Goal: Task Accomplishment & Management: Manage account settings

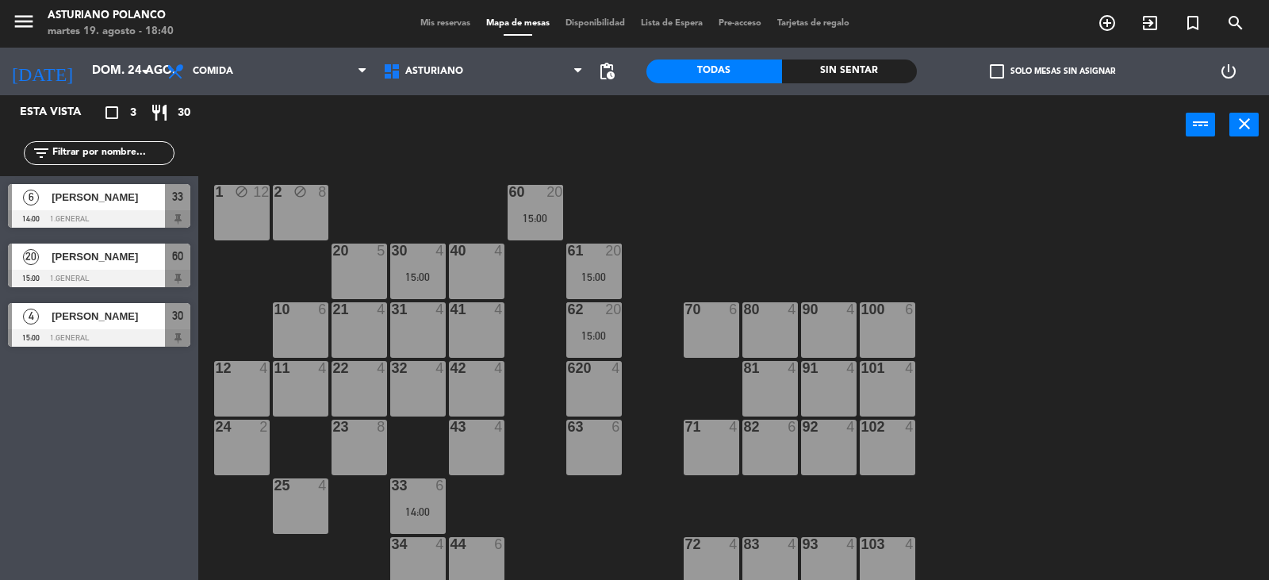
scroll to position [2, 0]
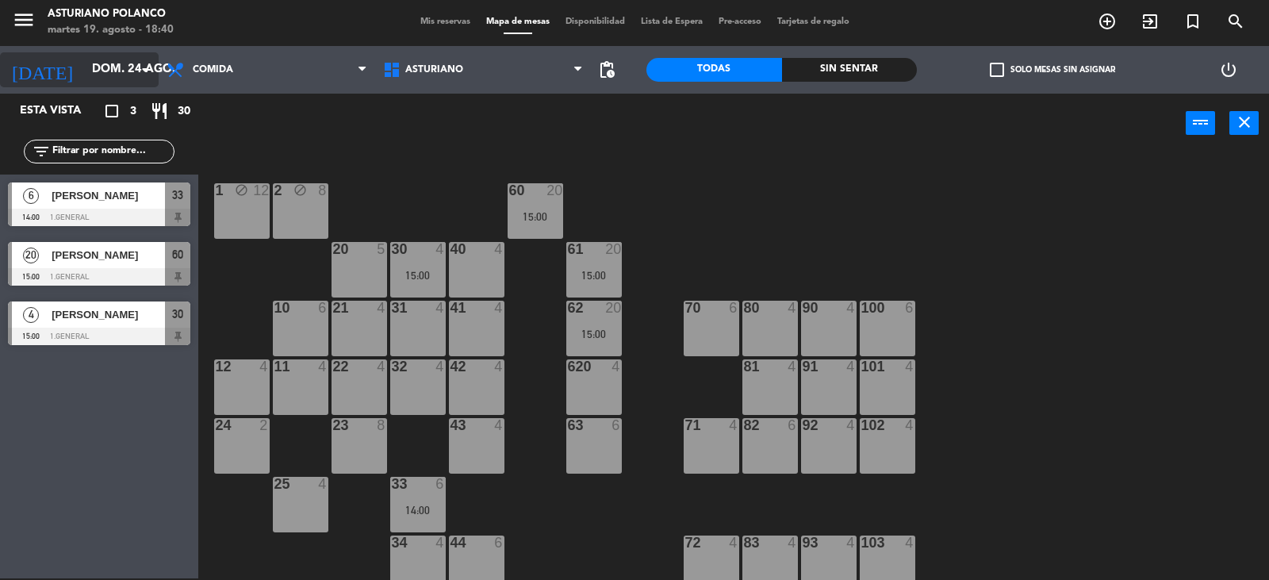
click at [125, 65] on input "dom. 24 ago." at bounding box center [160, 70] width 153 height 30
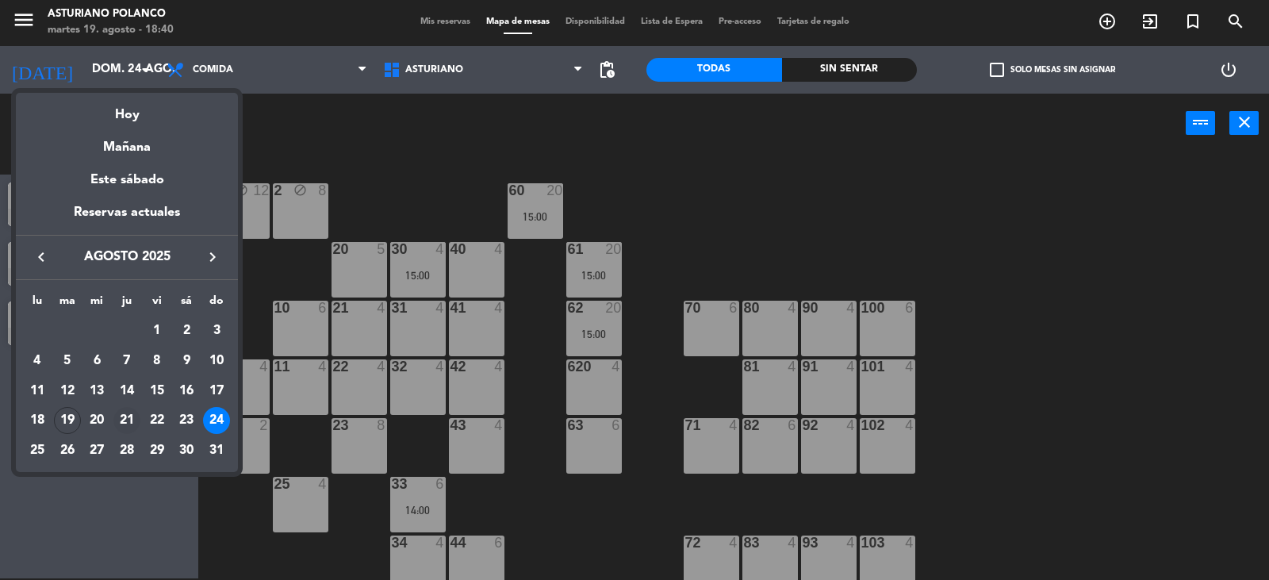
click at [125, 416] on div "21" at bounding box center [126, 420] width 27 height 27
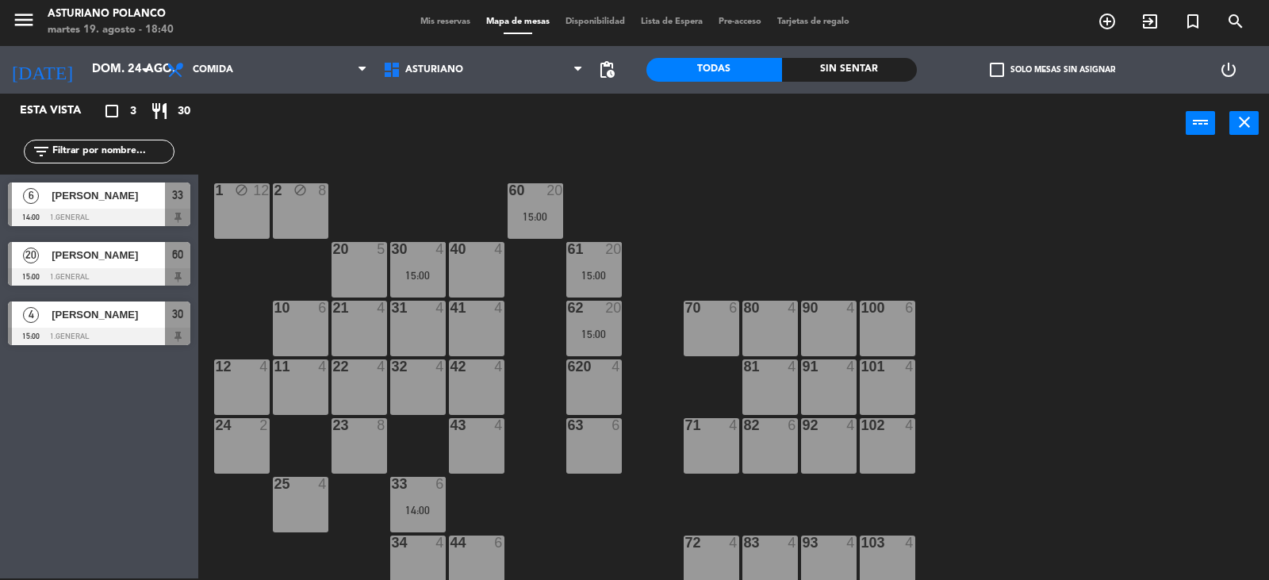
type input "jue. 21 ago."
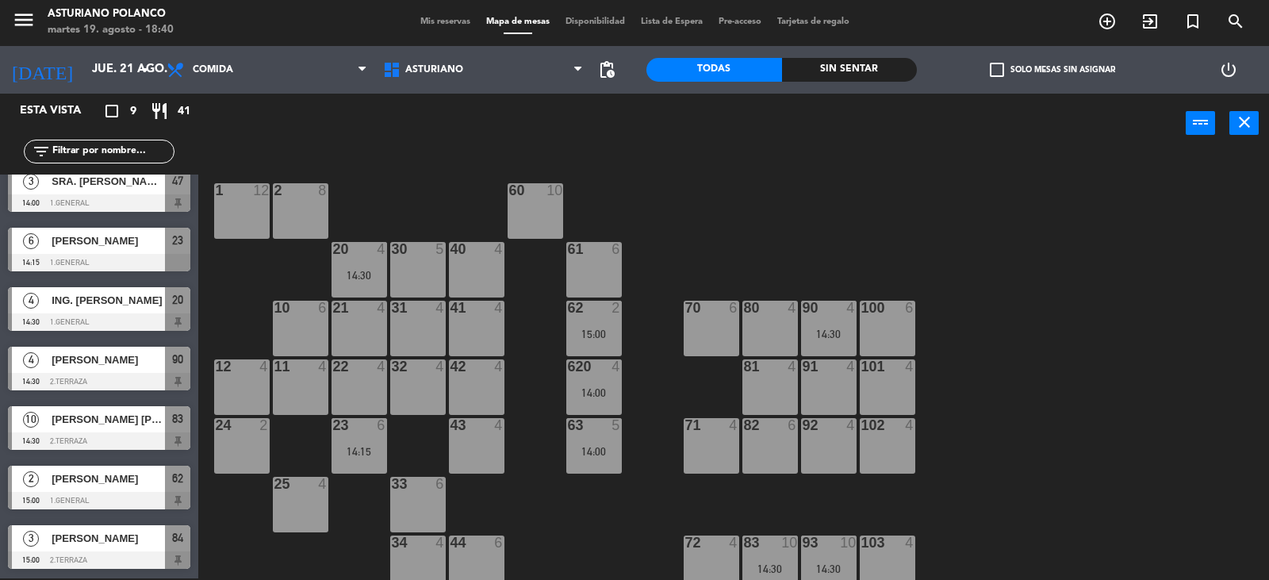
scroll to position [0, 0]
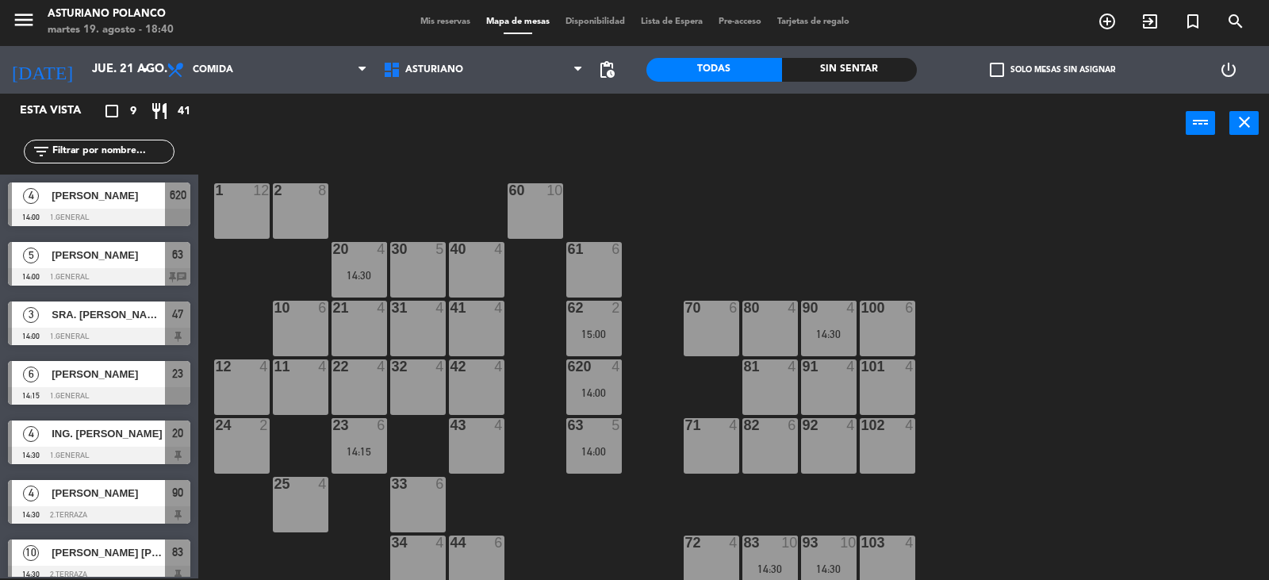
click at [112, 152] on input "text" at bounding box center [112, 151] width 123 height 17
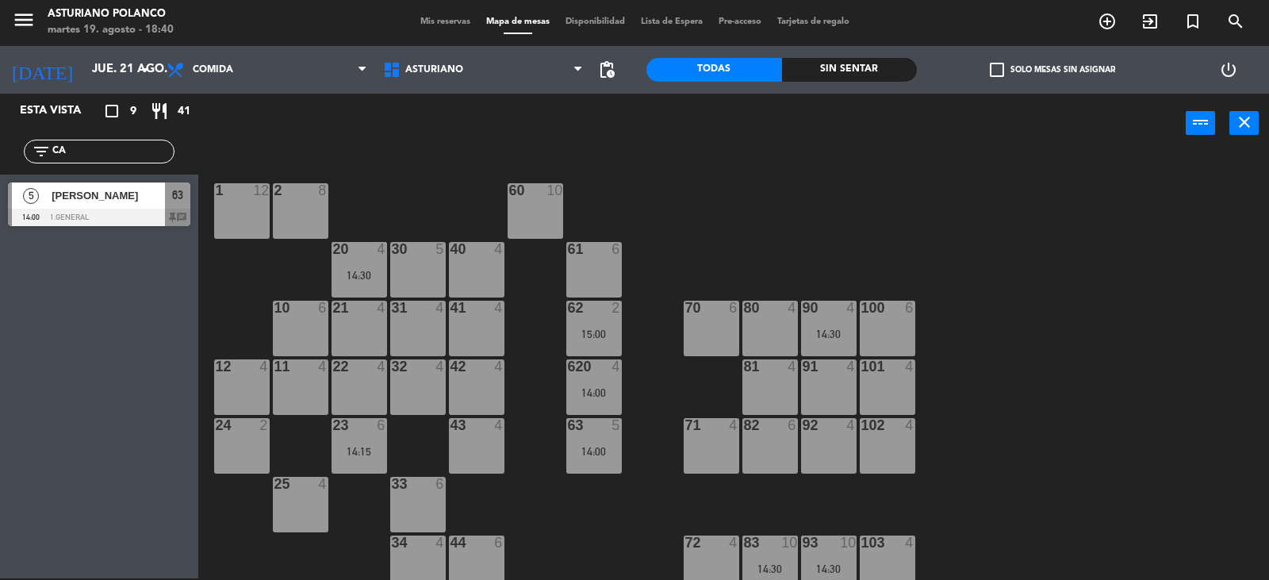
type input "C"
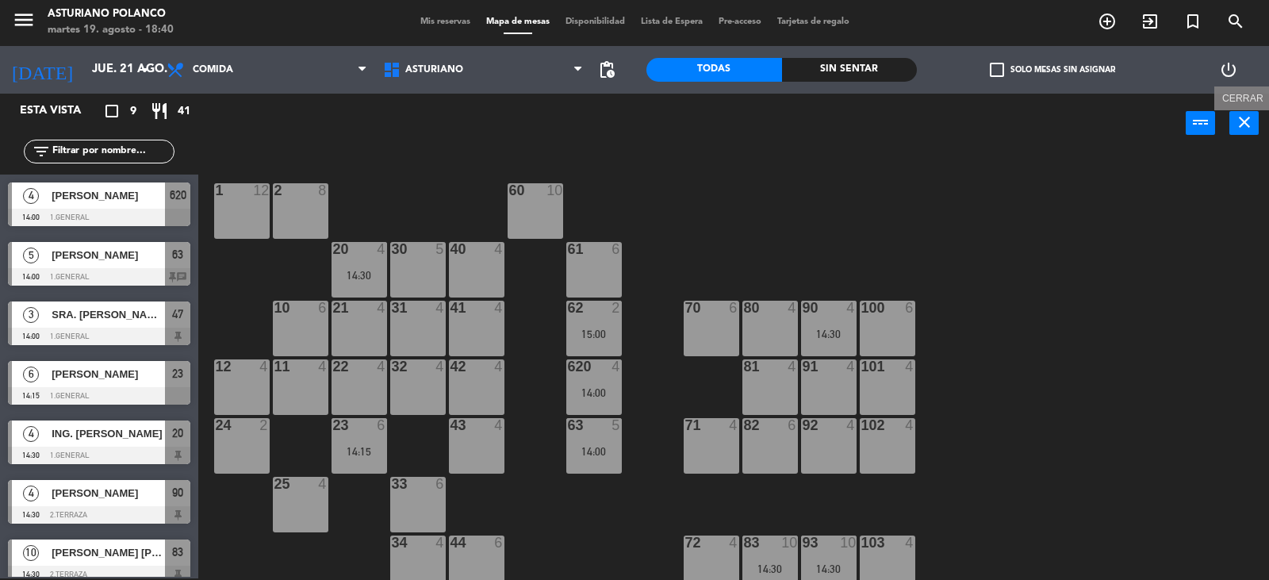
click at [1245, 120] on icon "close" at bounding box center [1244, 122] width 19 height 19
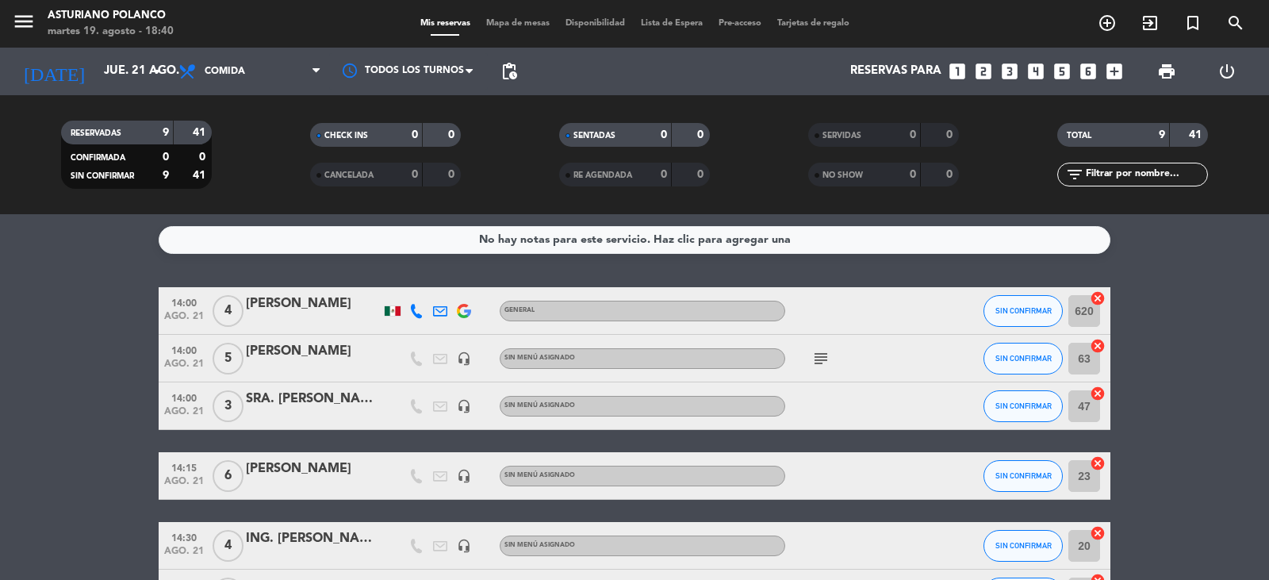
click at [274, 302] on div "[PERSON_NAME]" at bounding box center [313, 303] width 135 height 21
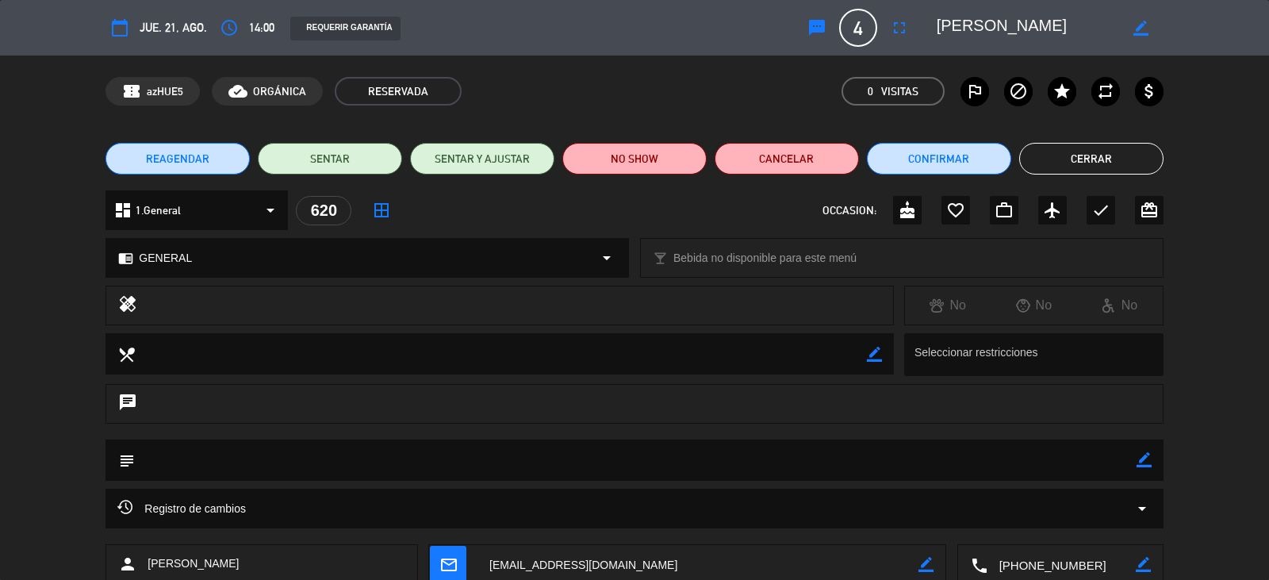
click at [1145, 29] on icon "border_color" at bounding box center [1140, 28] width 15 height 15
type textarea "A"
click at [1034, 24] on textarea at bounding box center [1028, 27] width 182 height 29
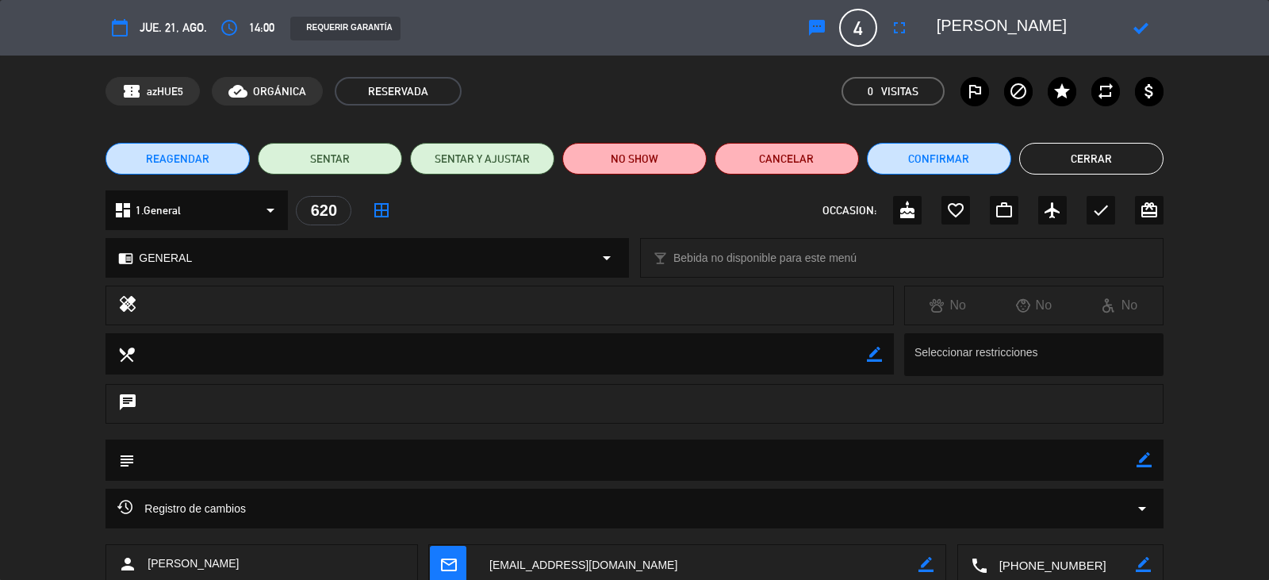
type textarea "[PERSON_NAME]"
click at [1141, 29] on icon at bounding box center [1140, 28] width 15 height 15
click at [1085, 161] on button "Cerrar" at bounding box center [1091, 159] width 144 height 32
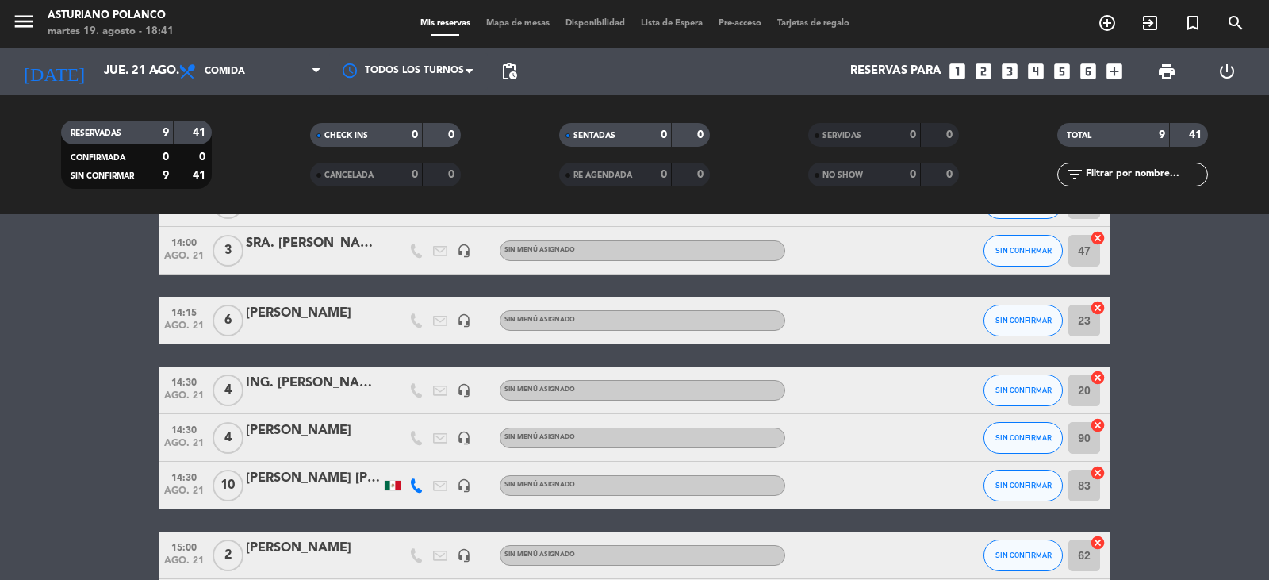
scroll to position [79, 0]
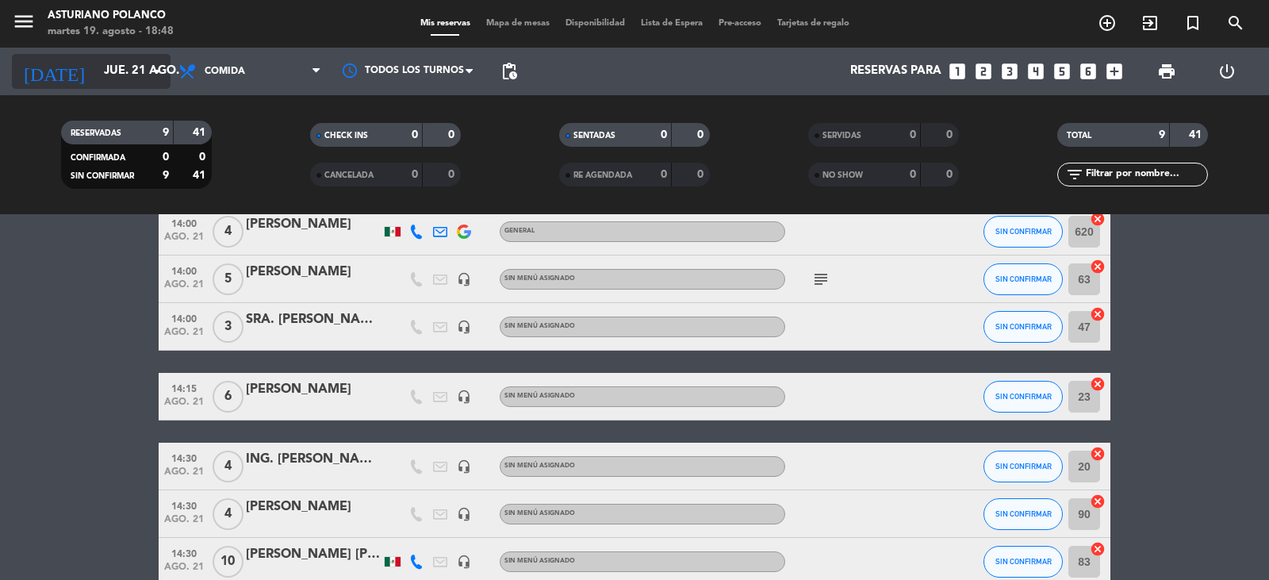
click at [109, 67] on input "jue. 21 ago." at bounding box center [172, 71] width 153 height 30
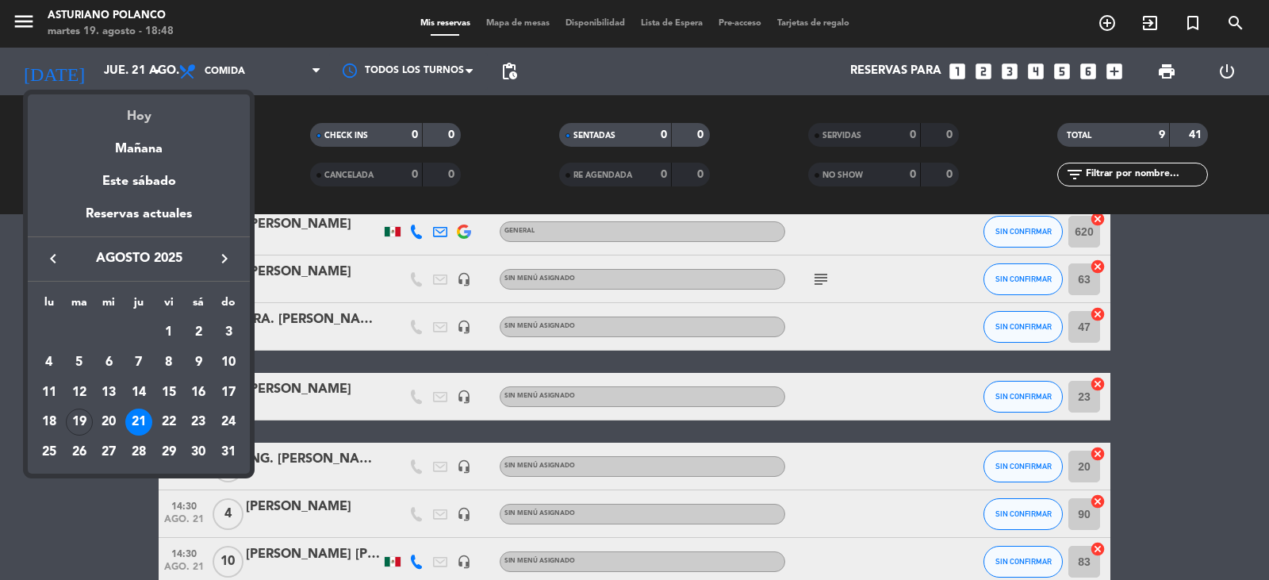
click at [130, 109] on div "Hoy" at bounding box center [139, 110] width 222 height 33
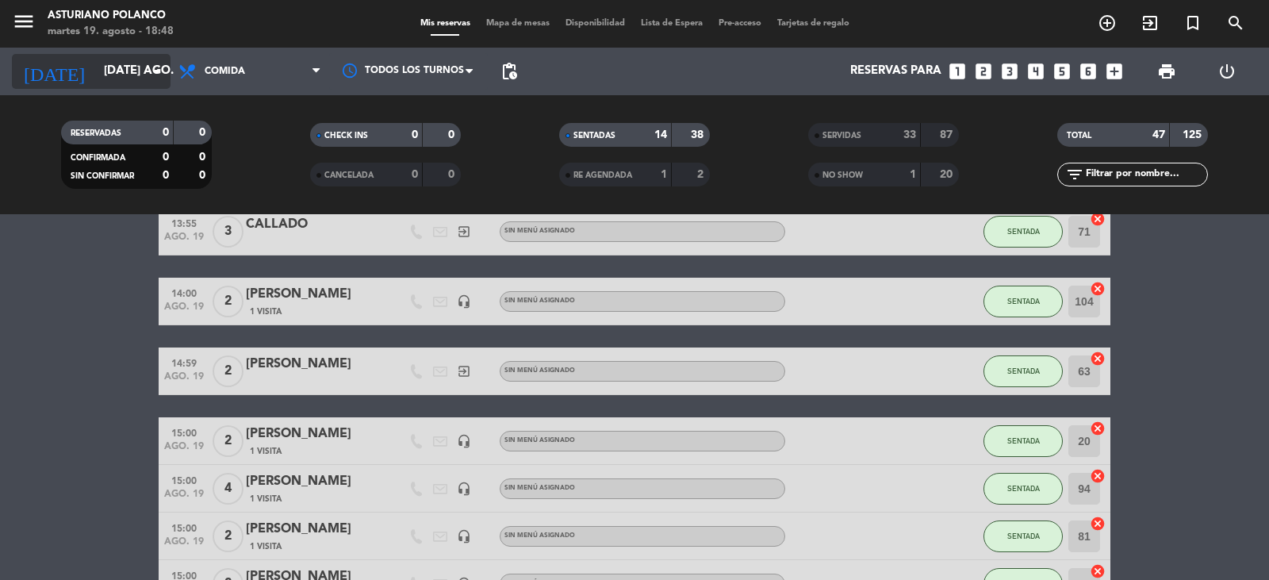
click at [114, 67] on input "[DATE] ago." at bounding box center [172, 71] width 153 height 30
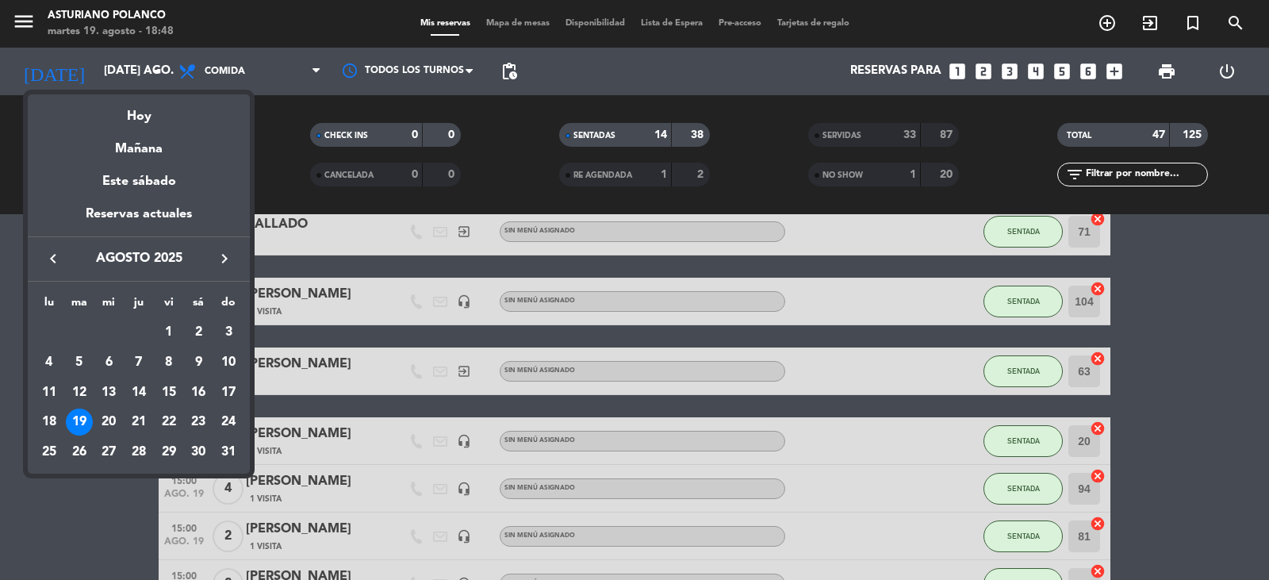
click at [217, 254] on icon "keyboard_arrow_right" at bounding box center [224, 258] width 19 height 19
click at [48, 359] on div "1" at bounding box center [49, 362] width 27 height 27
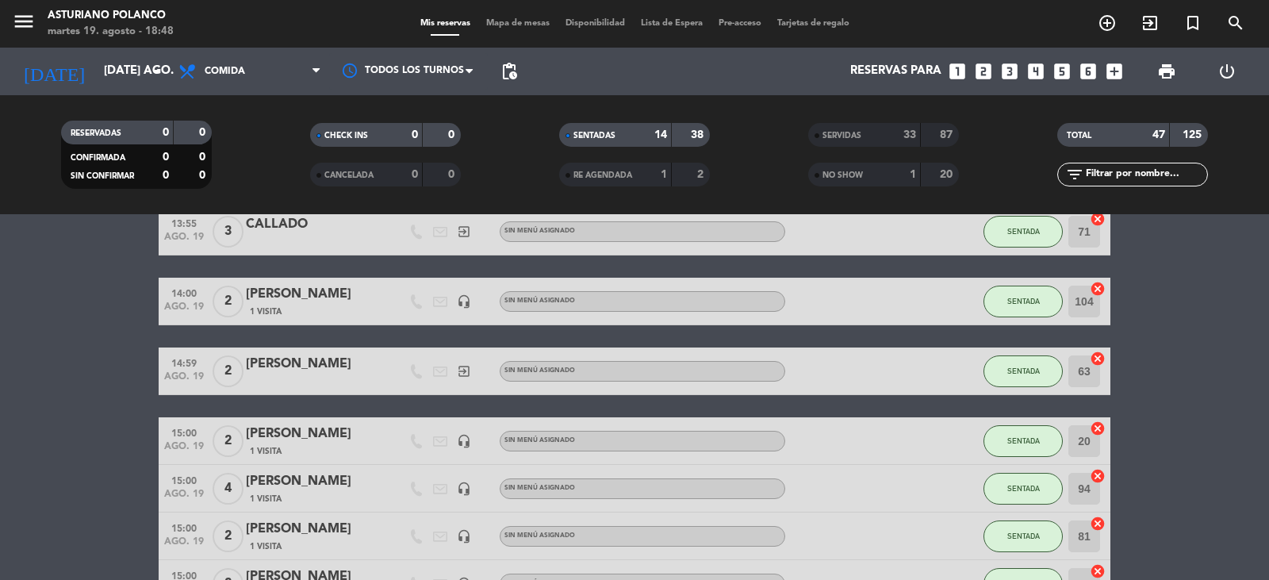
type input "lun. [DATE]"
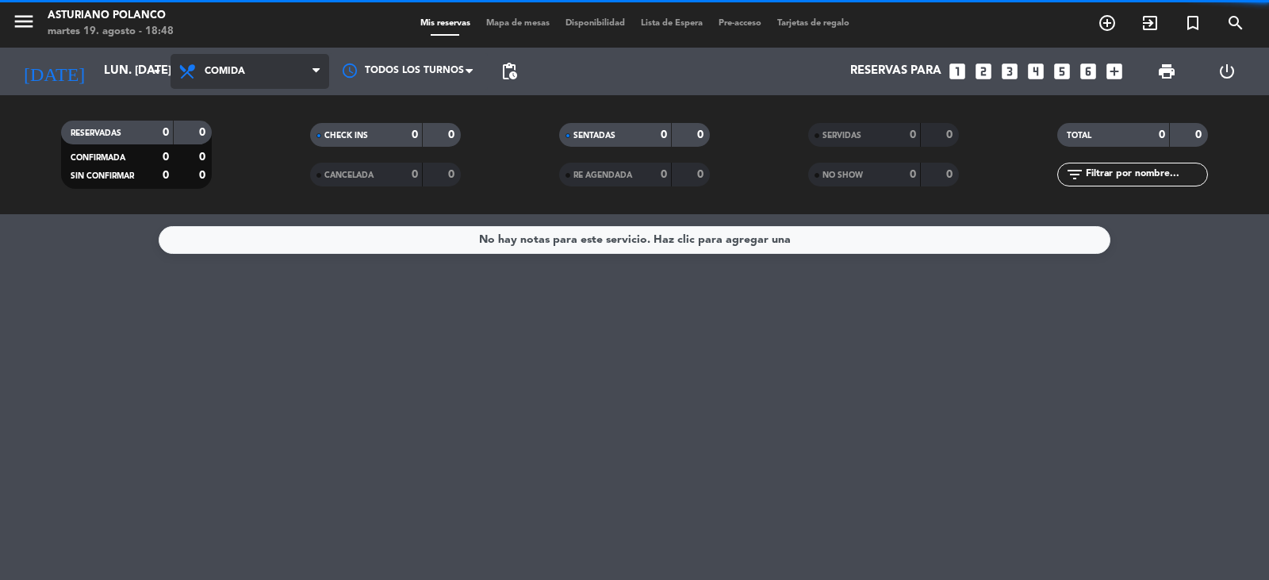
click at [270, 78] on span "Comida" at bounding box center [250, 71] width 159 height 35
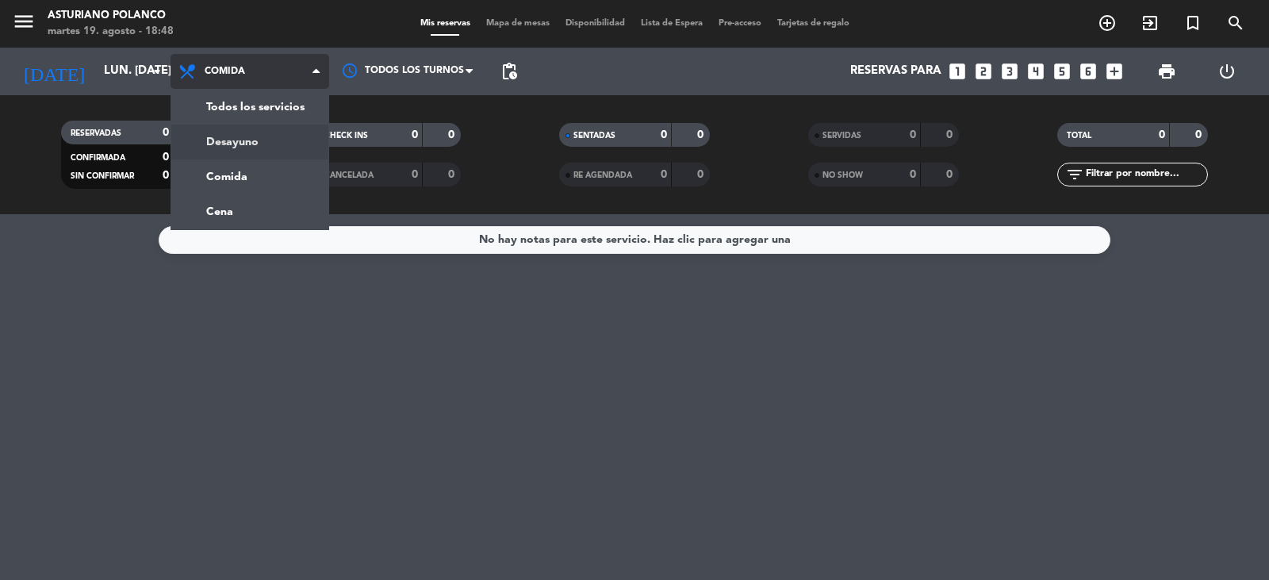
click at [238, 148] on div "menu [PERSON_NAME] martes 19. agosto - 18:48 Mis reservas Mapa de mesas Disponi…" at bounding box center [634, 107] width 1269 height 214
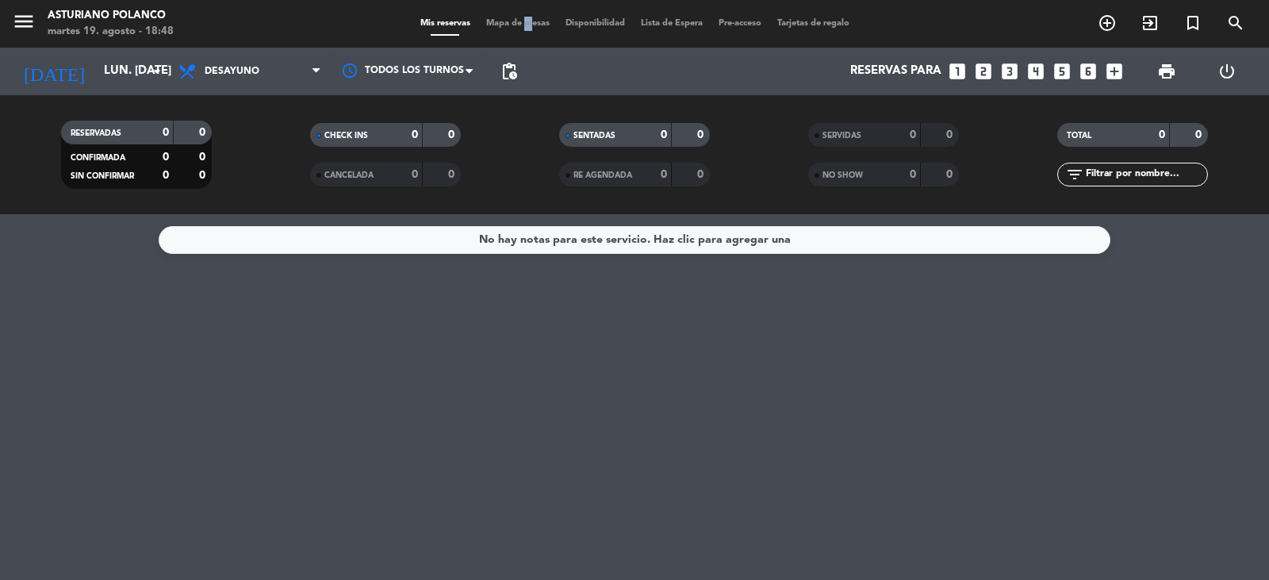
click at [519, 22] on span "Mapa de mesas" at bounding box center [517, 23] width 79 height 9
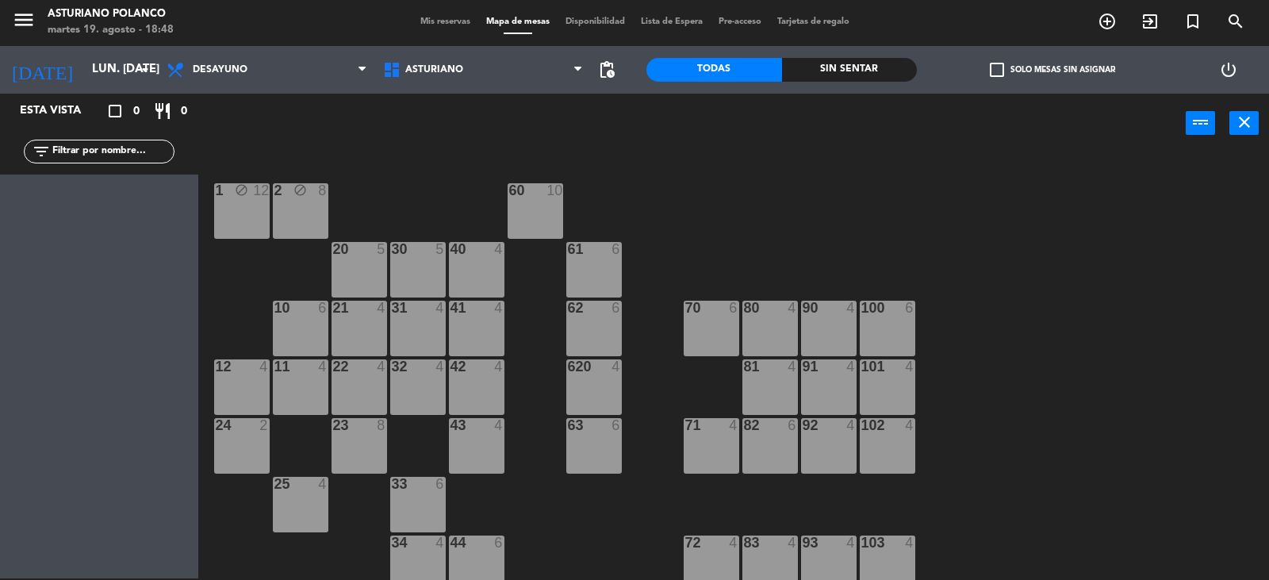
click at [779, 332] on div "80 4" at bounding box center [770, 329] width 56 height 56
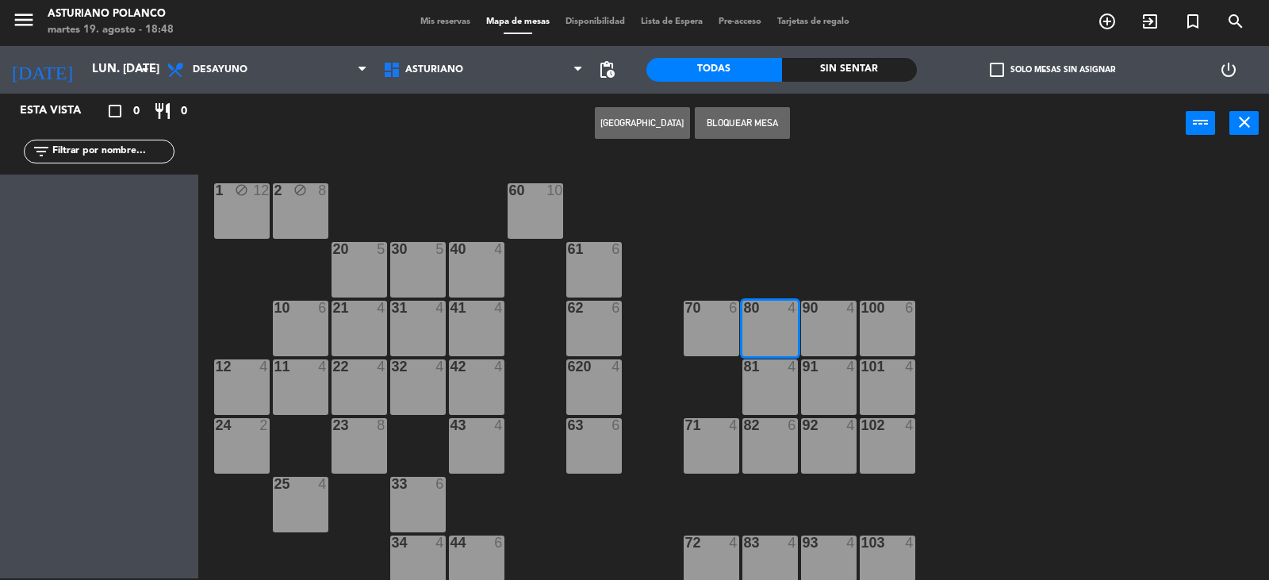
click at [622, 122] on button "[GEOGRAPHIC_DATA]" at bounding box center [642, 123] width 95 height 32
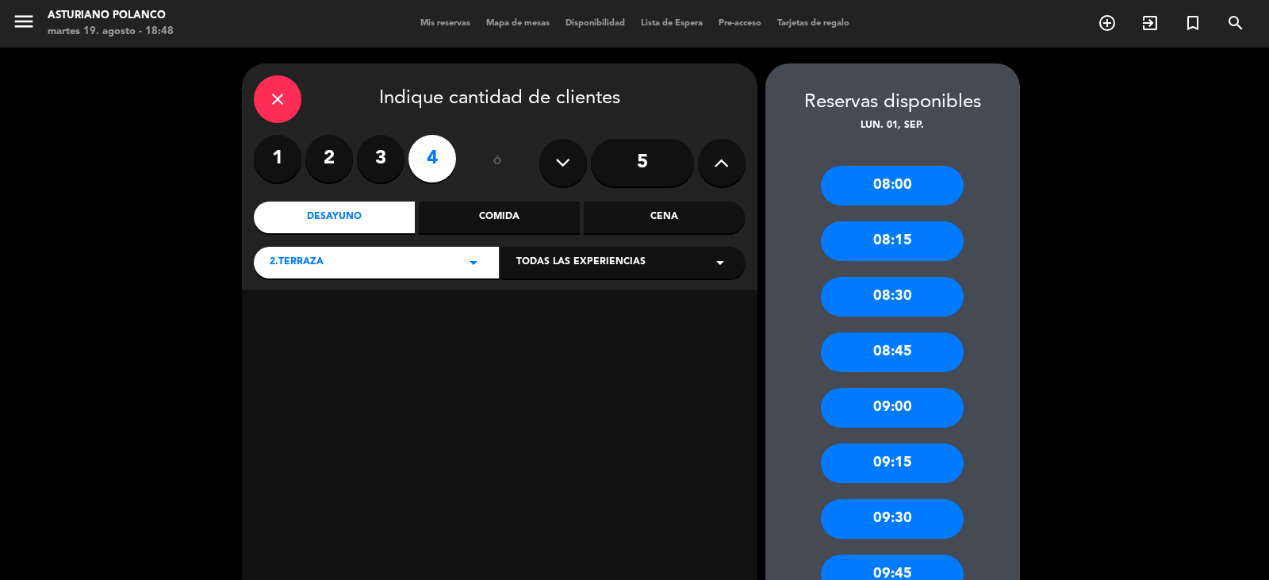
click at [427, 155] on label "4" at bounding box center [432, 159] width 48 height 48
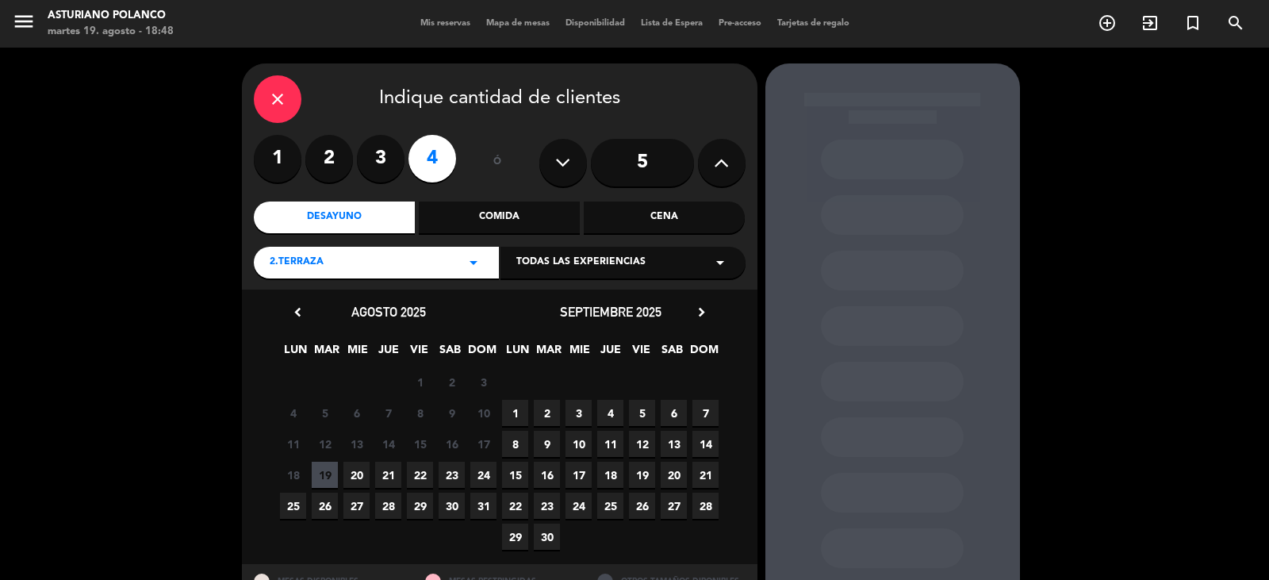
click at [516, 415] on span "1" at bounding box center [515, 413] width 26 height 26
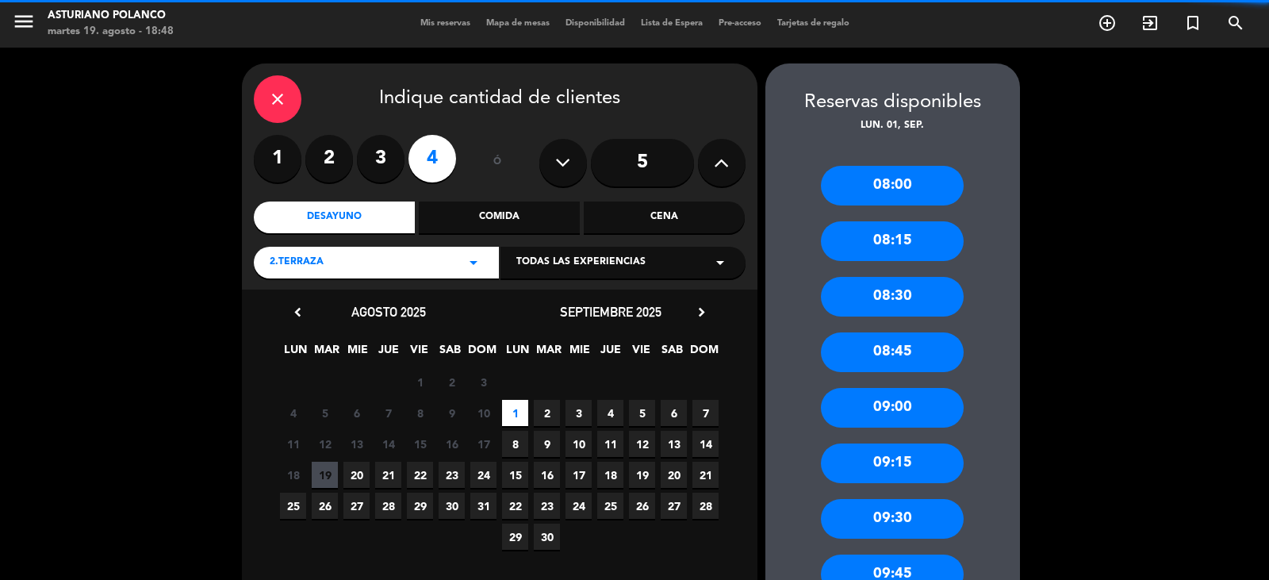
scroll to position [63, 0]
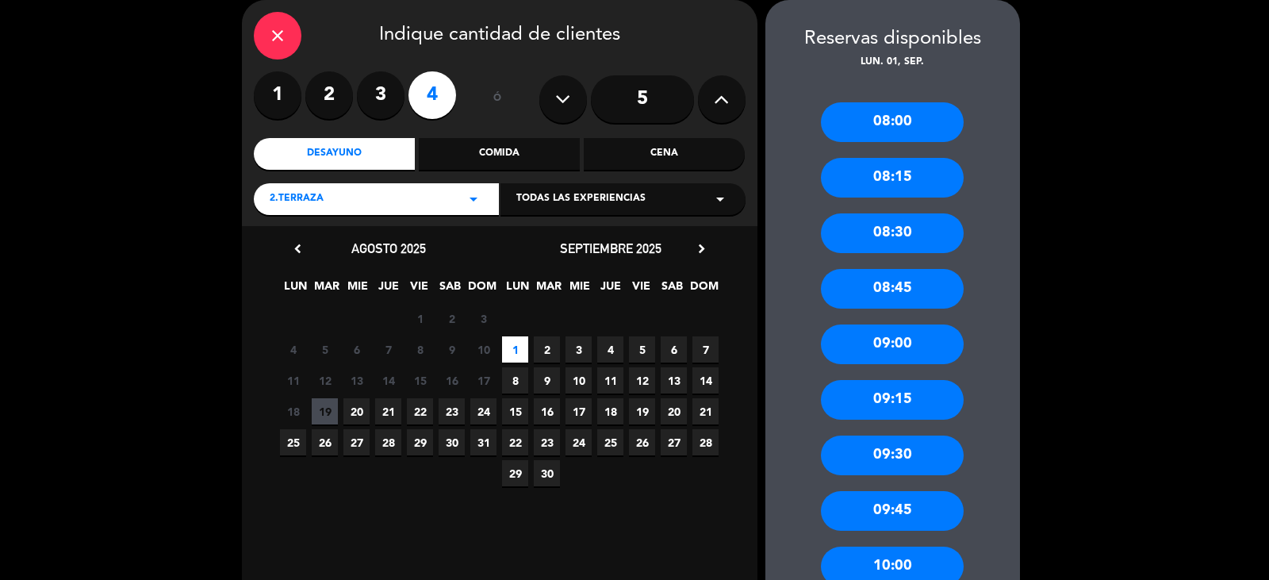
click at [899, 228] on div "08:30" at bounding box center [892, 233] width 143 height 40
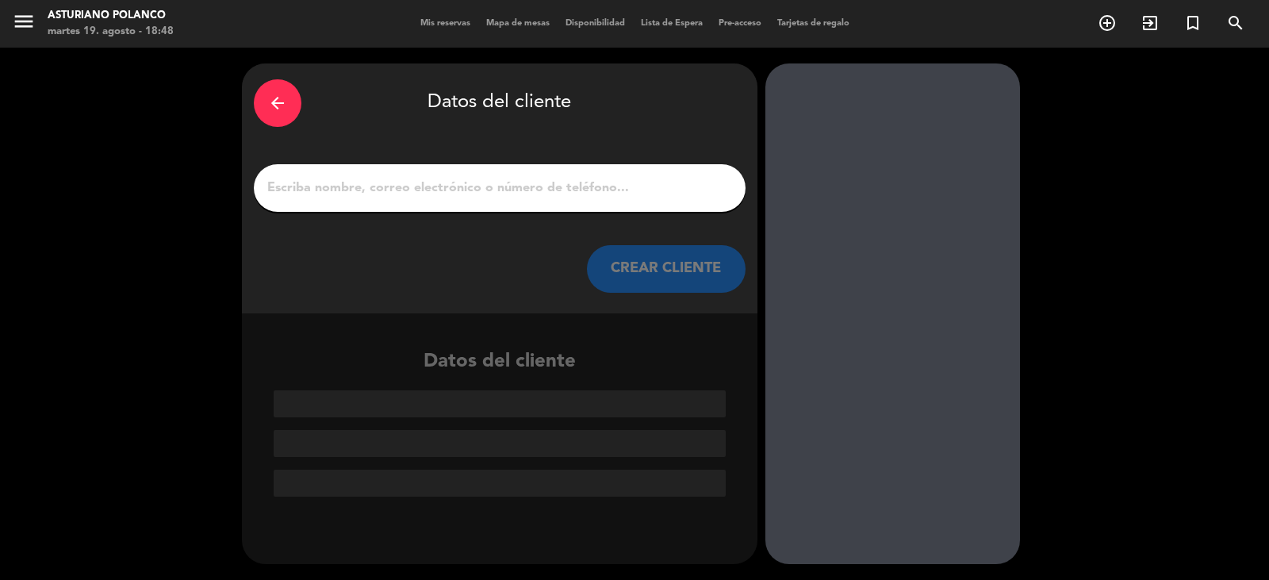
click at [505, 186] on input "1" at bounding box center [500, 188] width 468 height 22
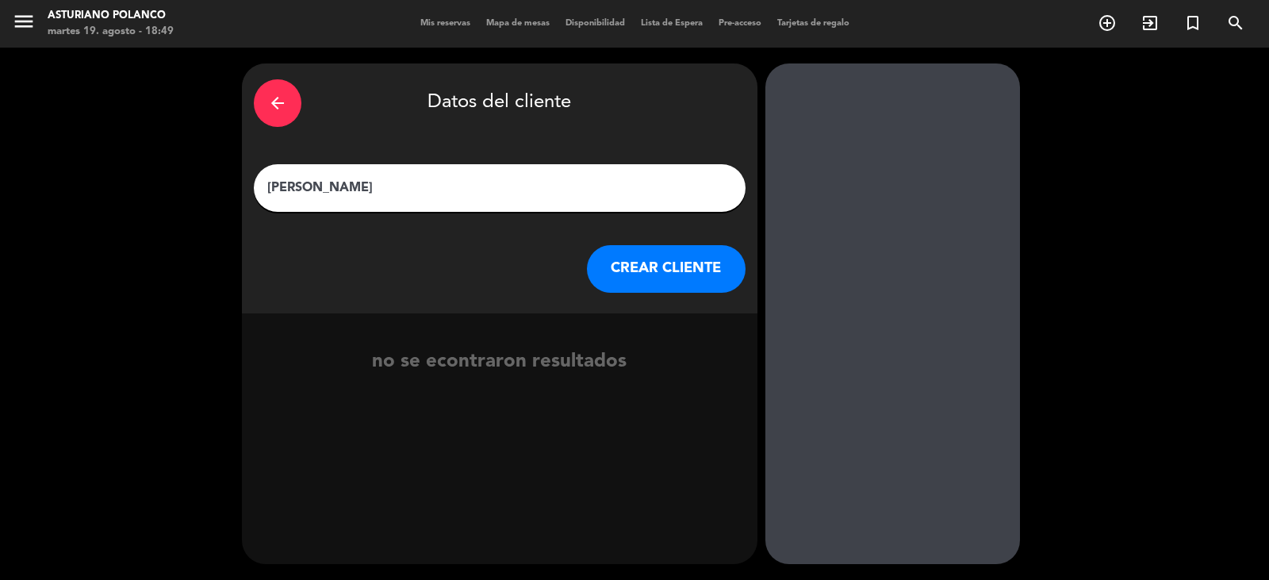
type input "[PERSON_NAME]"
click at [683, 274] on button "CREAR CLIENTE" at bounding box center [666, 269] width 159 height 48
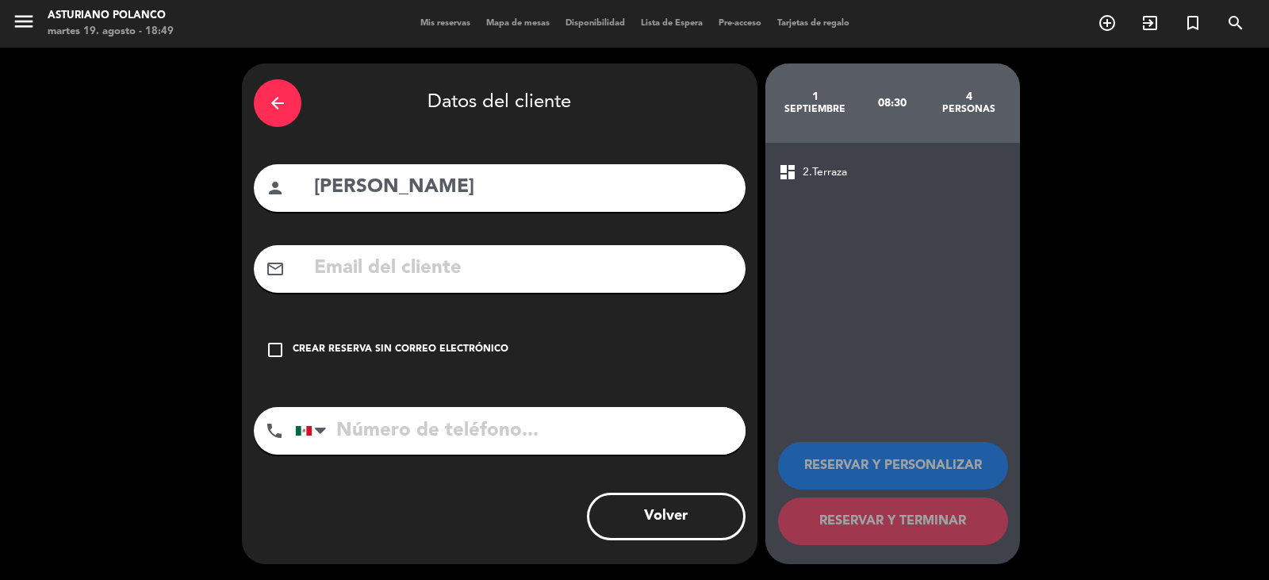
click at [497, 341] on div "check_box_outline_blank Crear reserva sin correo electrónico" at bounding box center [500, 350] width 492 height 48
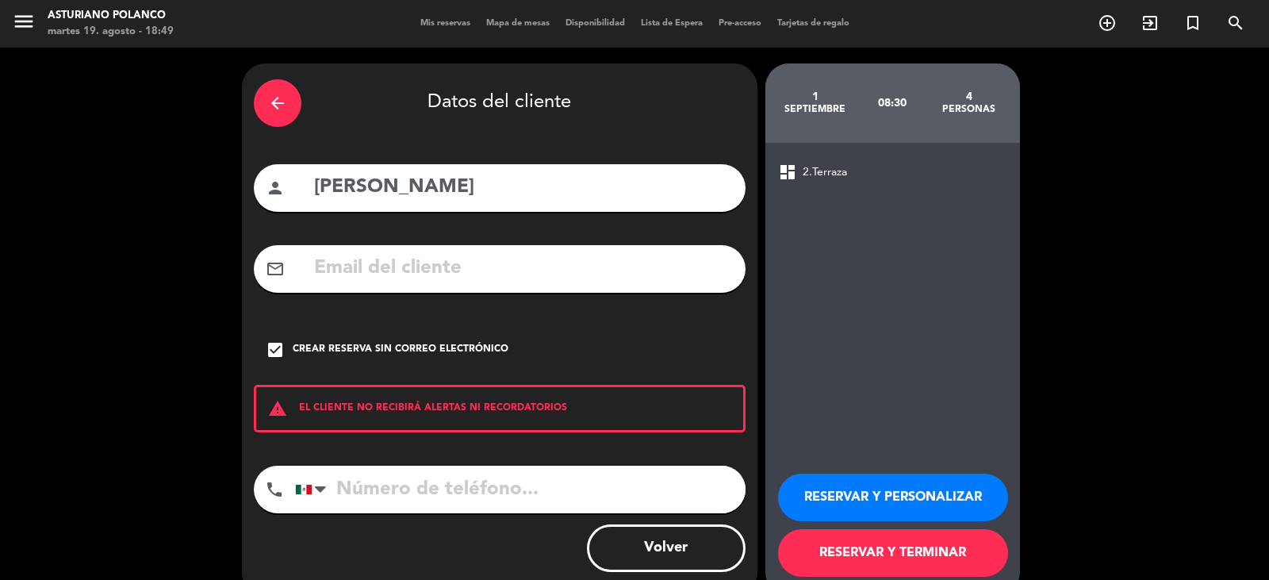
click at [842, 535] on button "RESERVAR Y TERMINAR" at bounding box center [893, 553] width 230 height 48
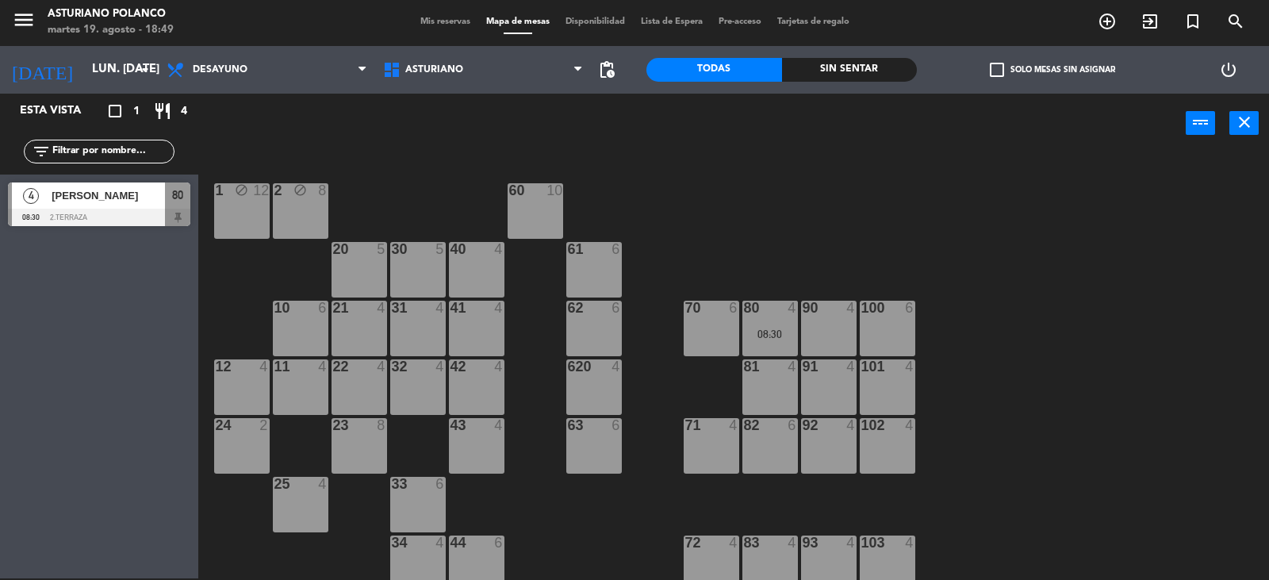
click at [94, 201] on span "[PERSON_NAME]" at bounding box center [108, 195] width 113 height 17
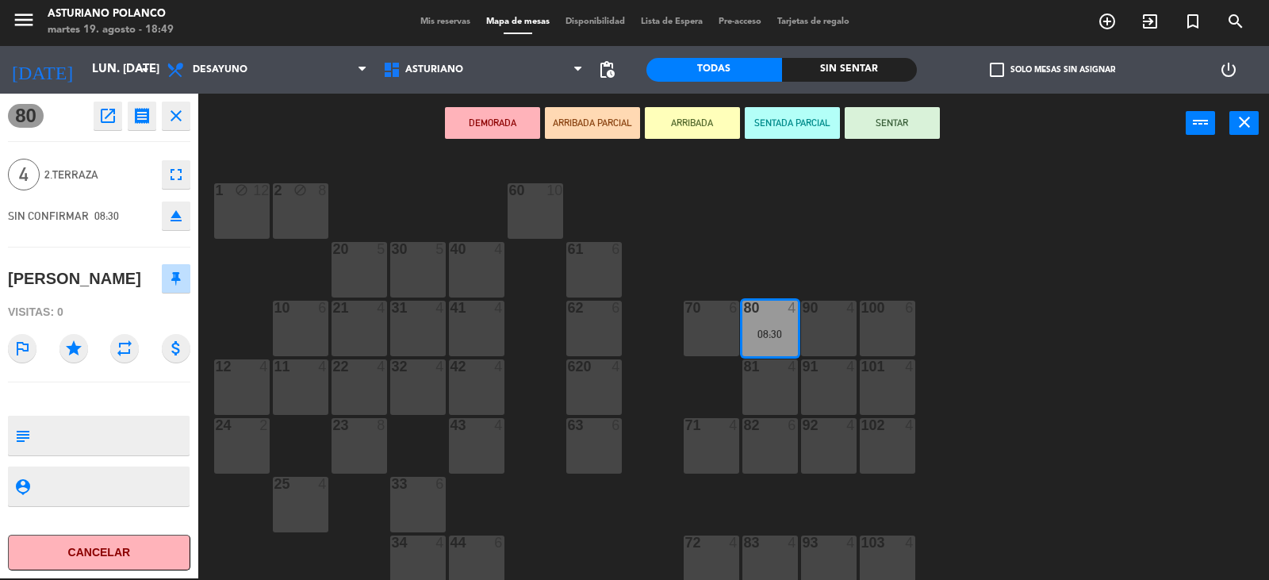
click at [112, 121] on icon "open_in_new" at bounding box center [107, 115] width 19 height 19
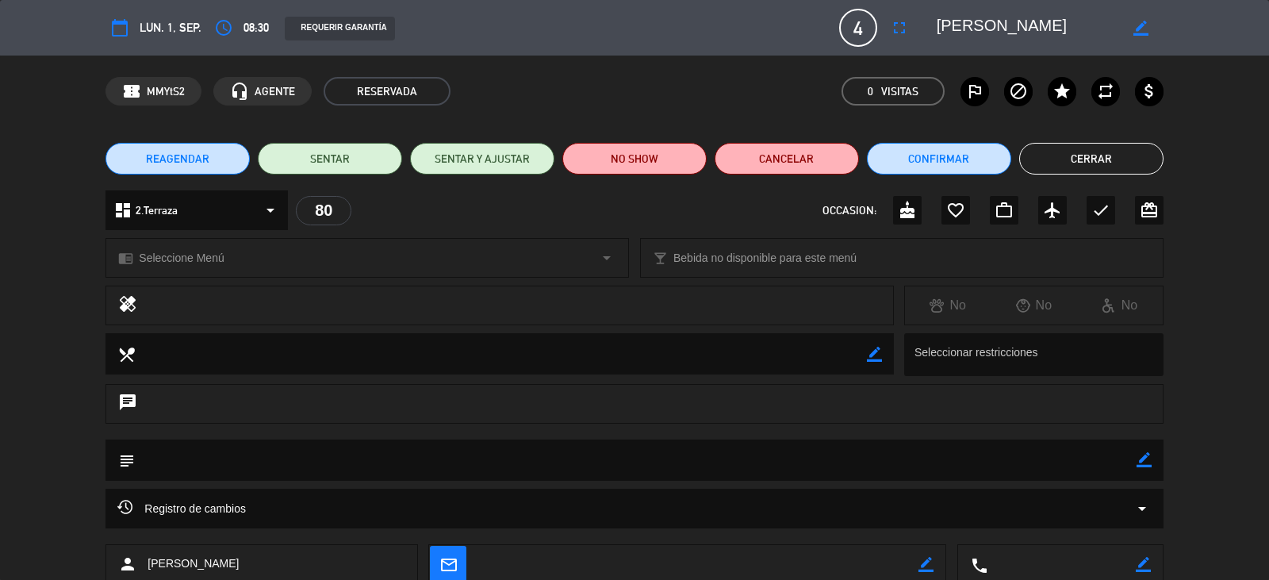
click at [1142, 30] on icon "border_color" at bounding box center [1140, 28] width 15 height 15
click at [1025, 25] on textarea at bounding box center [1028, 27] width 182 height 29
type textarea "[PERSON_NAME]"
click at [1137, 33] on icon at bounding box center [1140, 28] width 15 height 15
click at [1105, 155] on button "Cerrar" at bounding box center [1091, 159] width 144 height 32
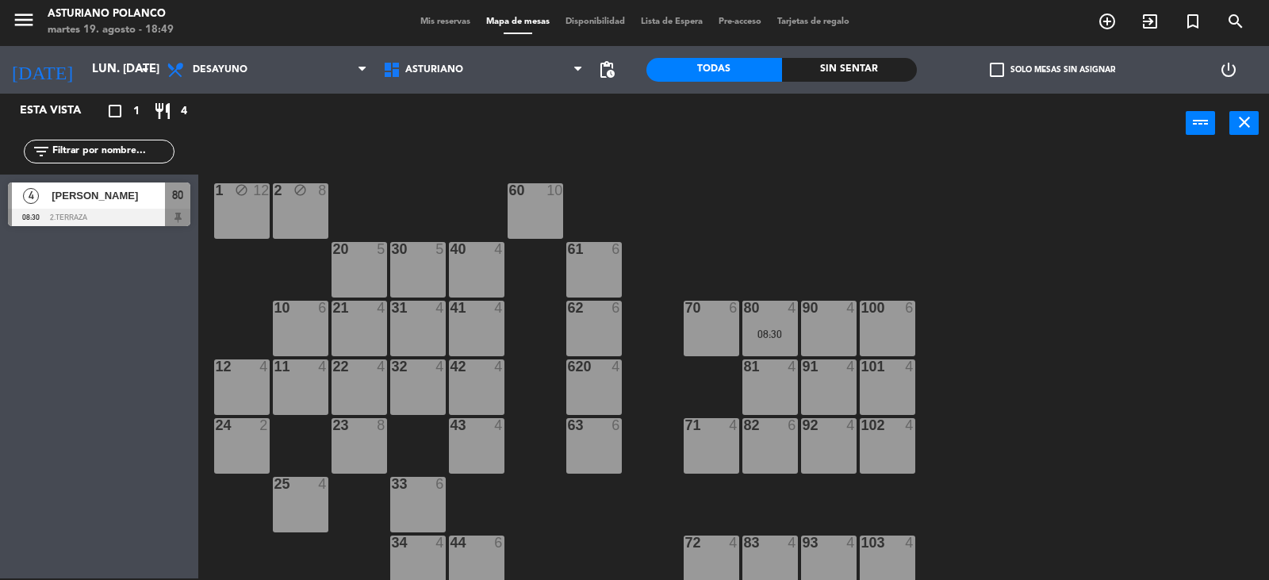
click at [249, 115] on div "power_input close" at bounding box center [692, 124] width 988 height 60
click at [127, 75] on input "lun. [DATE]" at bounding box center [160, 70] width 153 height 30
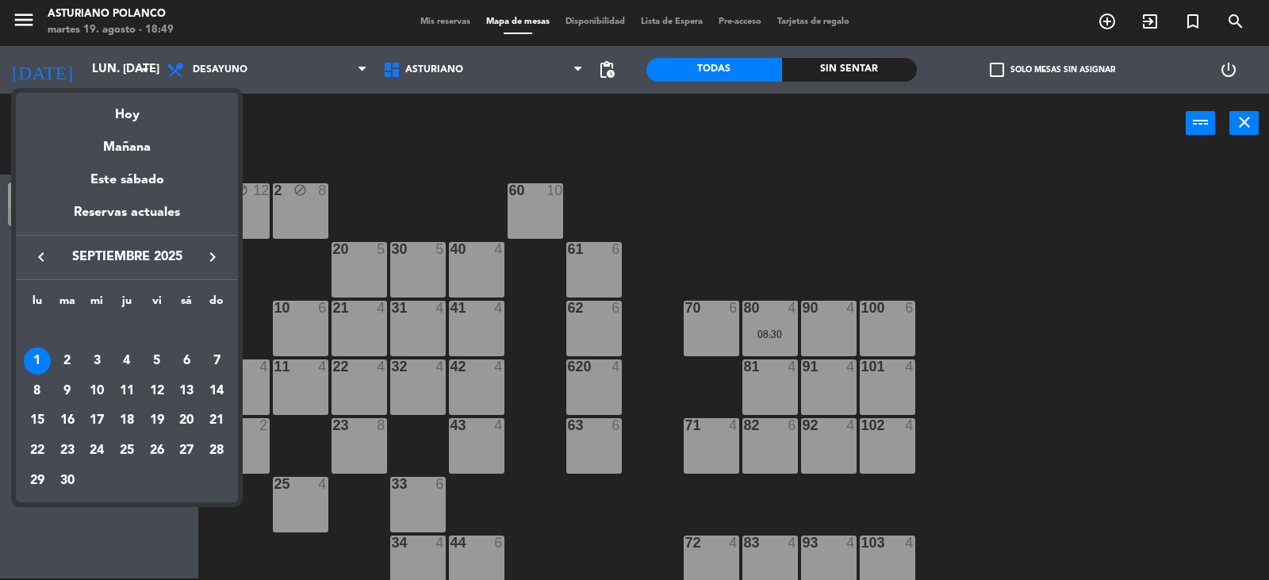
click at [43, 256] on icon "keyboard_arrow_left" at bounding box center [41, 256] width 19 height 19
click at [128, 448] on div "28" at bounding box center [126, 450] width 27 height 27
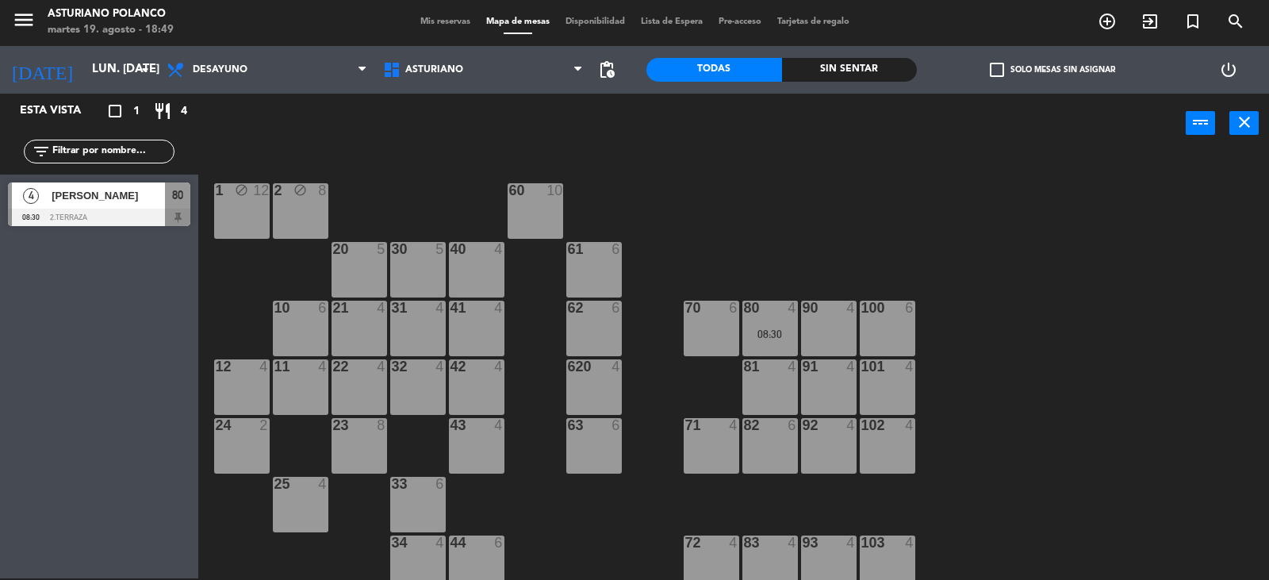
type input "jue. 28 ago."
click at [763, 316] on div "80 4" at bounding box center [770, 329] width 56 height 56
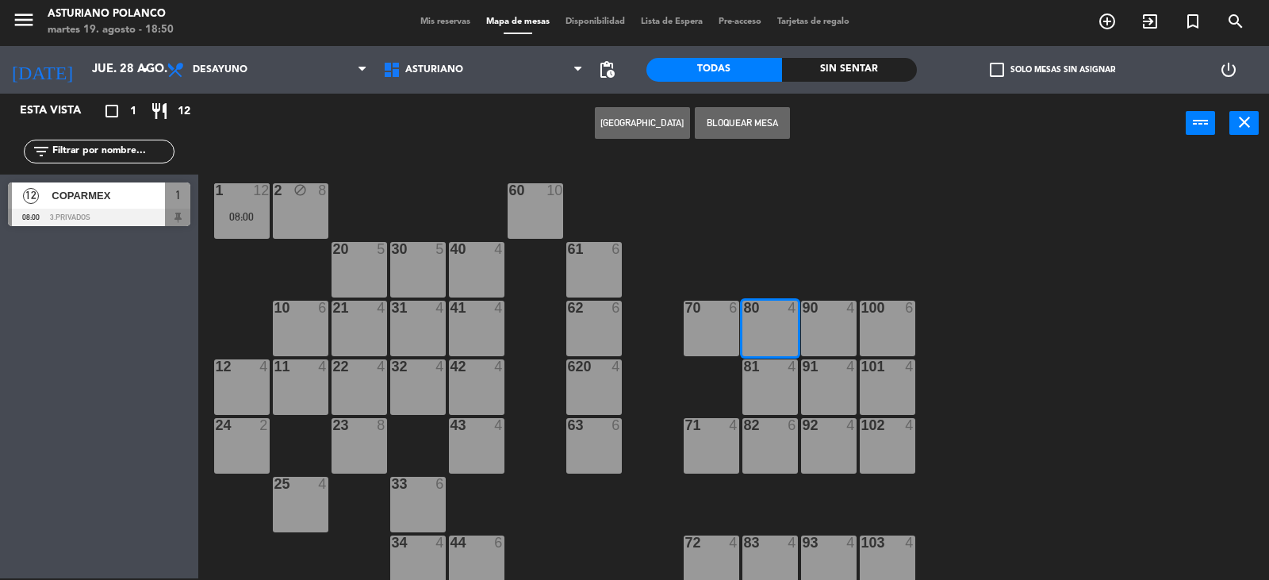
click at [639, 119] on button "[GEOGRAPHIC_DATA]" at bounding box center [642, 123] width 95 height 32
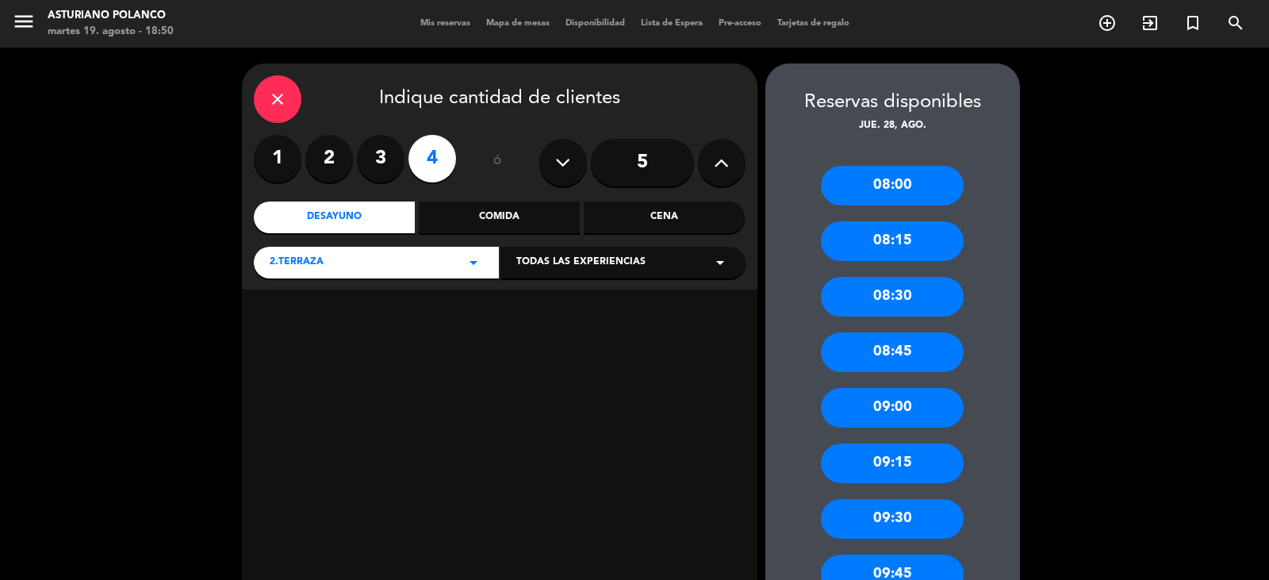
click at [321, 159] on label "2" at bounding box center [329, 159] width 48 height 48
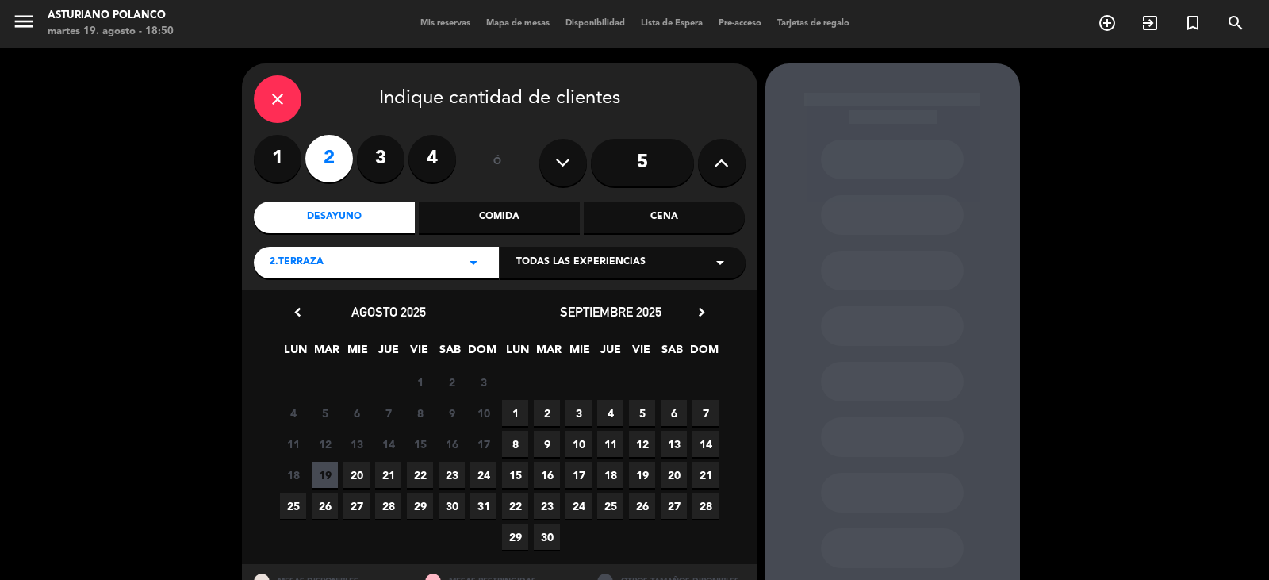
click at [388, 499] on span "28" at bounding box center [388, 506] width 26 height 26
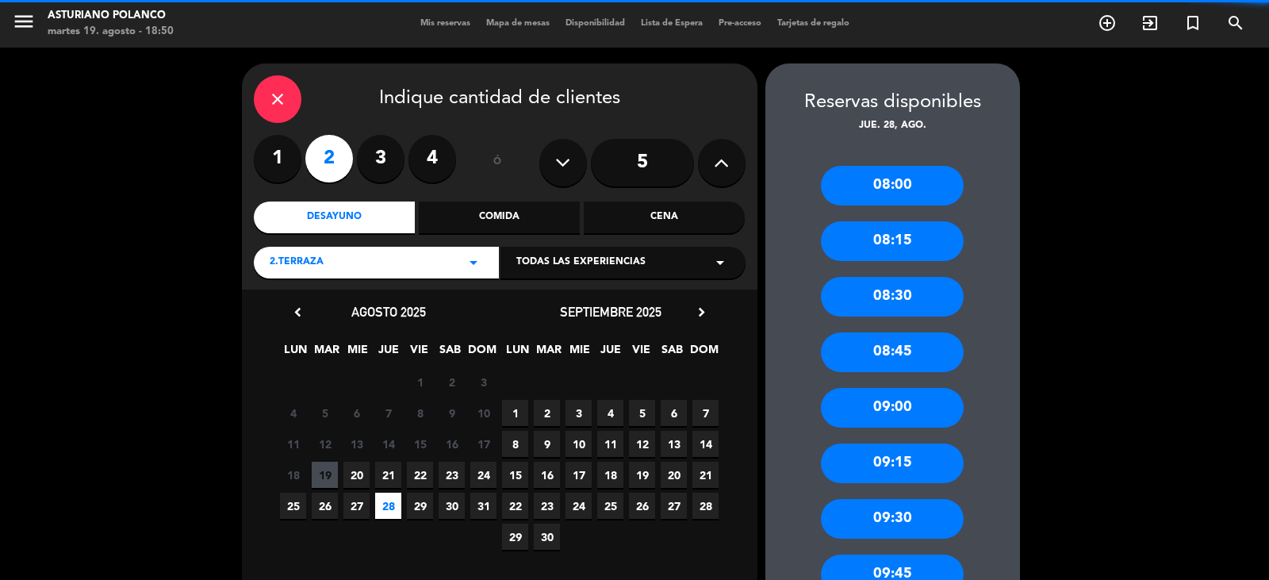
scroll to position [63, 0]
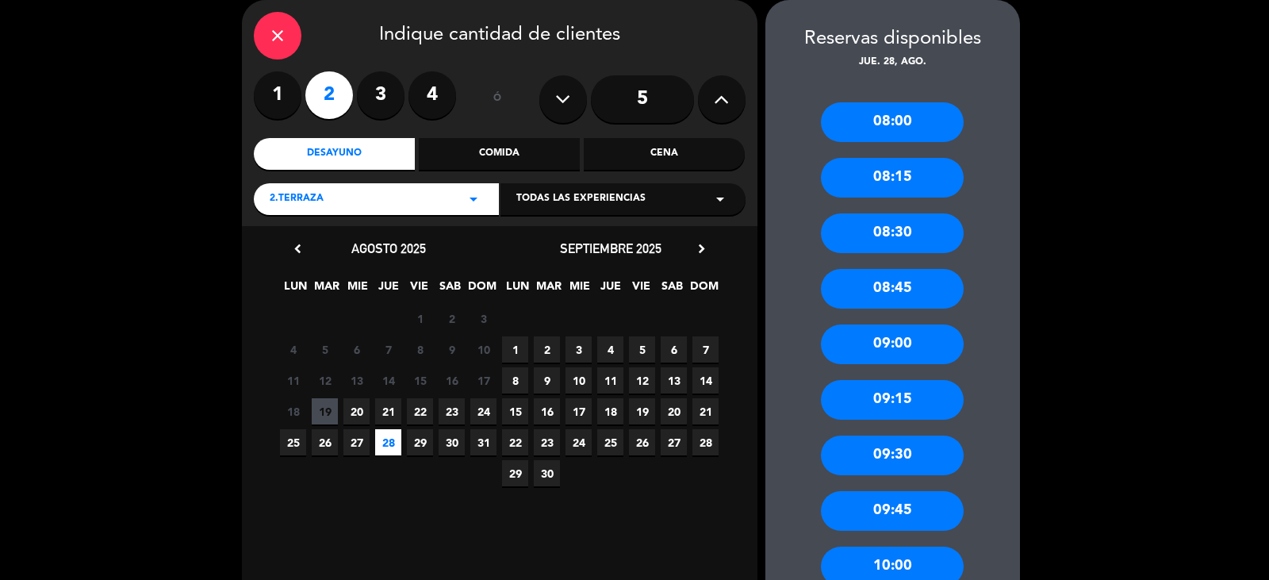
click at [892, 125] on div "08:00" at bounding box center [892, 122] width 143 height 40
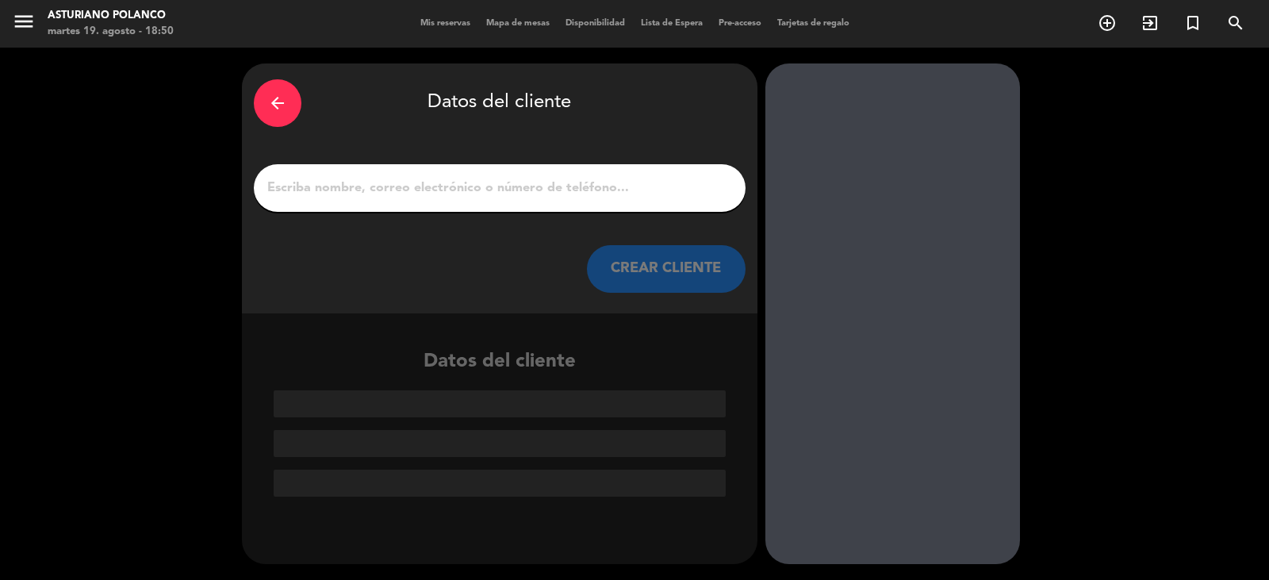
click at [507, 191] on input "1" at bounding box center [500, 188] width 468 height 22
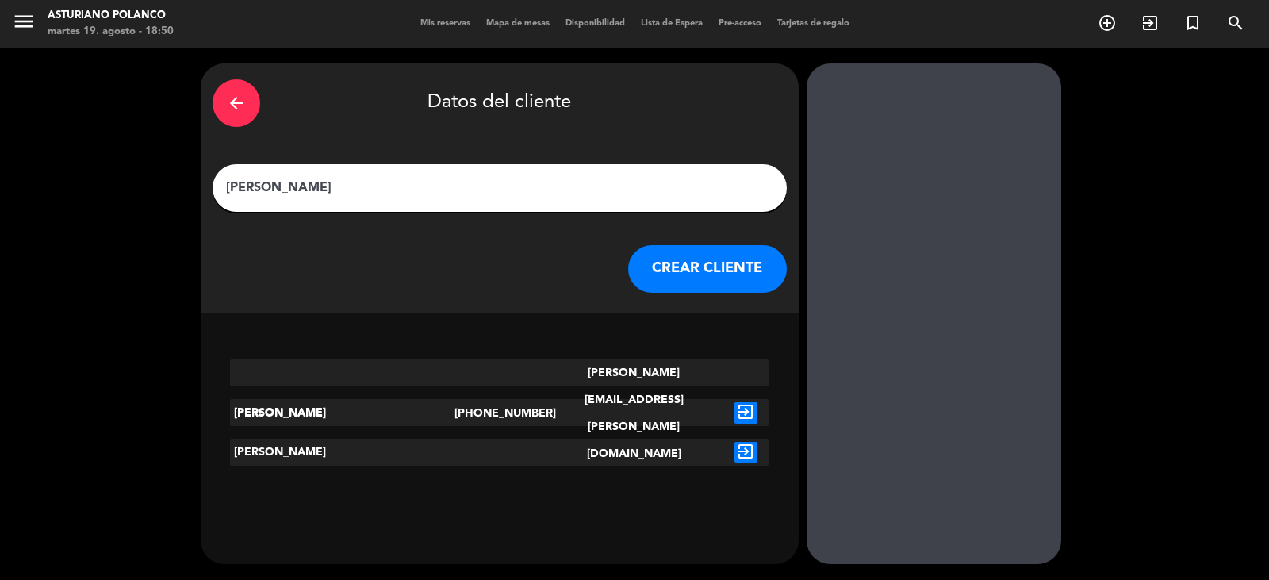
type input "[PERSON_NAME]"
click at [667, 260] on button "CREAR CLIENTE" at bounding box center [707, 269] width 159 height 48
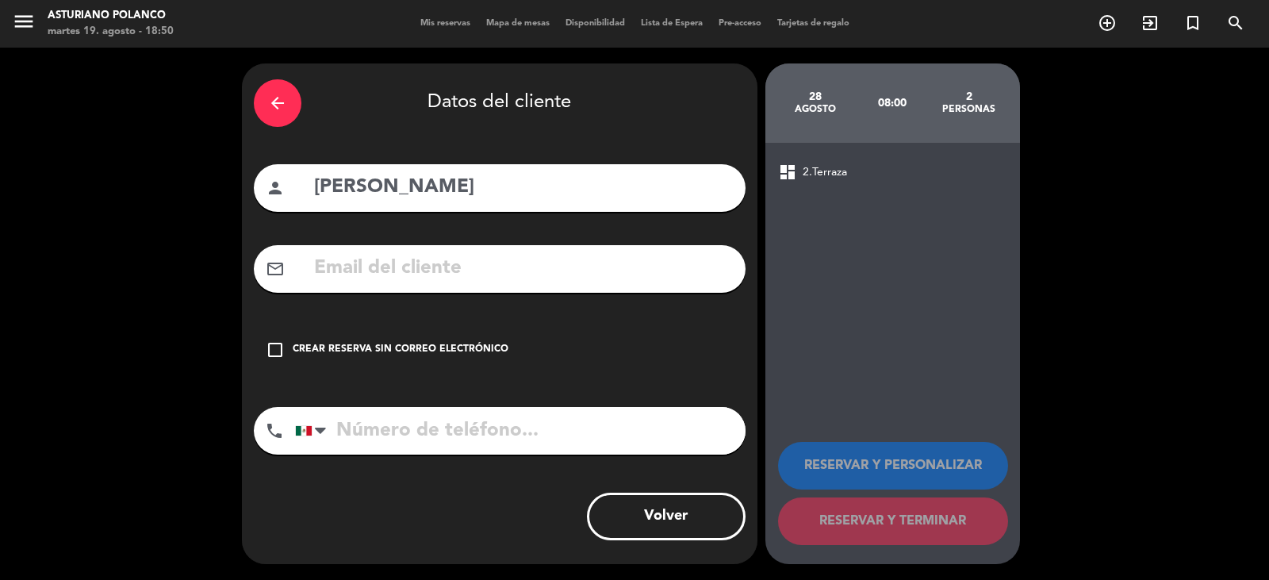
click at [467, 339] on div "check_box_outline_blank Crear reserva sin correo electrónico" at bounding box center [500, 350] width 492 height 48
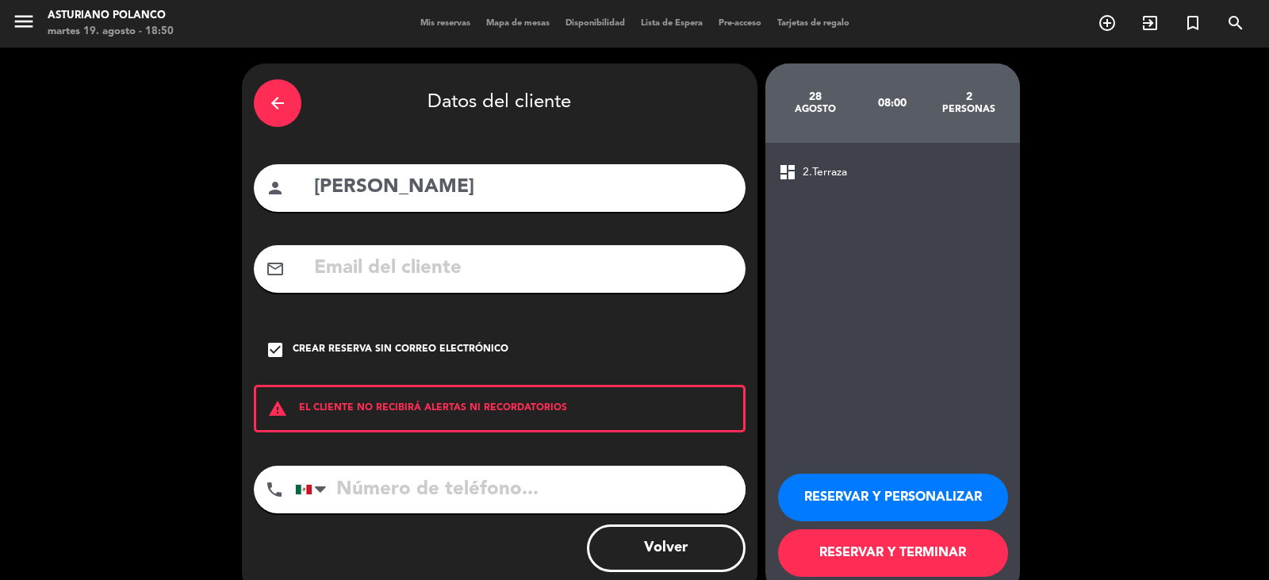
click at [897, 549] on button "RESERVAR Y TERMINAR" at bounding box center [893, 553] width 230 height 48
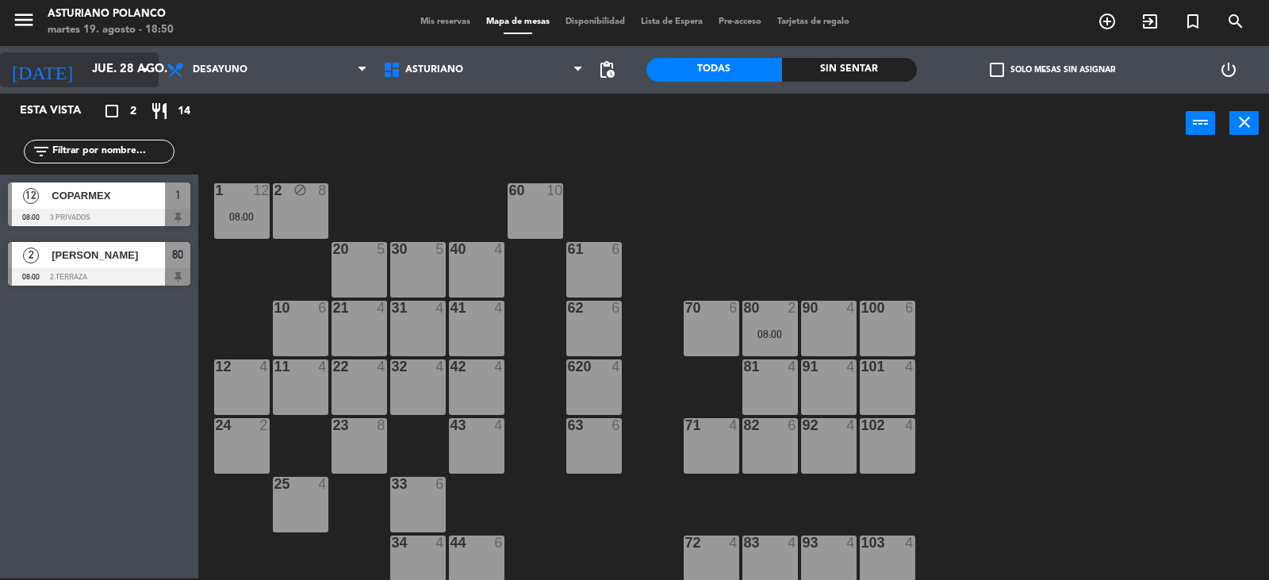
click at [112, 74] on input "jue. 28 ago." at bounding box center [160, 70] width 153 height 30
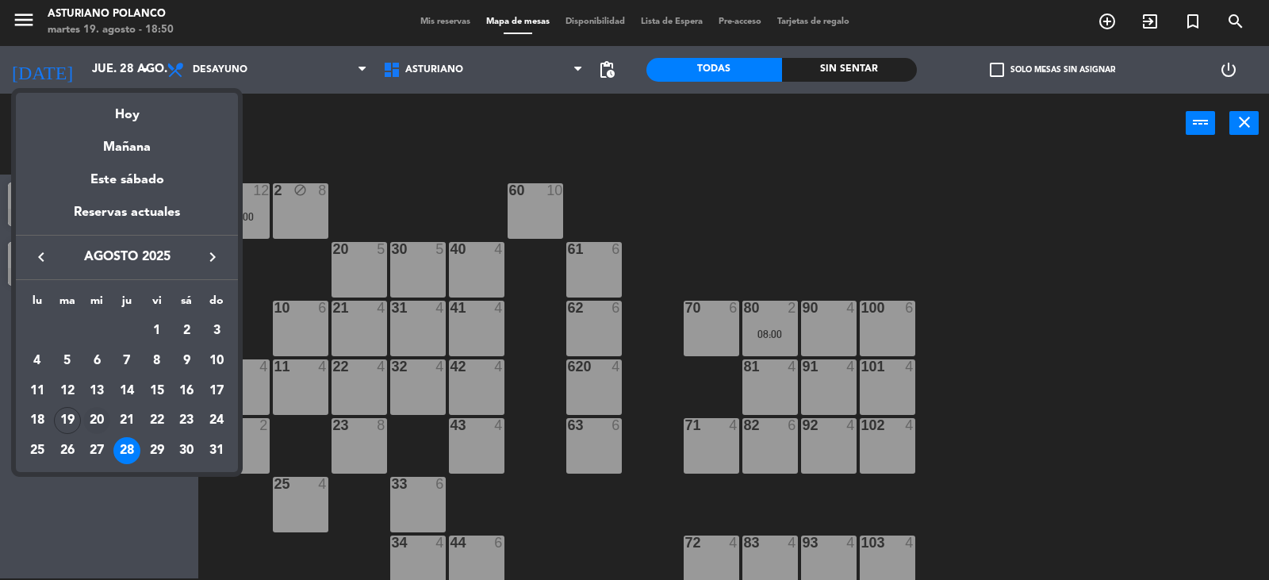
click at [98, 418] on div "20" at bounding box center [96, 420] width 27 height 27
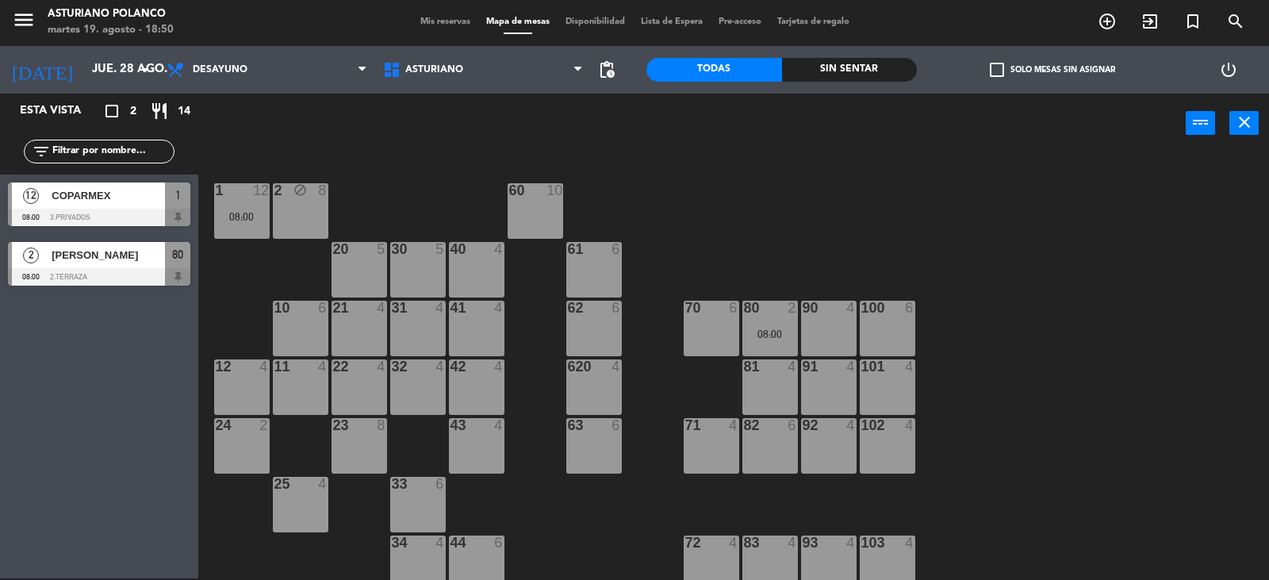
type input "mié. 20 ago."
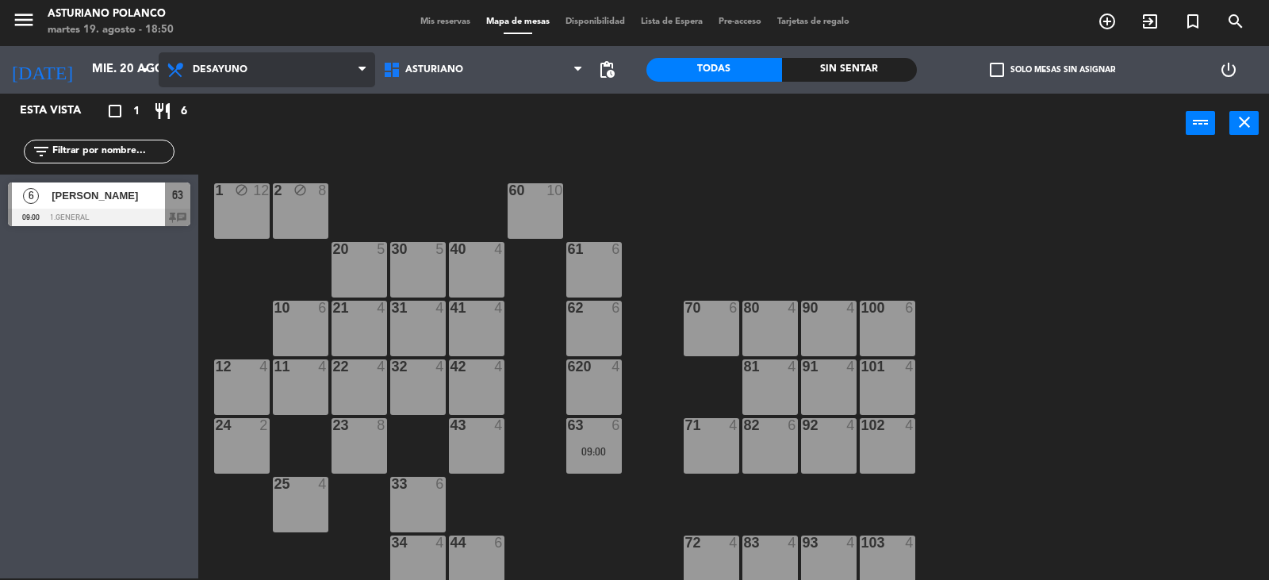
click at [276, 74] on span "Desayuno" at bounding box center [267, 69] width 217 height 35
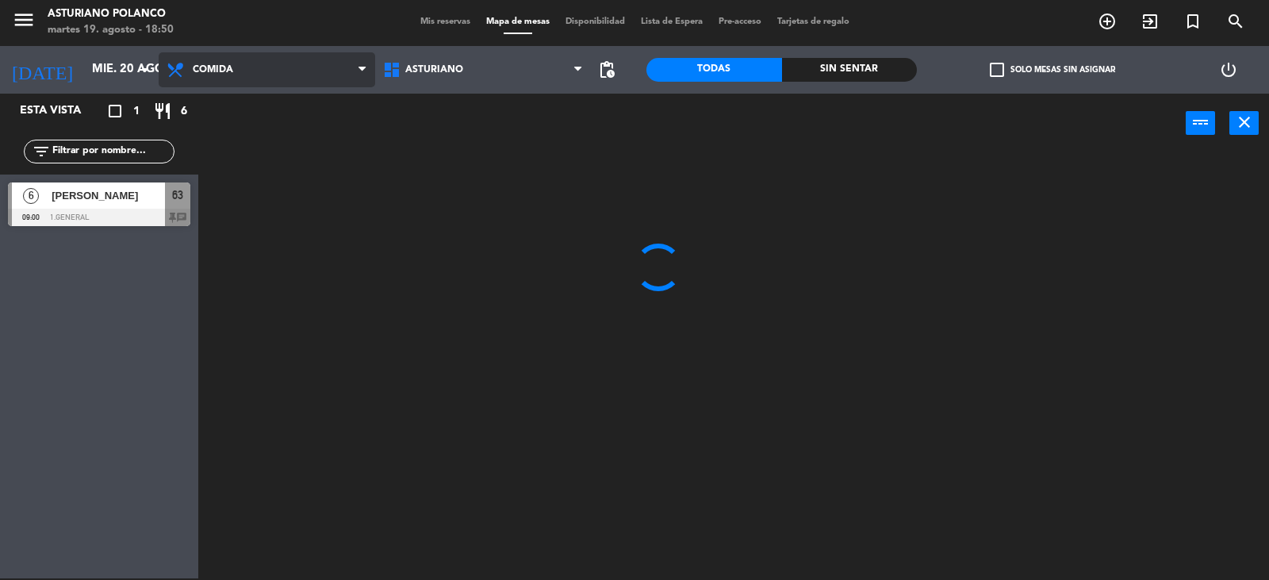
click at [236, 133] on ng-component "menu [PERSON_NAME] martes 19. agosto - 18:50 Mis reservas Mapa de mesas Disponi…" at bounding box center [634, 288] width 1269 height 581
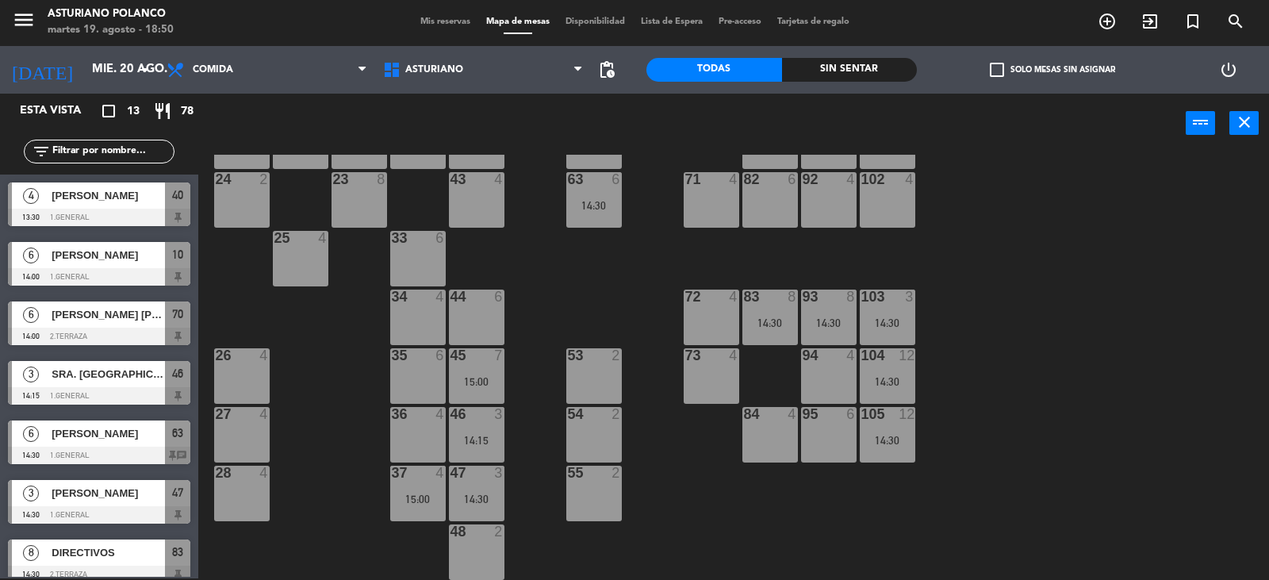
scroll to position [8, 0]
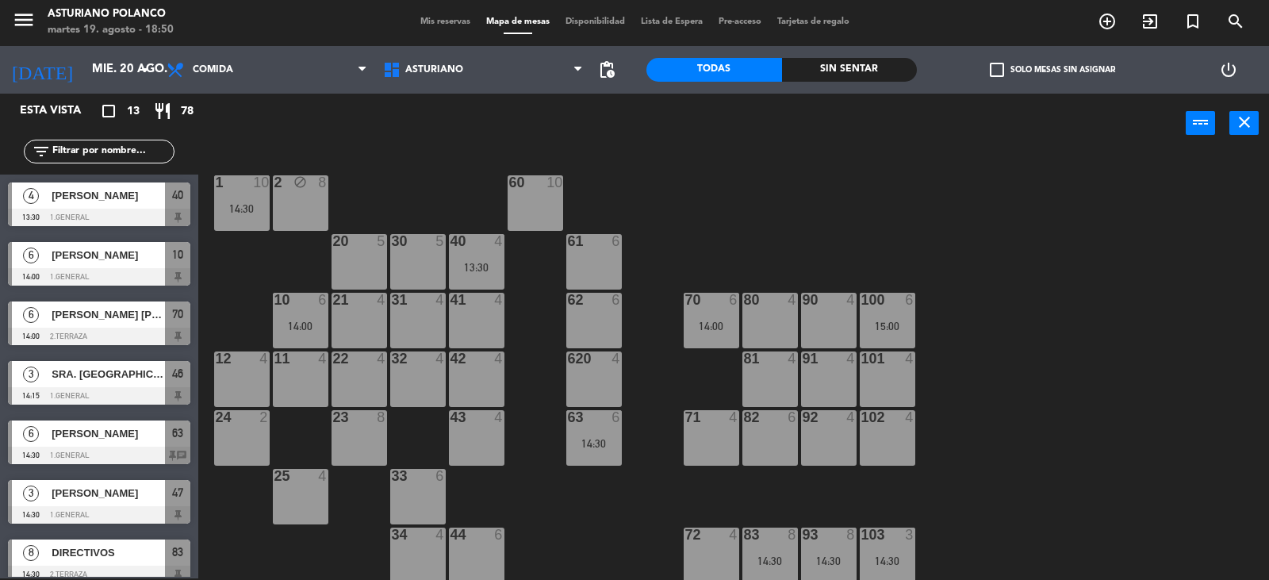
click at [362, 362] on div at bounding box center [359, 358] width 26 height 14
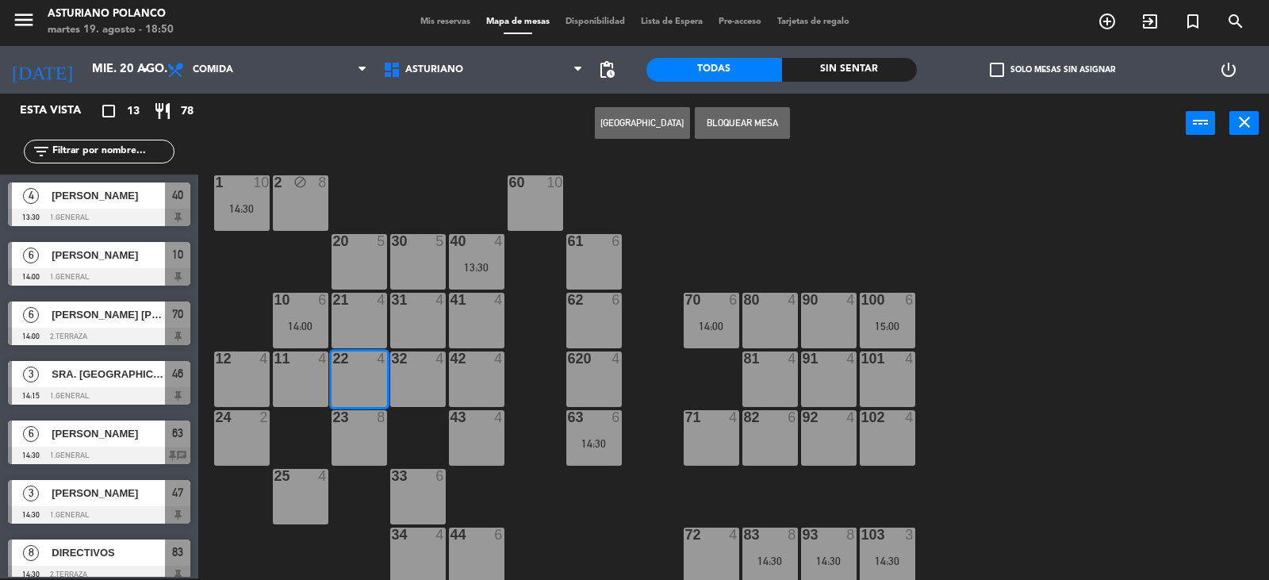
click at [641, 125] on button "[GEOGRAPHIC_DATA]" at bounding box center [642, 123] width 95 height 32
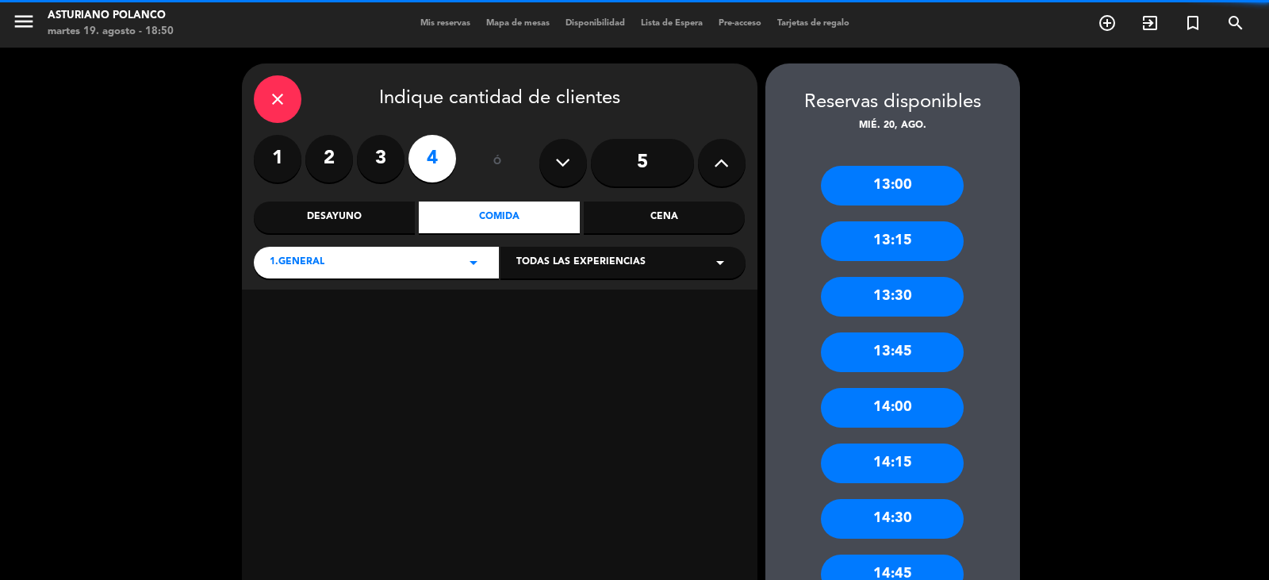
click at [374, 165] on label "3" at bounding box center [381, 159] width 48 height 48
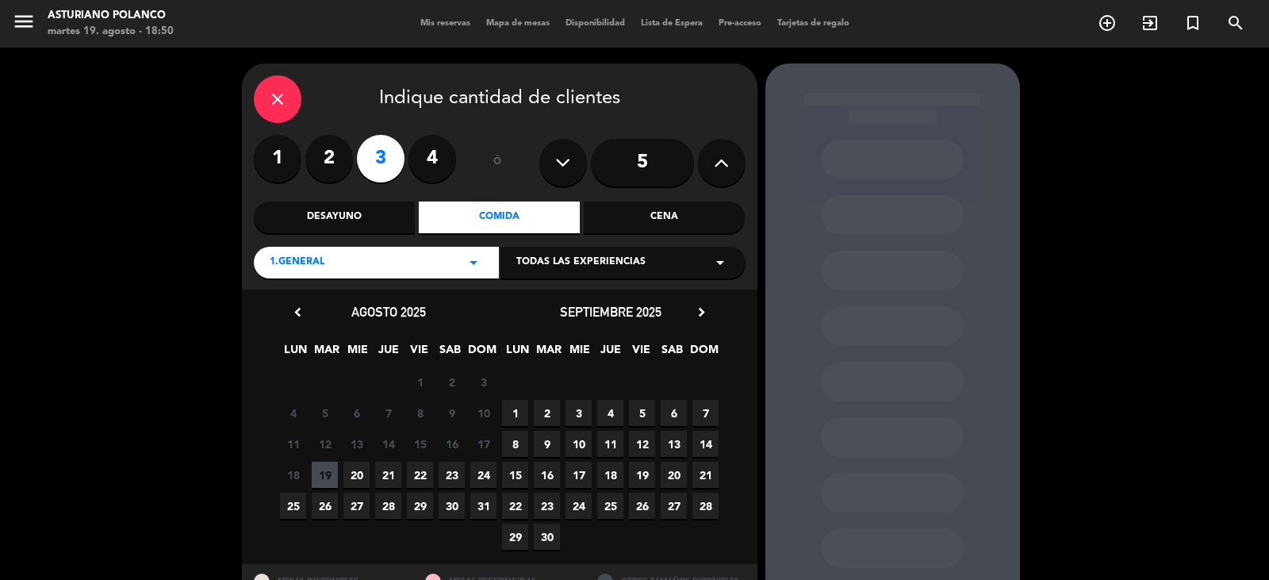
click at [354, 470] on span "20" at bounding box center [356, 475] width 26 height 26
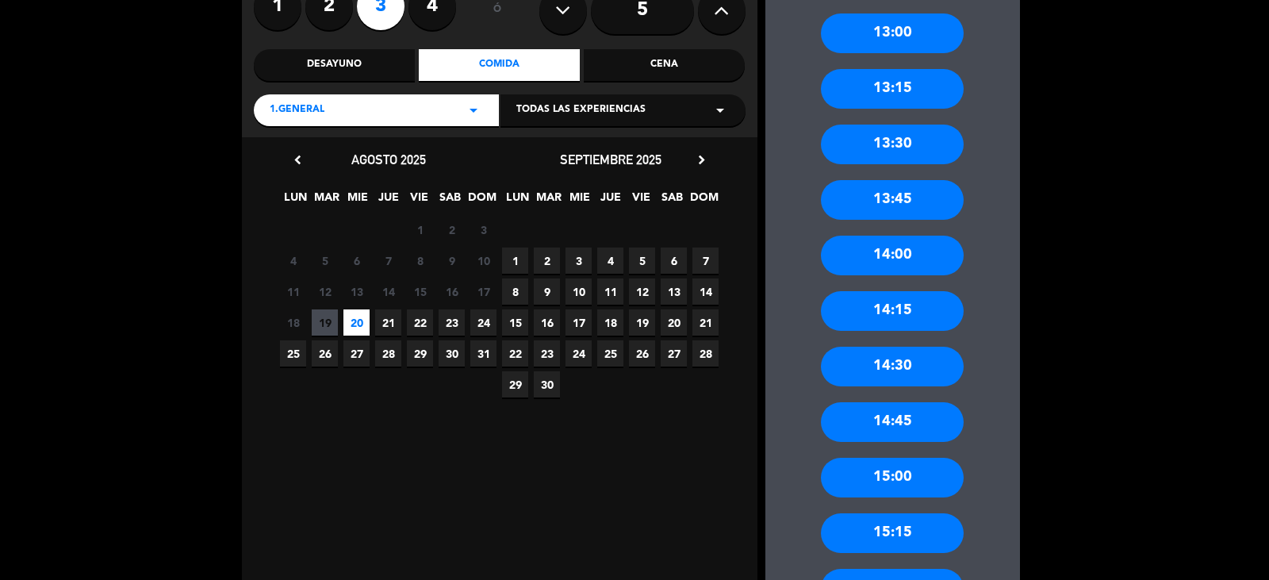
scroll to position [222, 0]
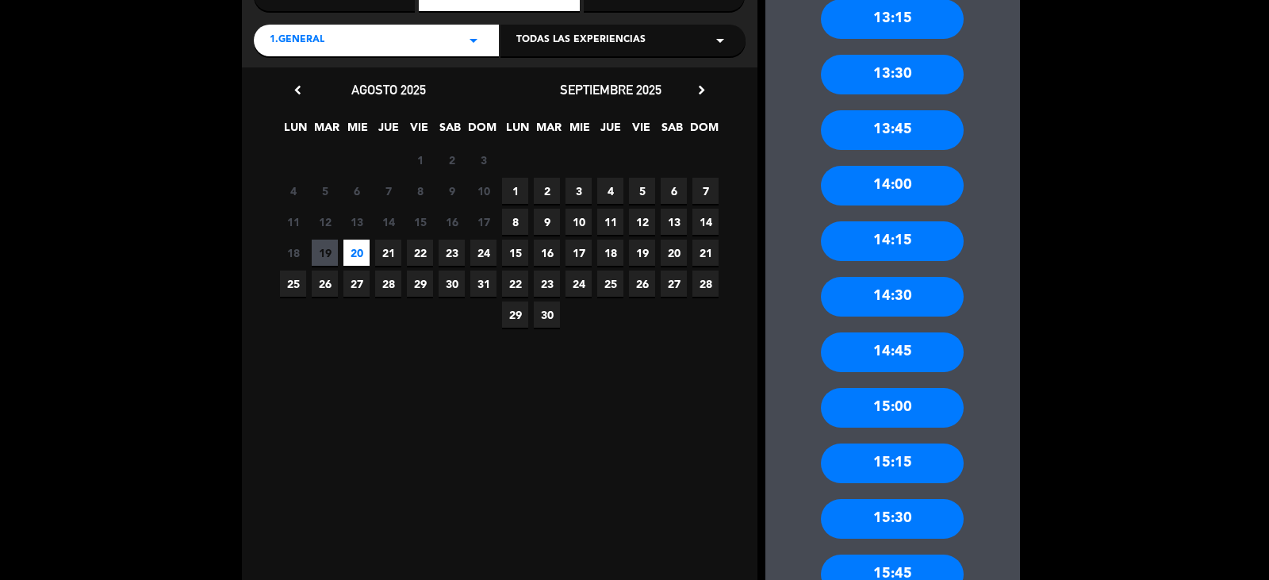
click at [903, 406] on div "15:00" at bounding box center [892, 408] width 143 height 40
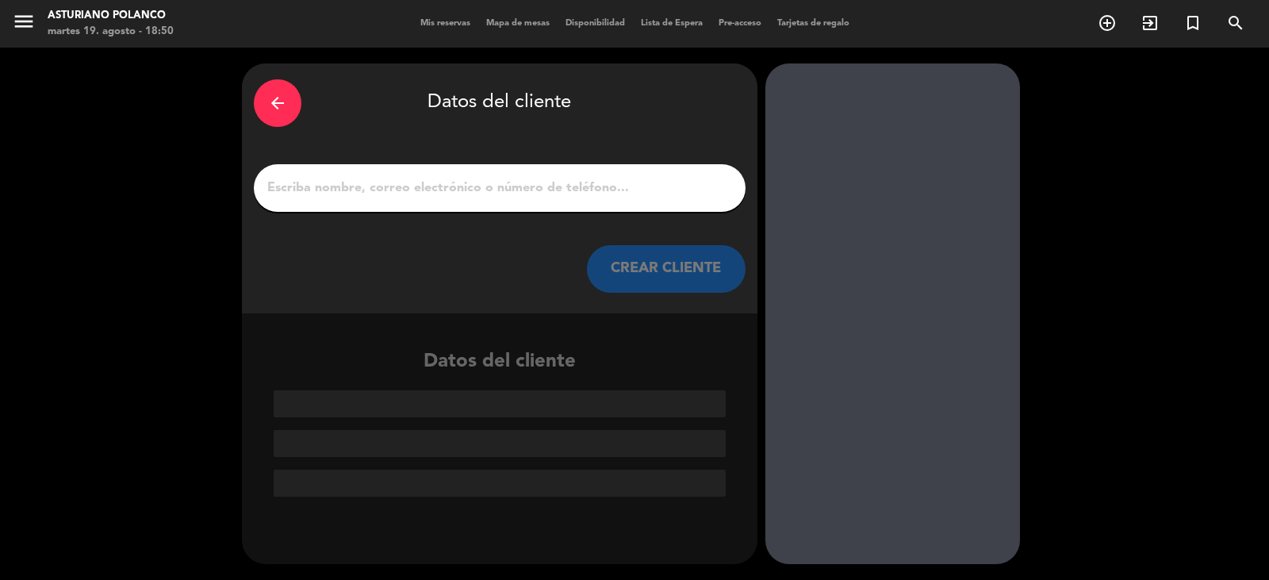
scroll to position [0, 0]
click at [445, 182] on input "1" at bounding box center [500, 188] width 468 height 22
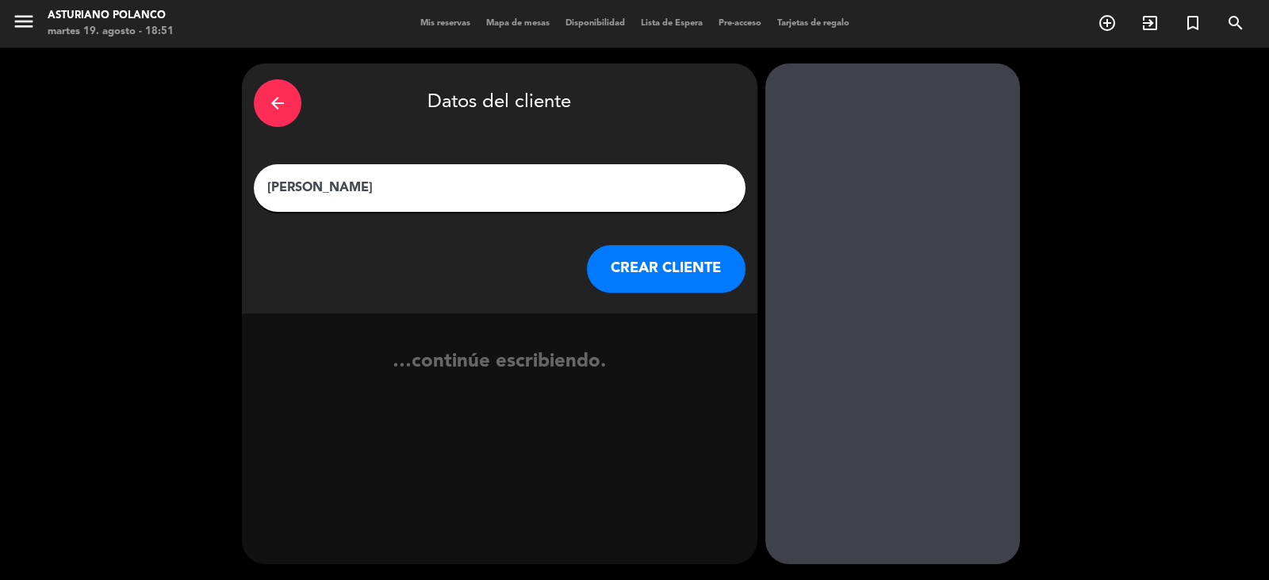
type input "[PERSON_NAME]"
click at [646, 260] on button "CREAR CLIENTE" at bounding box center [666, 269] width 159 height 48
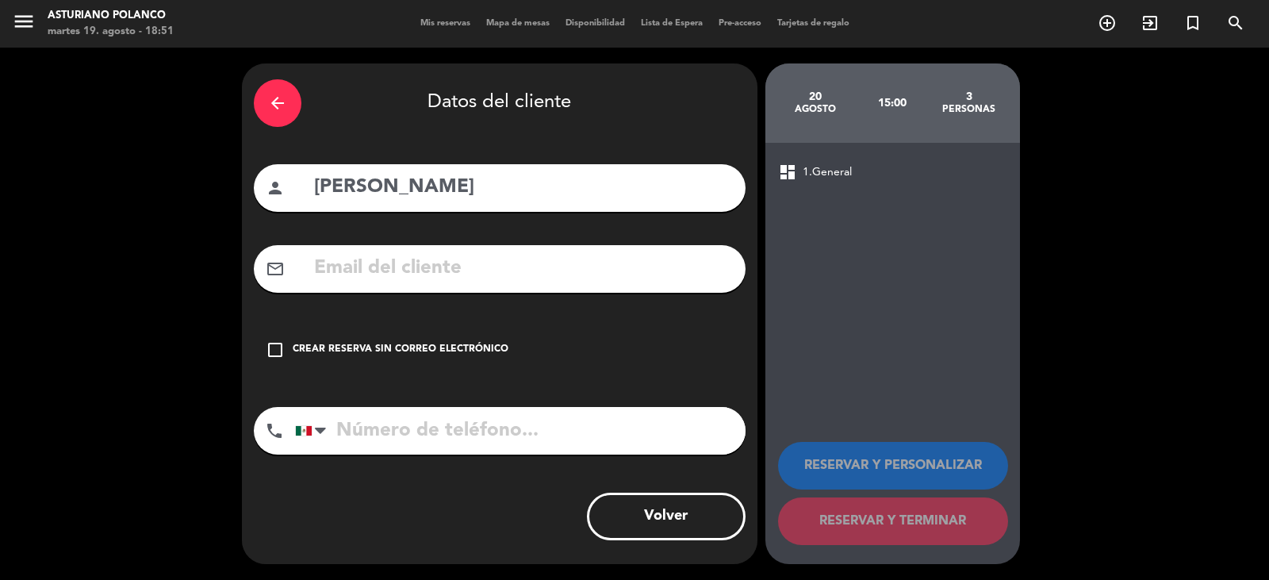
click at [467, 352] on div "Crear reserva sin correo electrónico" at bounding box center [401, 350] width 216 height 16
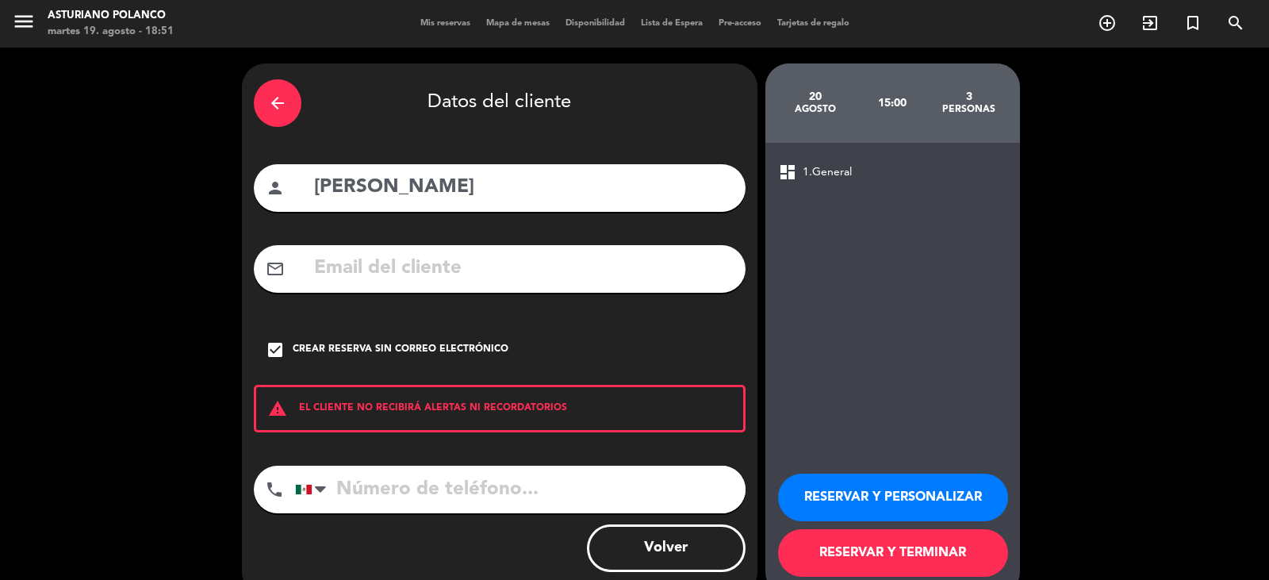
click at [884, 554] on button "RESERVAR Y TERMINAR" at bounding box center [893, 553] width 230 height 48
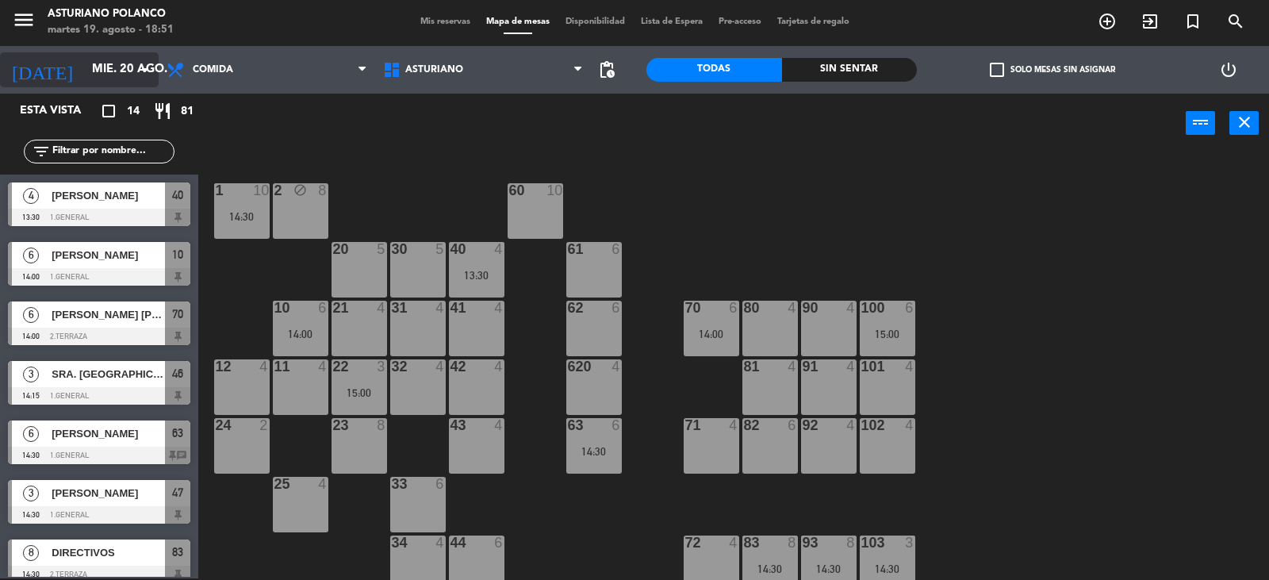
click at [119, 72] on input "mié. 20 ago." at bounding box center [160, 70] width 153 height 30
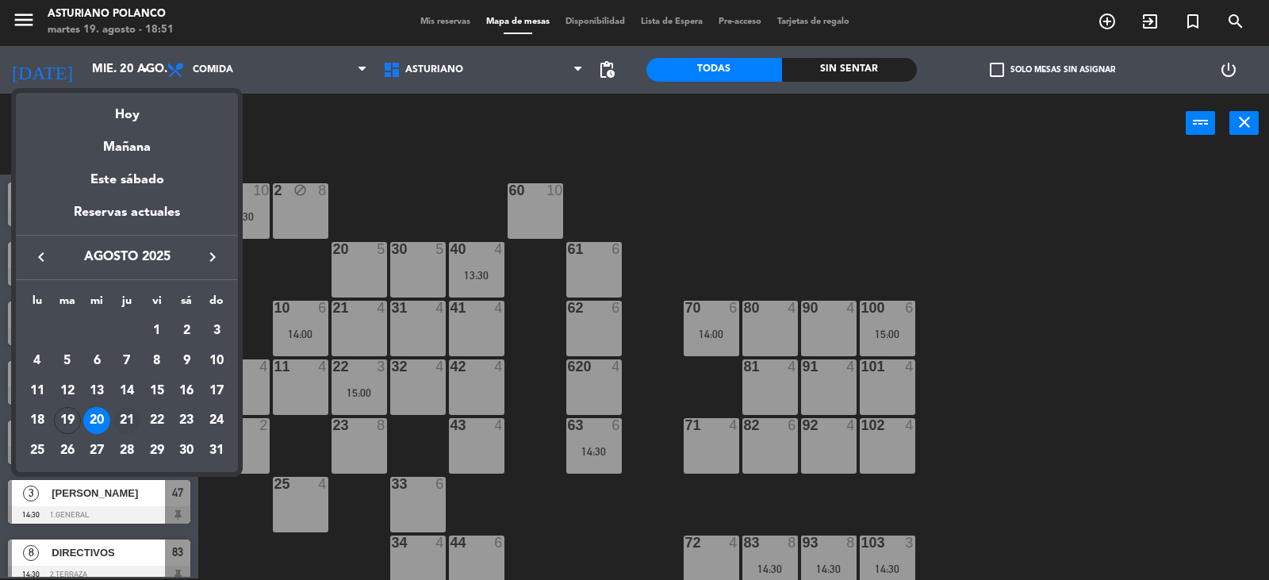
click at [128, 418] on div "21" at bounding box center [126, 420] width 27 height 27
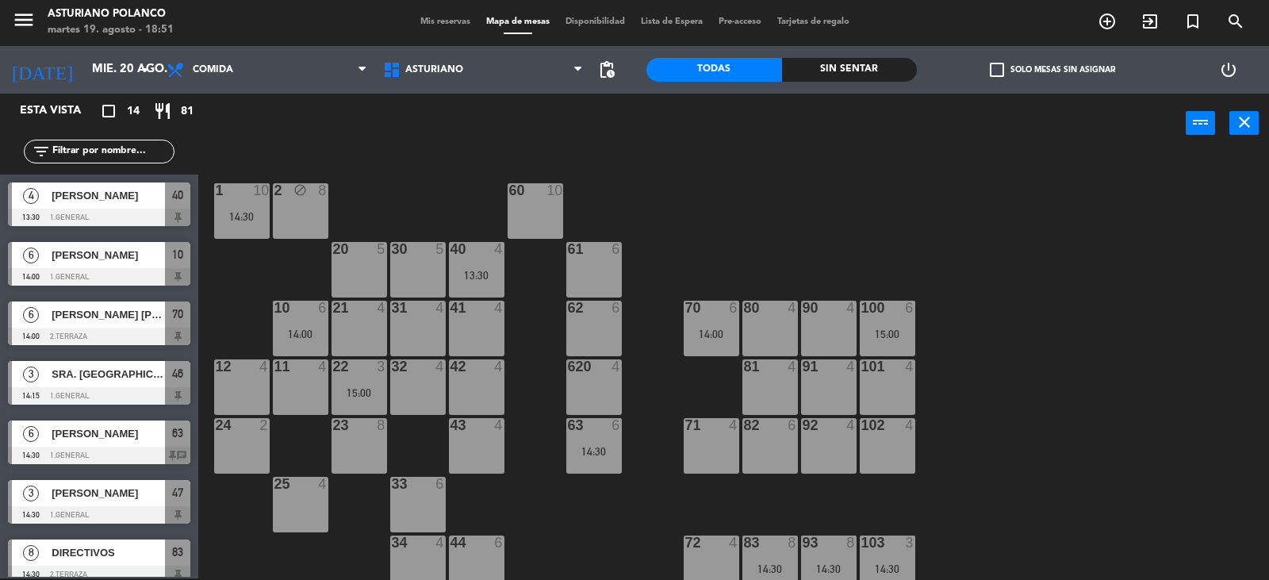
type input "jue. 21 ago."
click at [718, 310] on div at bounding box center [711, 308] width 26 height 14
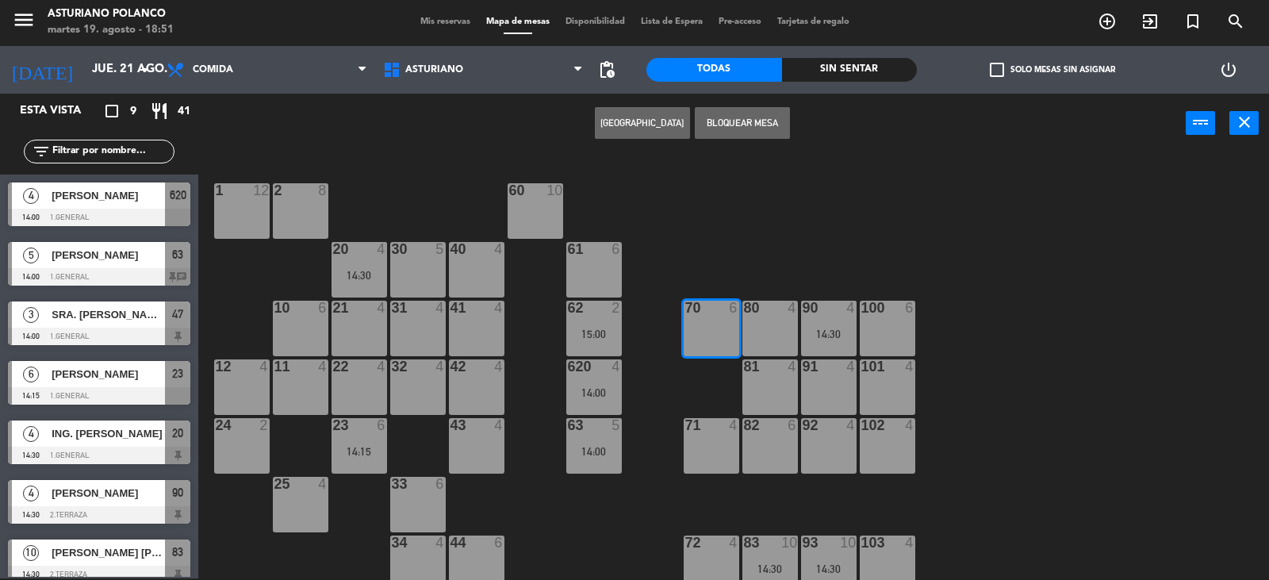
click at [650, 125] on button "[GEOGRAPHIC_DATA]" at bounding box center [642, 123] width 95 height 32
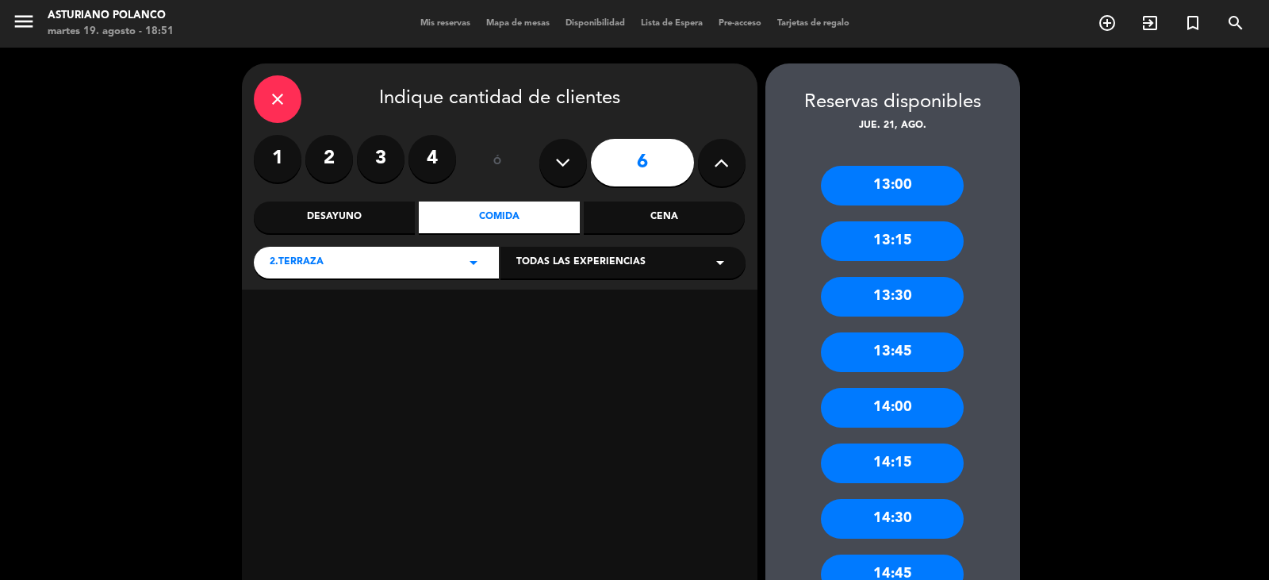
click at [650, 171] on input "6" at bounding box center [642, 163] width 103 height 48
click at [520, 214] on div "Comida" at bounding box center [499, 217] width 161 height 32
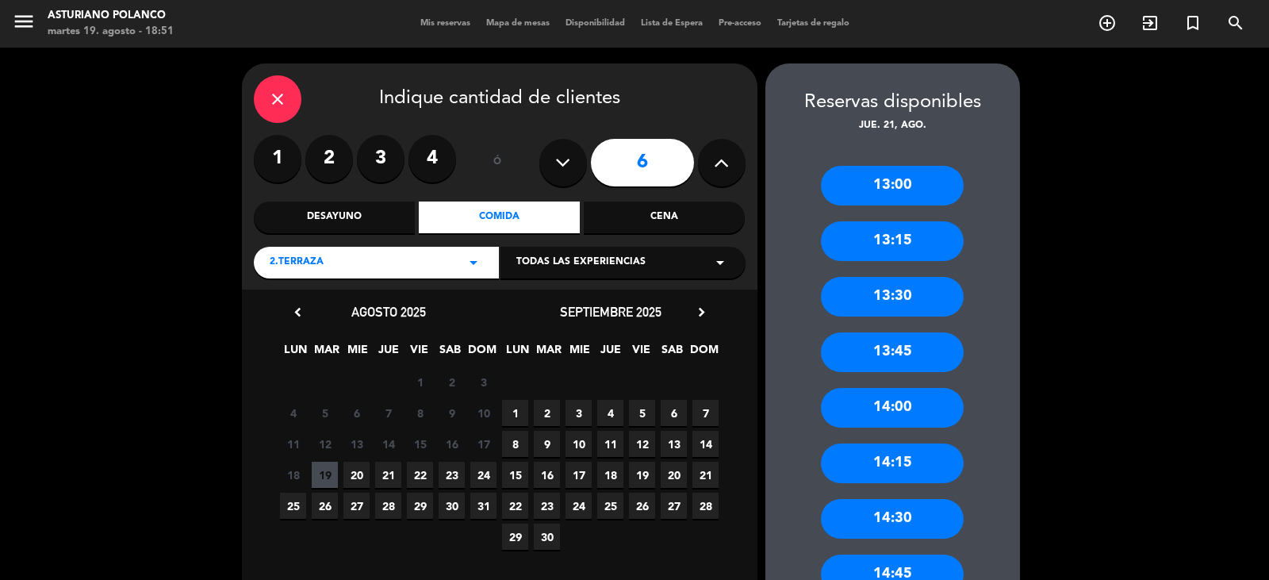
click at [389, 474] on span "21" at bounding box center [388, 475] width 26 height 26
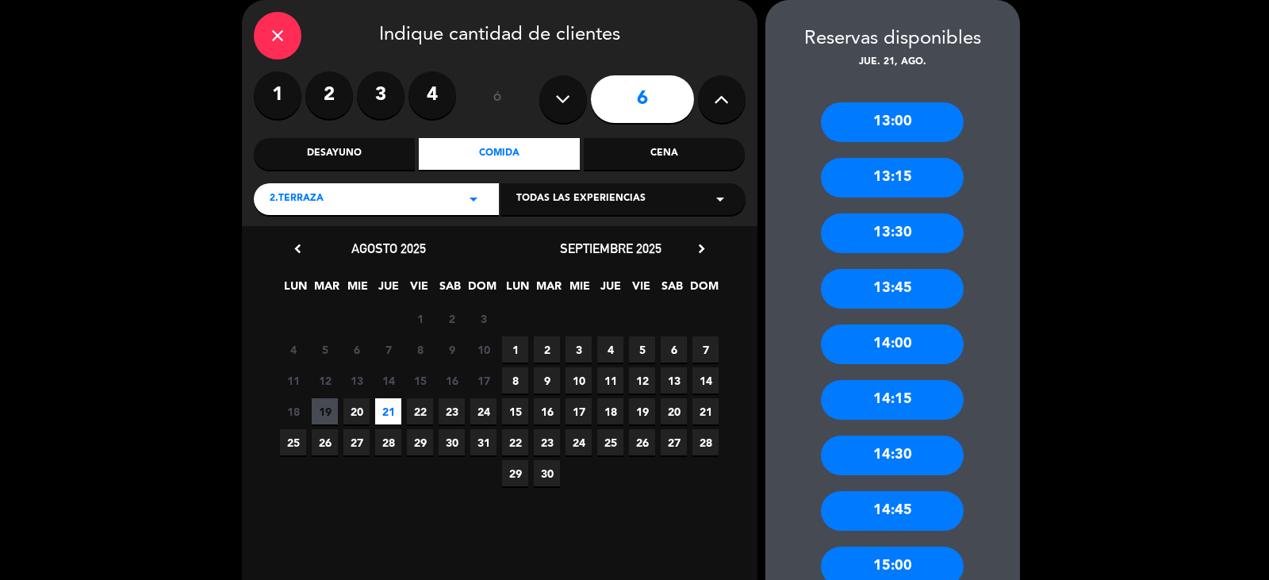
click at [866, 335] on div "14:00" at bounding box center [892, 344] width 143 height 40
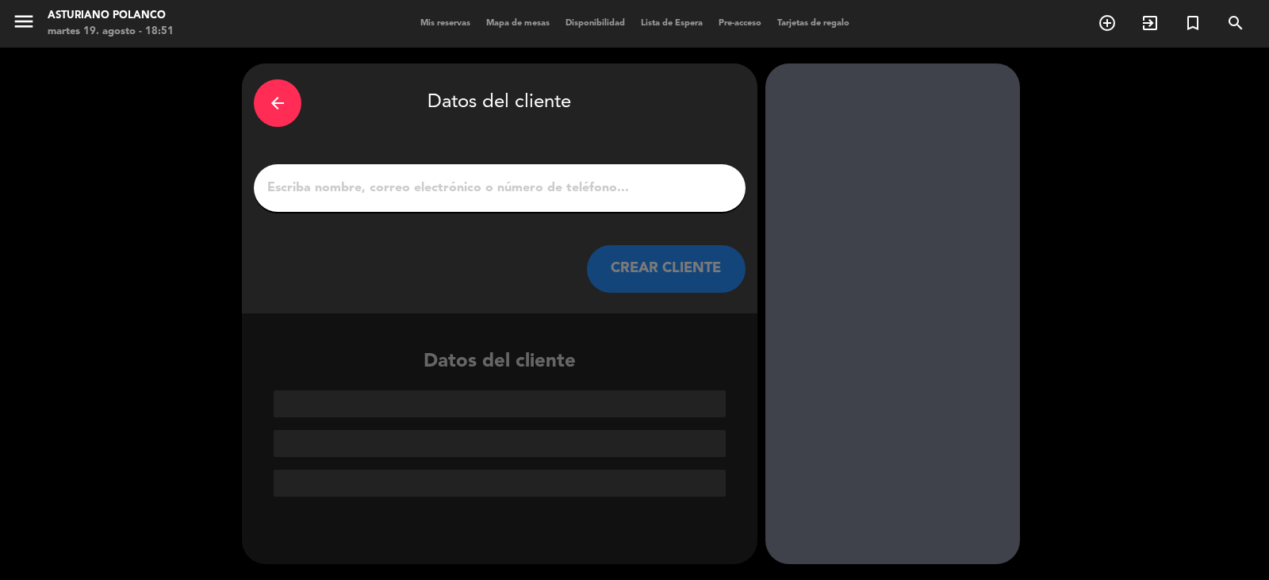
click at [482, 196] on input "1" at bounding box center [500, 188] width 468 height 22
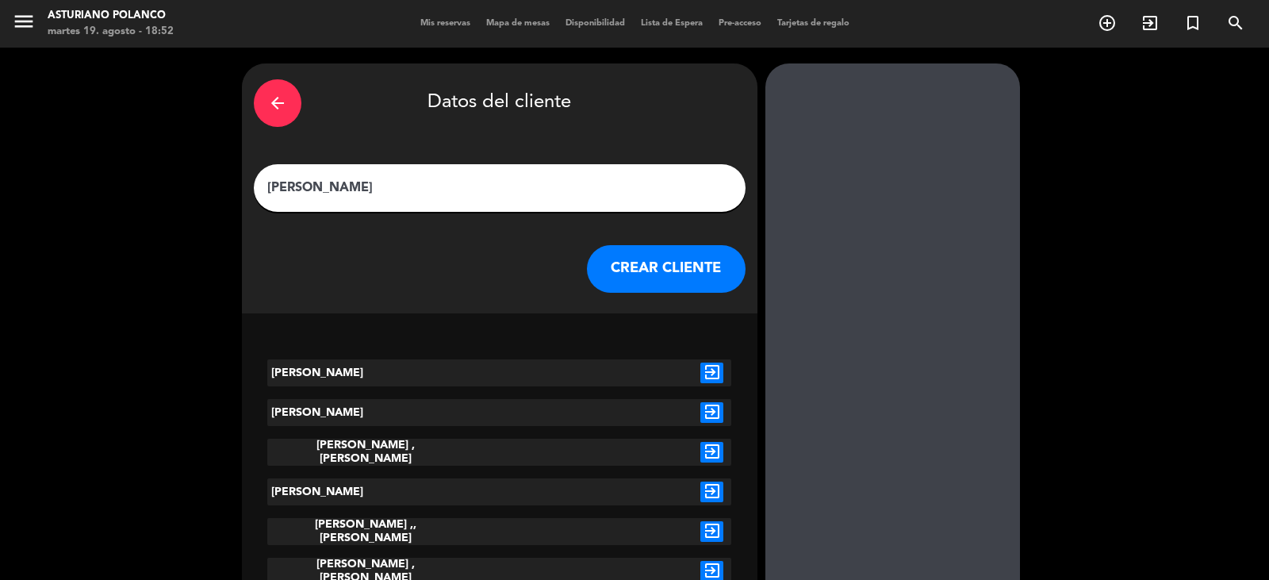
type input "[PERSON_NAME]"
click at [666, 274] on button "CREAR CLIENTE" at bounding box center [666, 269] width 159 height 48
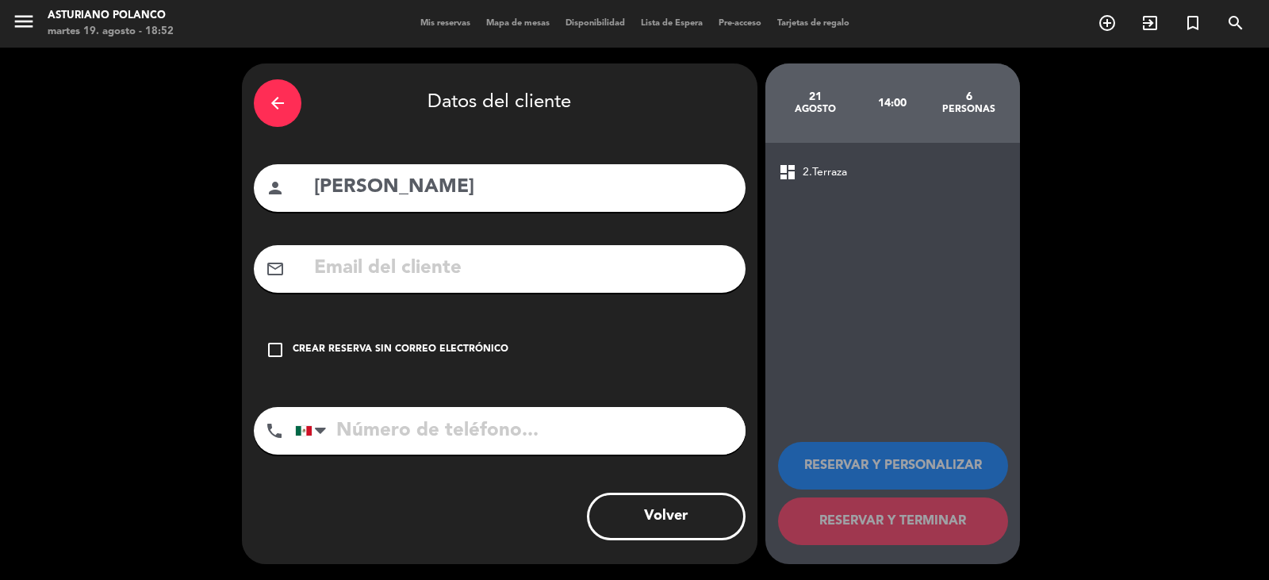
click at [423, 344] on div "Crear reserva sin correo electrónico" at bounding box center [401, 350] width 216 height 16
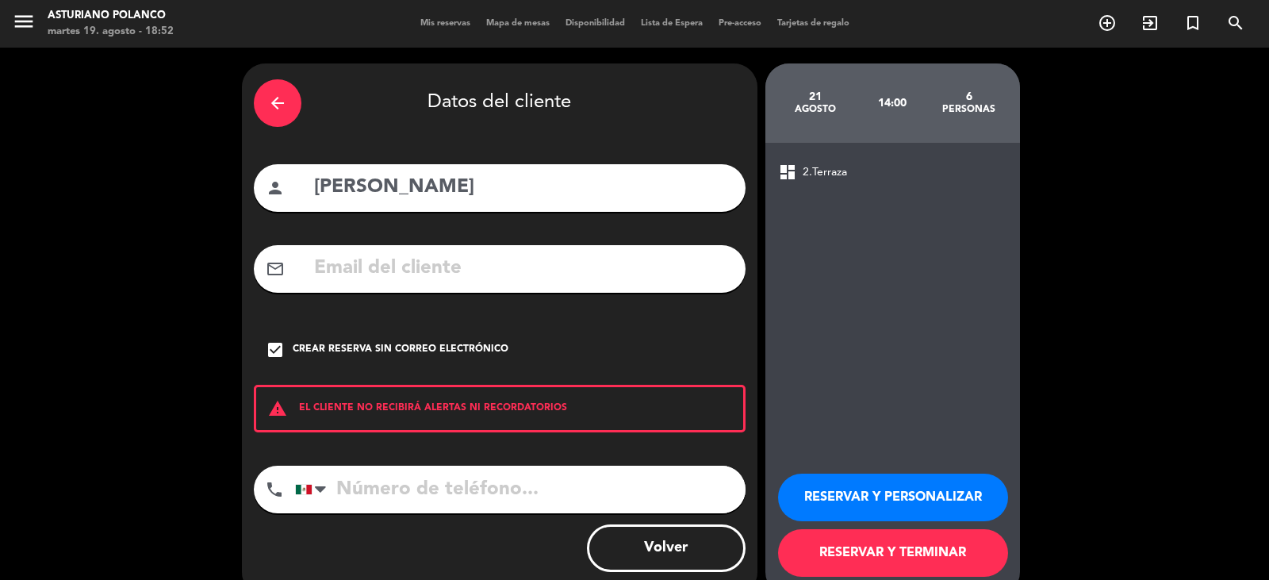
click at [846, 492] on button "RESERVAR Y PERSONALIZAR" at bounding box center [893, 498] width 230 height 48
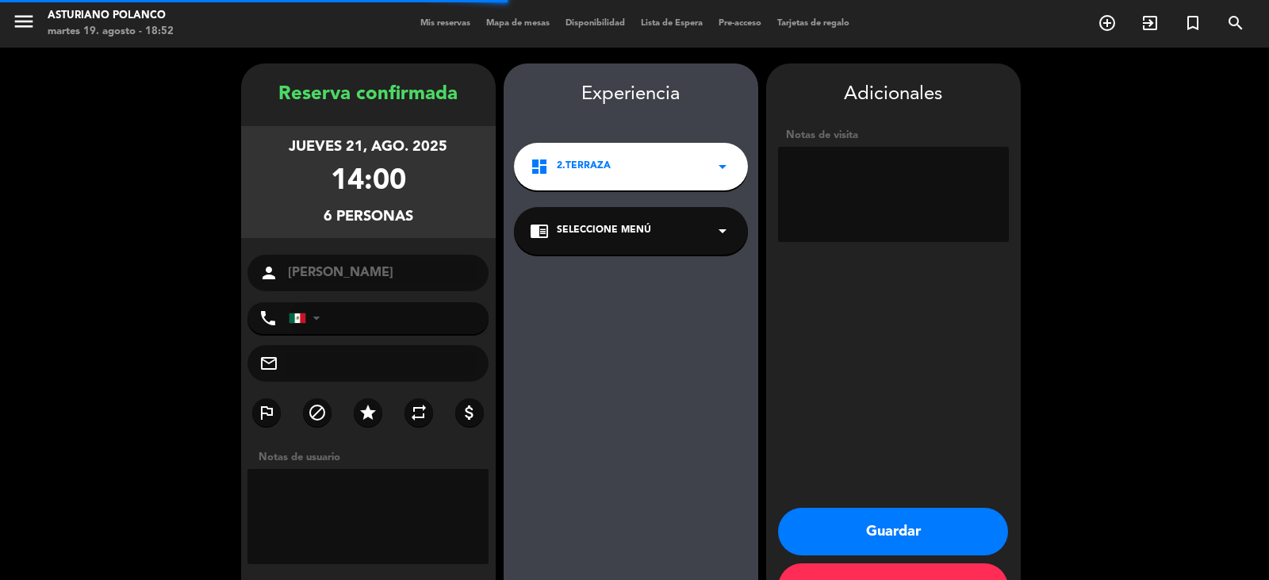
scroll to position [55, 0]
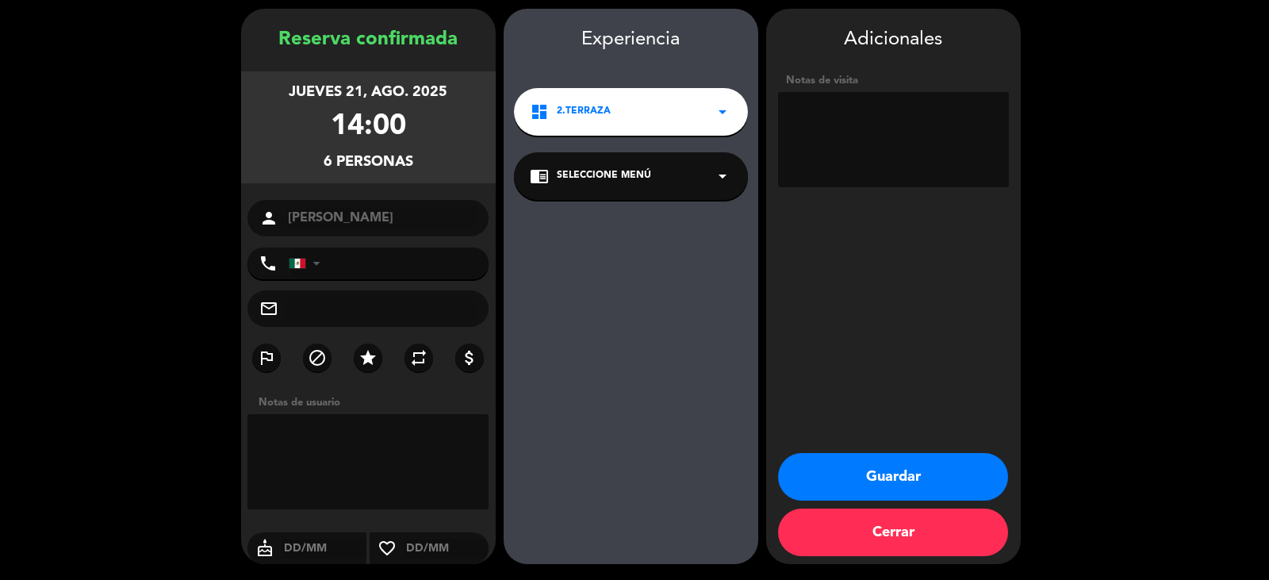
click at [911, 133] on textarea at bounding box center [893, 139] width 231 height 95
type textarea "MESA REDONDA"
click at [900, 463] on button "Guardar" at bounding box center [893, 477] width 230 height 48
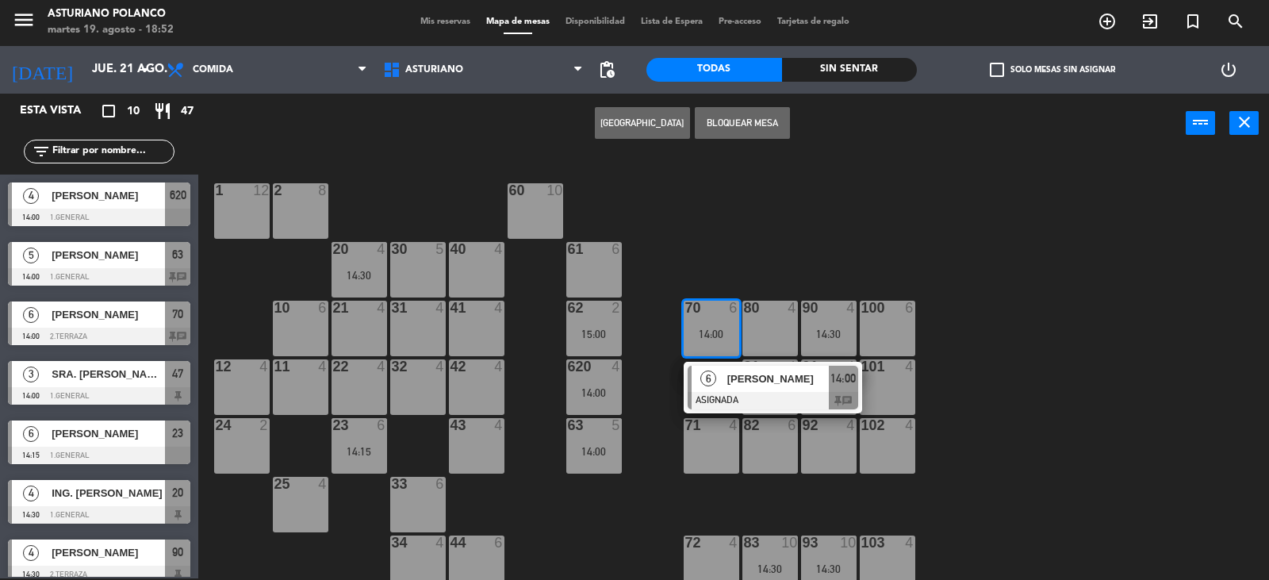
click at [669, 375] on div "1 12 2 8 60 10 20 4 14:30 30 5 40 4 61 6 62 2 15:00 41 4 31 4 21 4 10 6 70 6 14…" at bounding box center [740, 367] width 1058 height 425
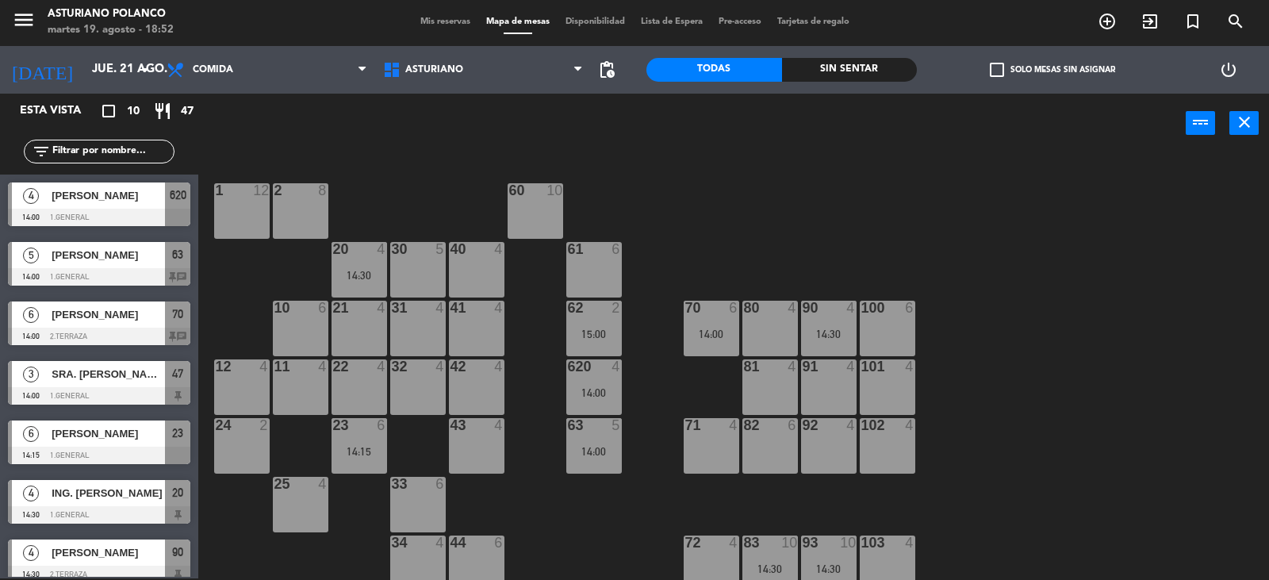
click at [704, 339] on div "14:00" at bounding box center [712, 333] width 56 height 11
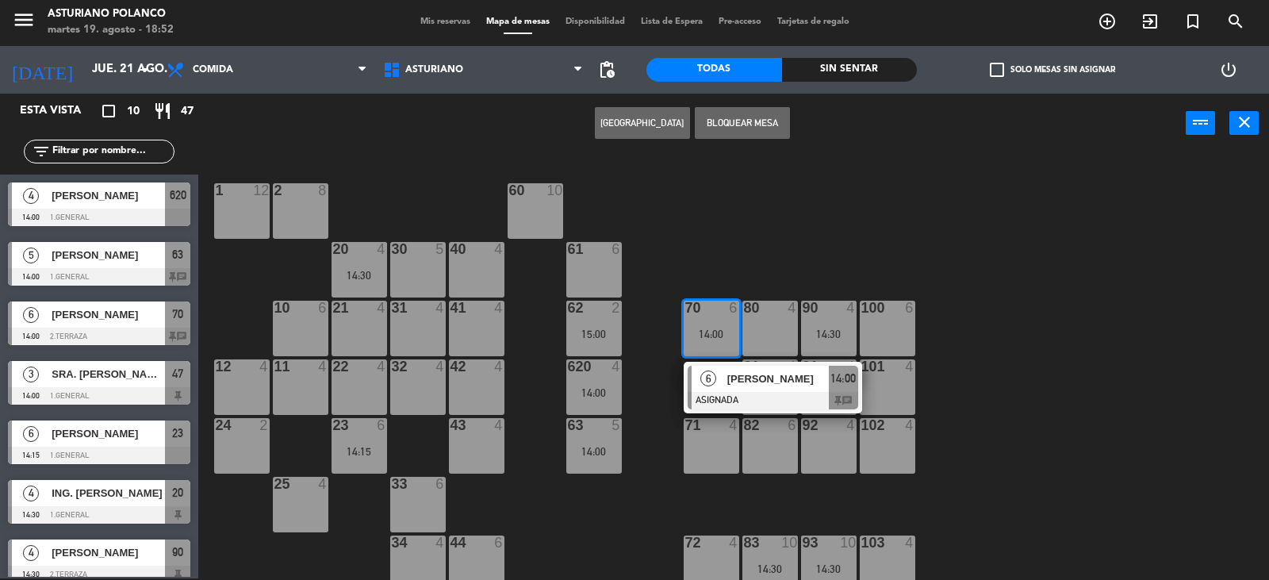
click at [723, 382] on div "6 [PERSON_NAME] ASIGNADA 14:00 chat" at bounding box center [773, 388] width 202 height 52
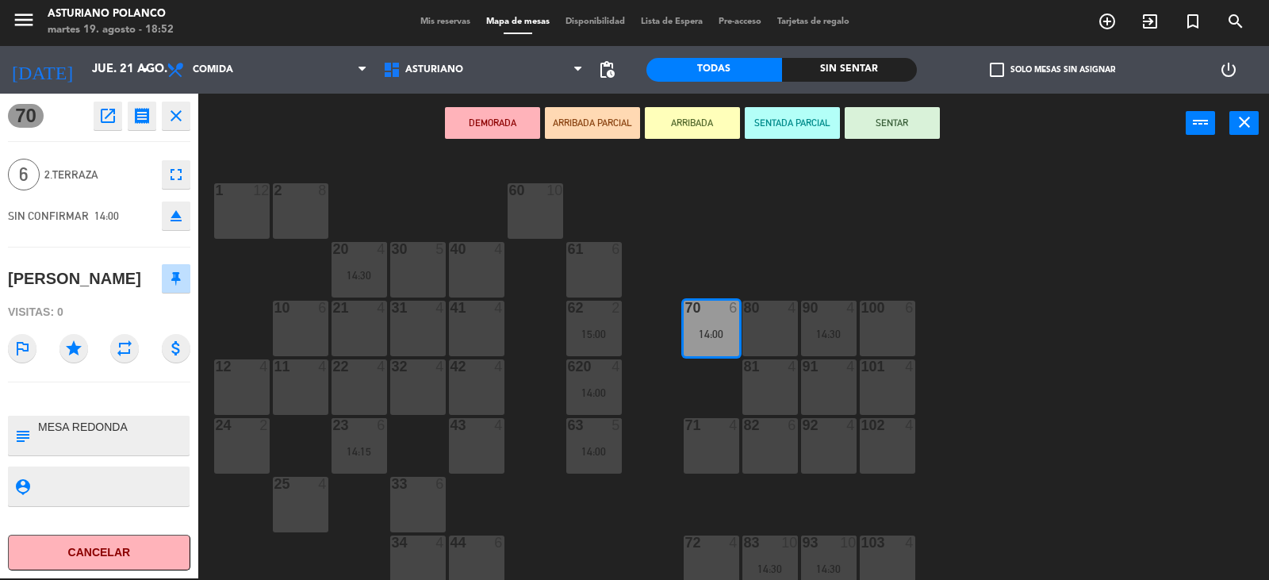
click at [133, 424] on textarea at bounding box center [112, 435] width 152 height 33
type textarea "MESA REDONDA 70"
click at [546, 484] on div "1 12 2 8 60 10 20 4 14:30 30 5 40 4 61 6 62 2 15:00 41 4 31 4 21 4 10 6 70 6 14…" at bounding box center [740, 367] width 1058 height 425
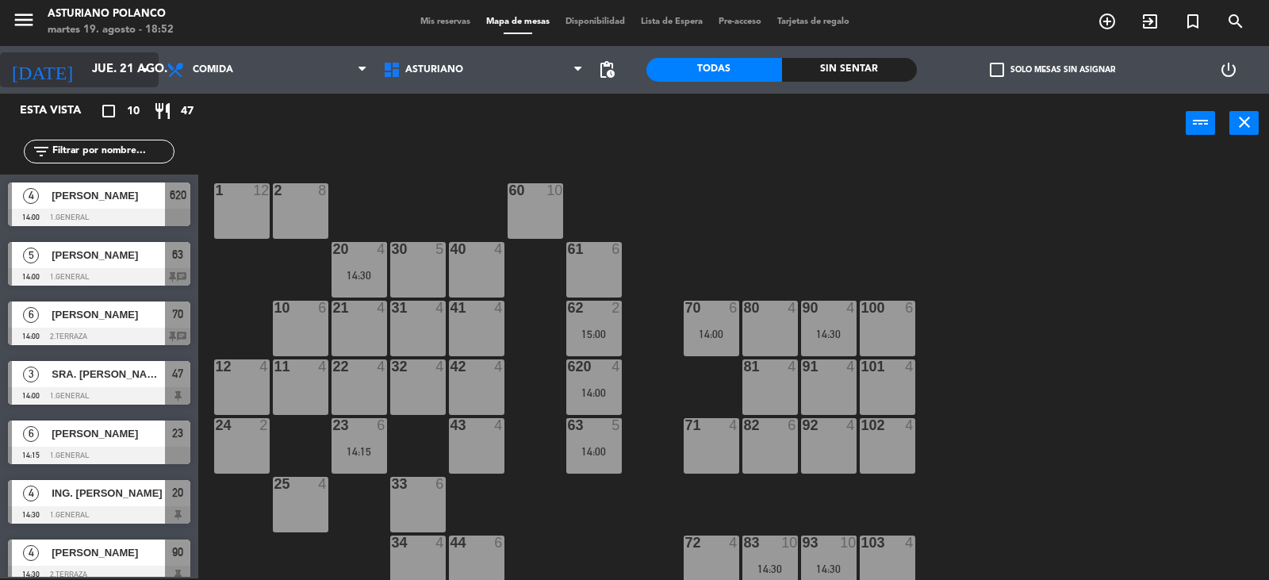
click at [94, 74] on input "jue. 21 ago." at bounding box center [160, 70] width 153 height 30
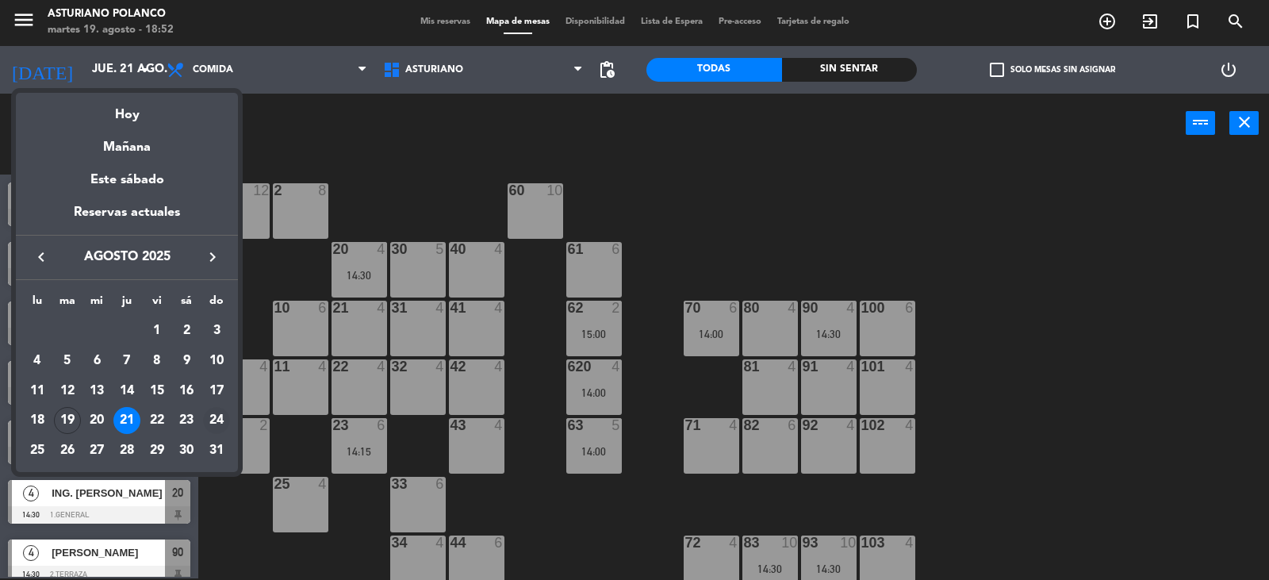
click at [213, 420] on div "24" at bounding box center [216, 420] width 27 height 27
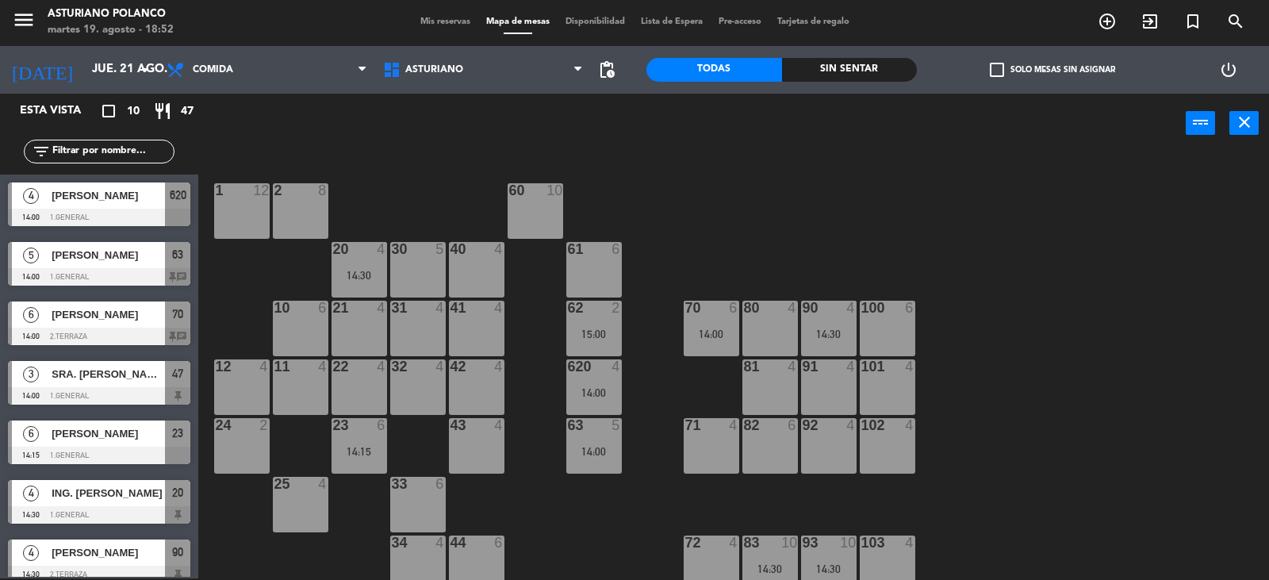
type input "dom. 24 ago."
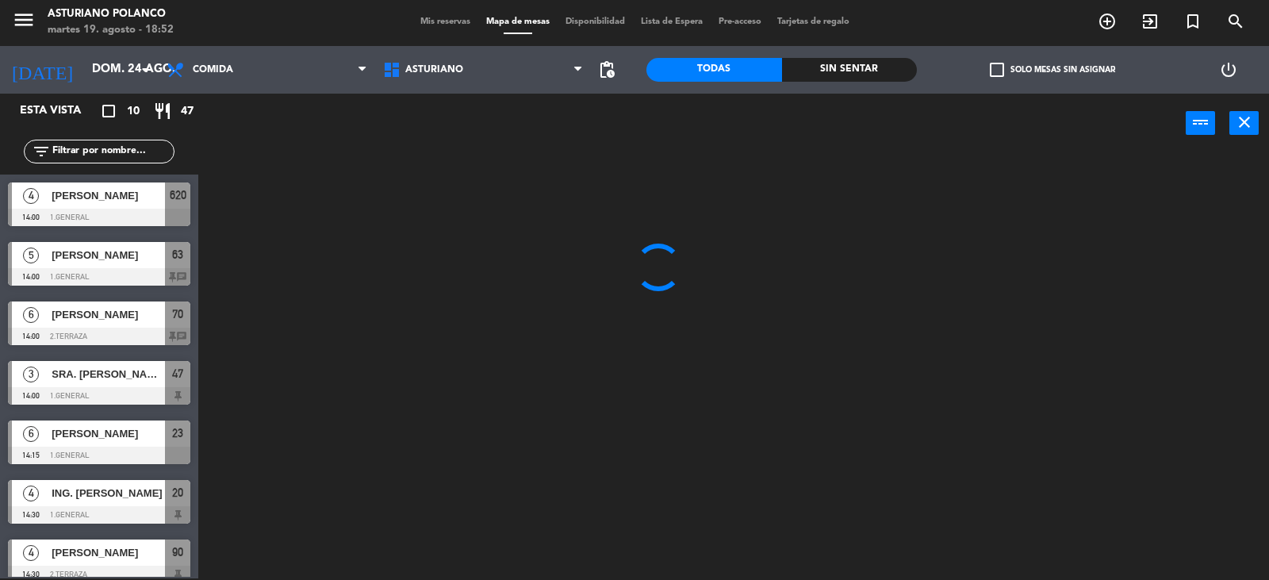
drag, startPoint x: 98, startPoint y: 154, endPoint x: 113, endPoint y: 138, distance: 22.4
click at [98, 154] on input "text" at bounding box center [112, 151] width 123 height 17
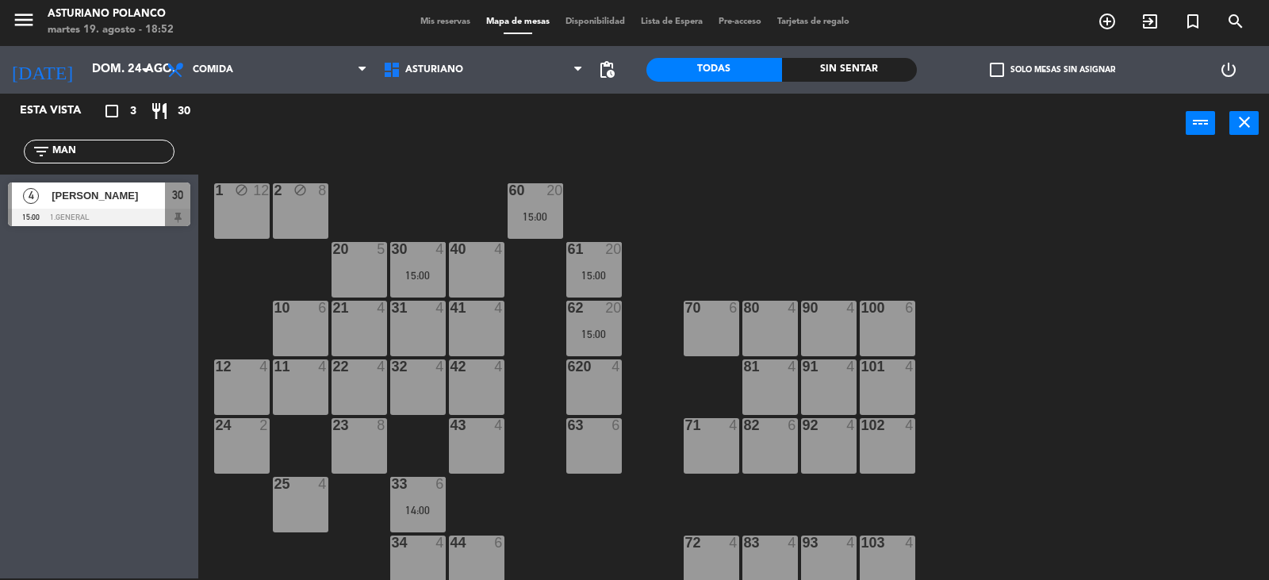
type input "MAN"
click at [56, 397] on div "Esta vista crop_square 3 restaurant 30 filter_list MAN [DEMOGRAPHIC_DATA] [PERS…" at bounding box center [99, 336] width 198 height 485
click at [135, 71] on input "dom. 24 ago." at bounding box center [160, 70] width 153 height 30
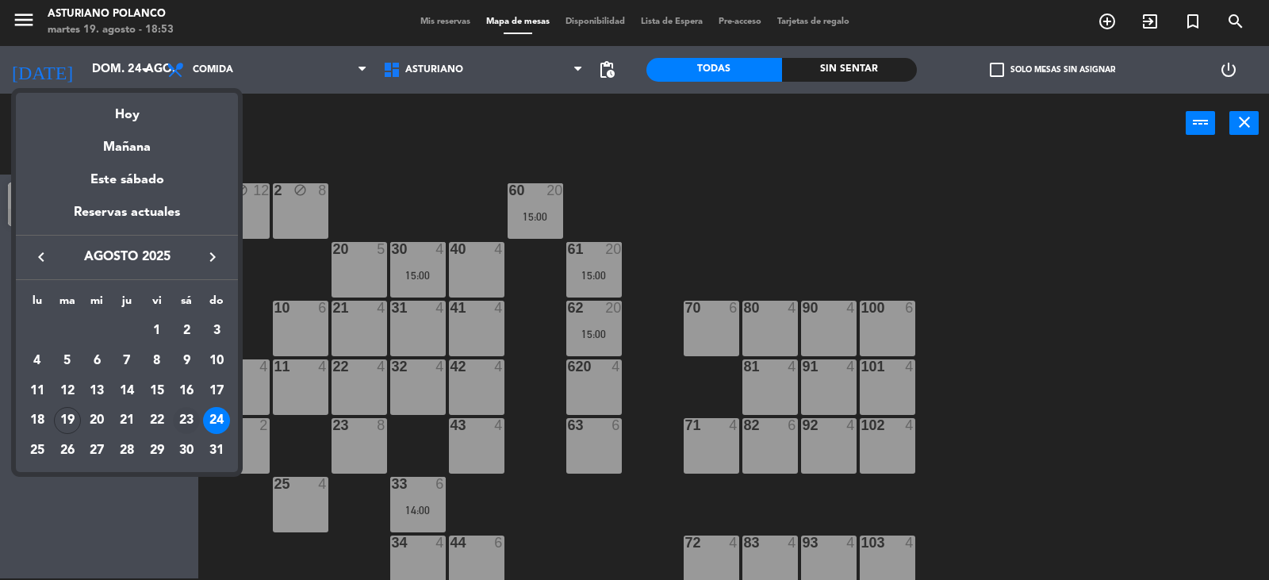
click at [179, 415] on div "23" at bounding box center [186, 420] width 27 height 27
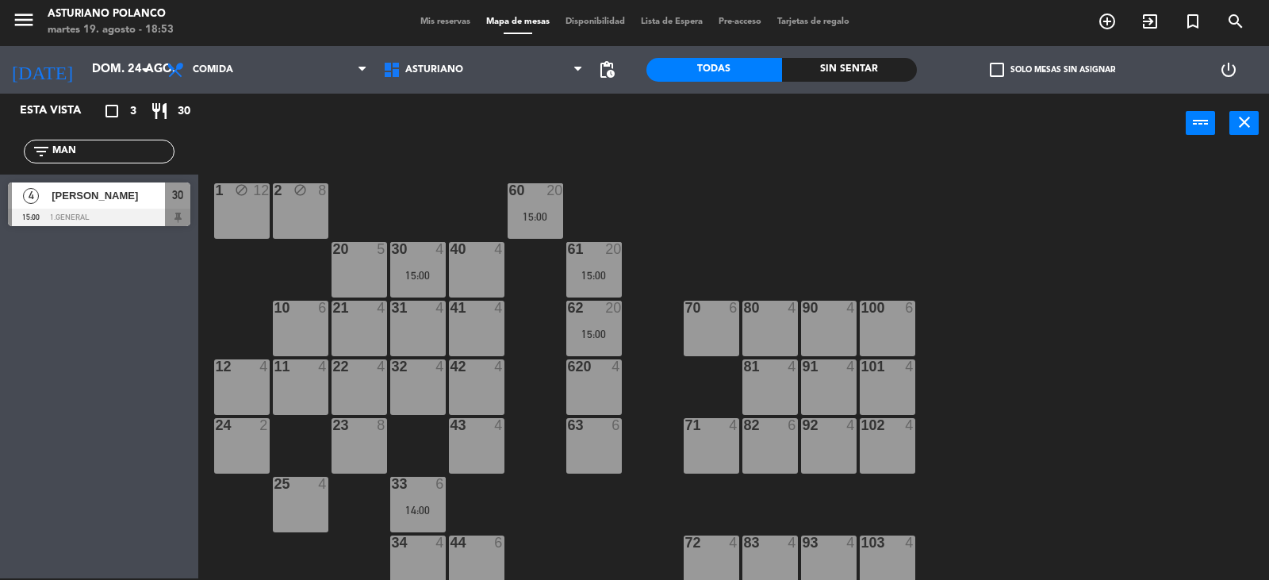
type input "sáb. 23 ago."
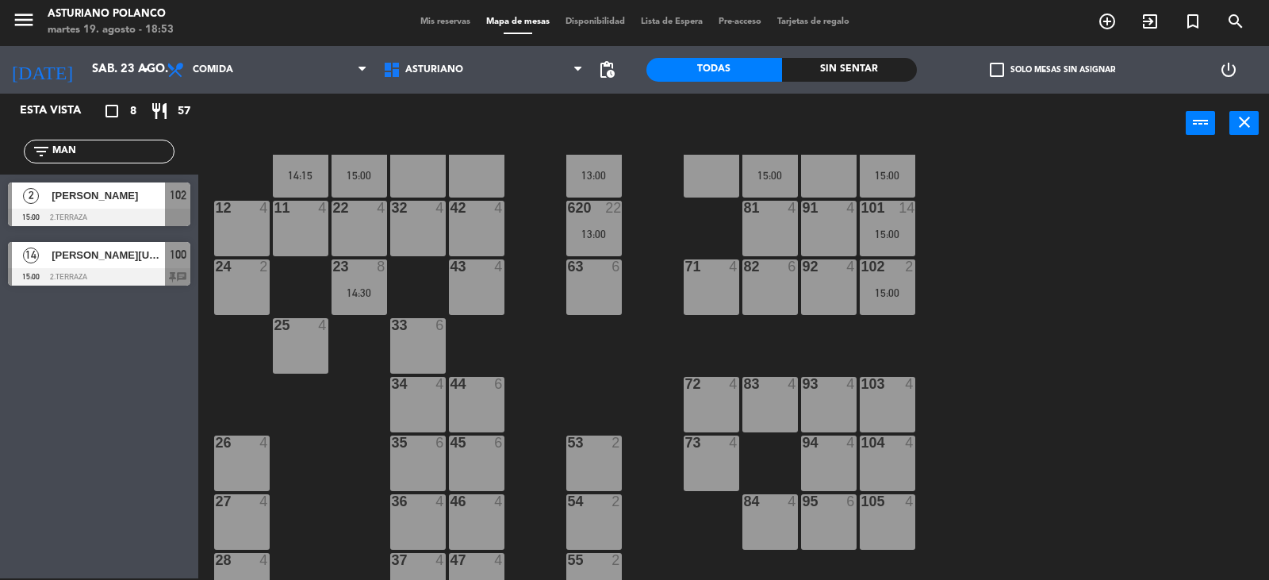
scroll to position [79, 0]
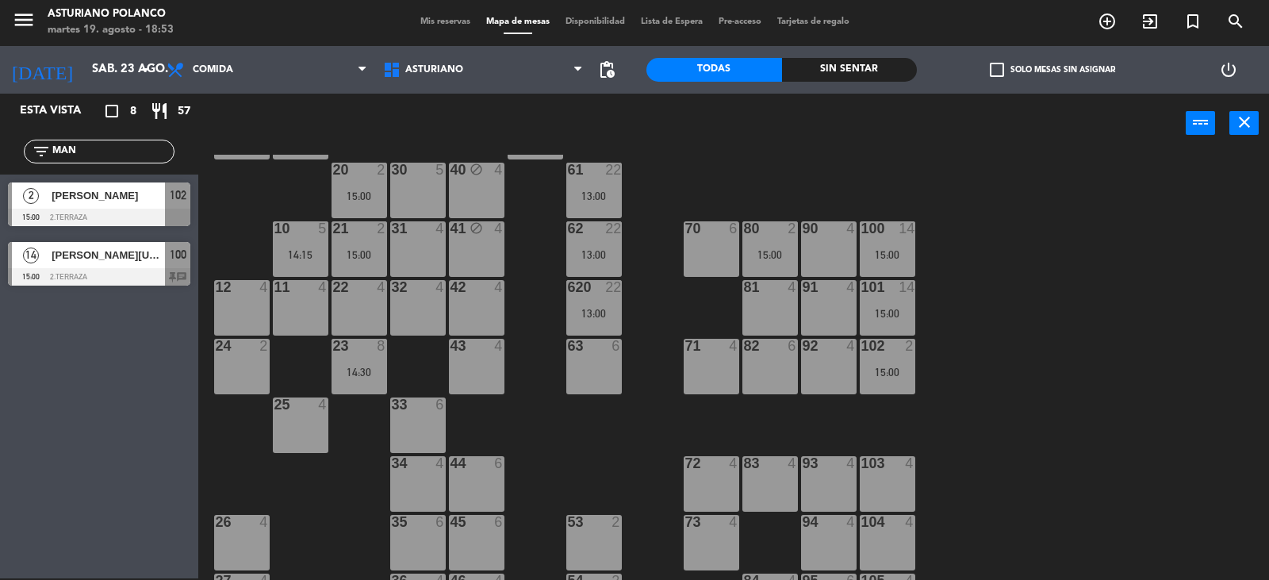
click at [576, 357] on div "63 6" at bounding box center [594, 367] width 56 height 56
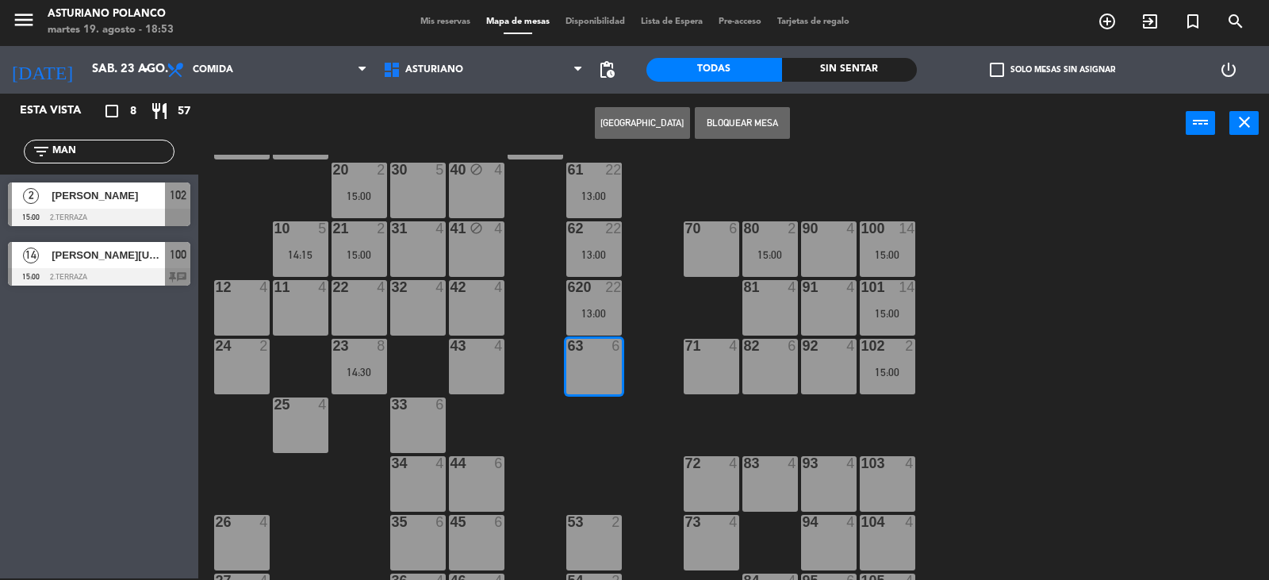
click at [652, 124] on button "[GEOGRAPHIC_DATA]" at bounding box center [642, 123] width 95 height 32
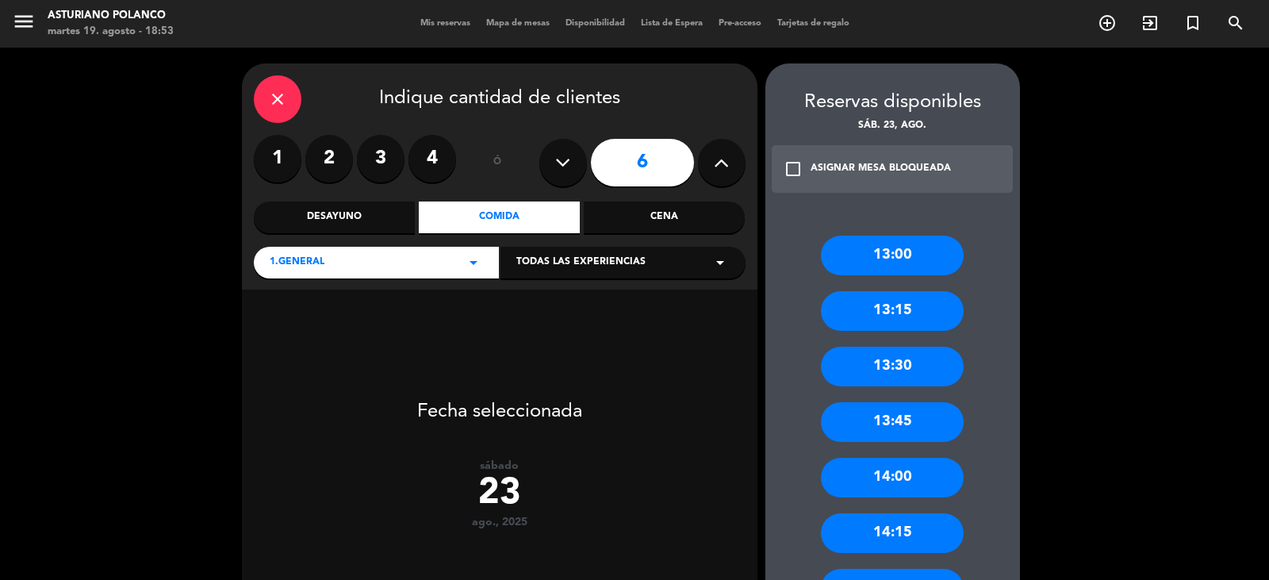
click at [639, 154] on input "6" at bounding box center [642, 163] width 103 height 48
click at [487, 213] on div "Comida" at bounding box center [499, 217] width 161 height 32
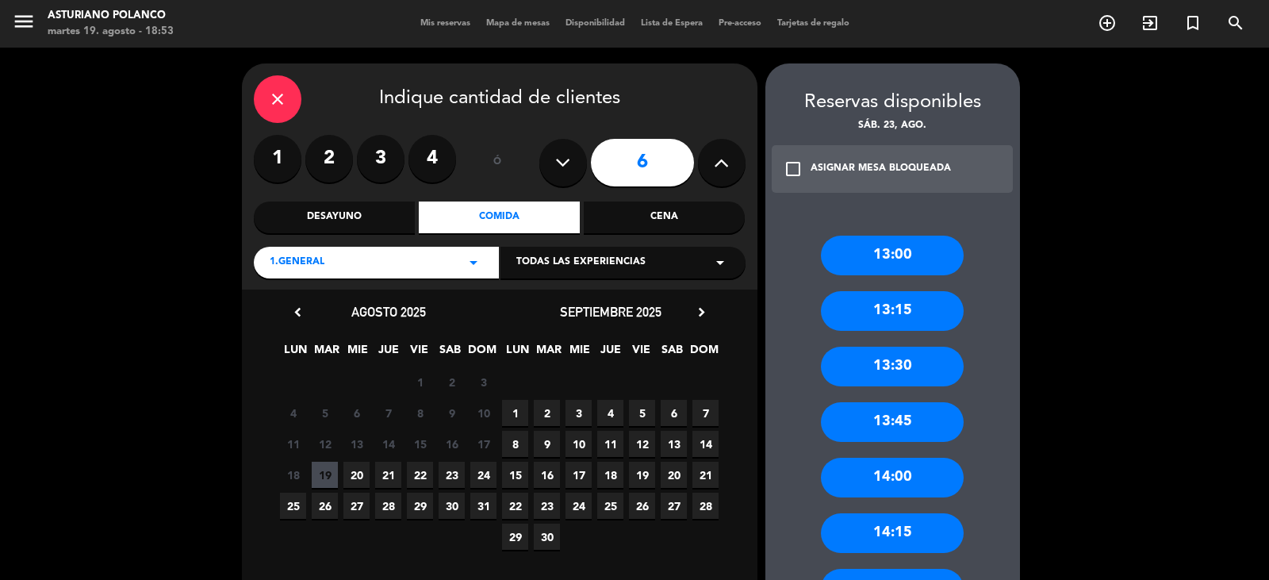
click at [447, 470] on span "23" at bounding box center [452, 475] width 26 height 26
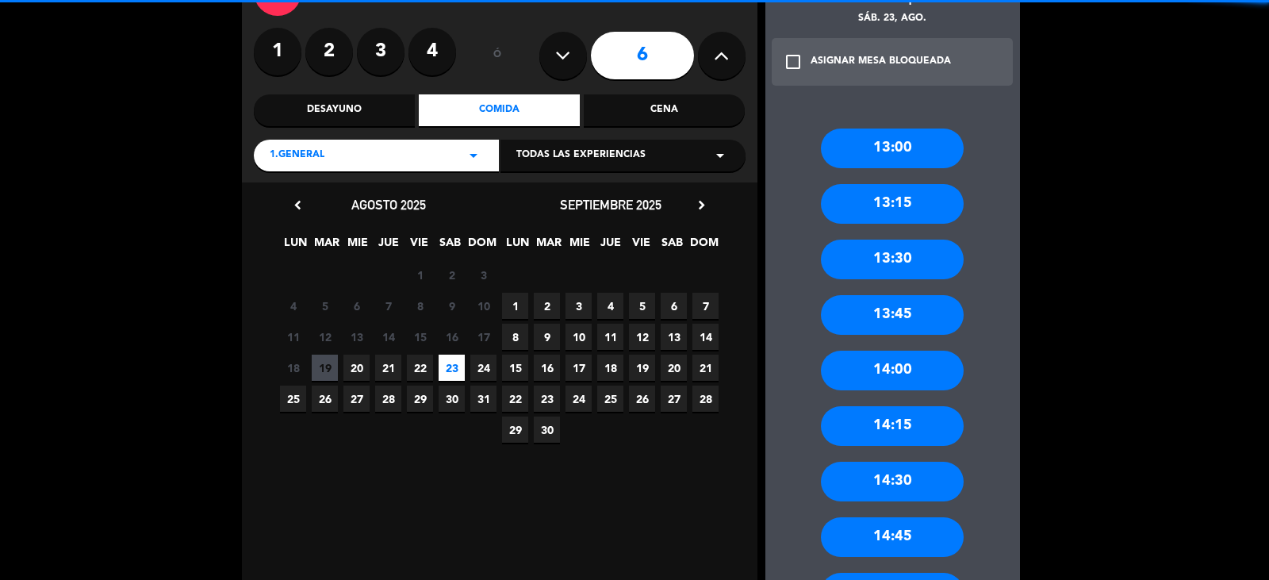
scroll to position [240, 0]
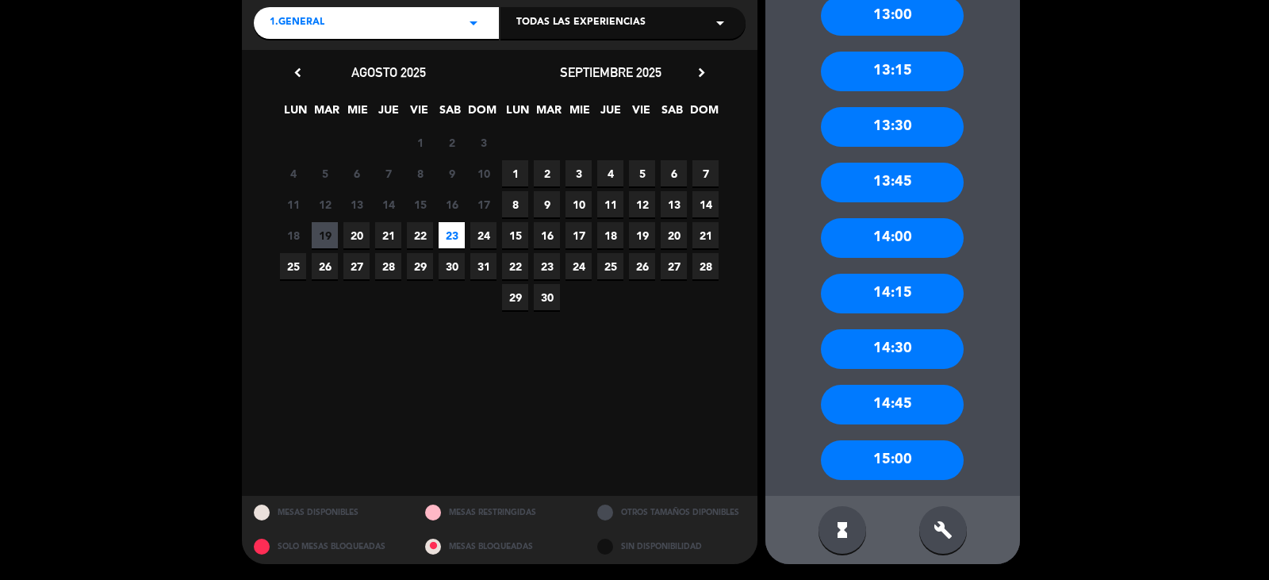
click at [891, 455] on div "15:00" at bounding box center [892, 460] width 143 height 40
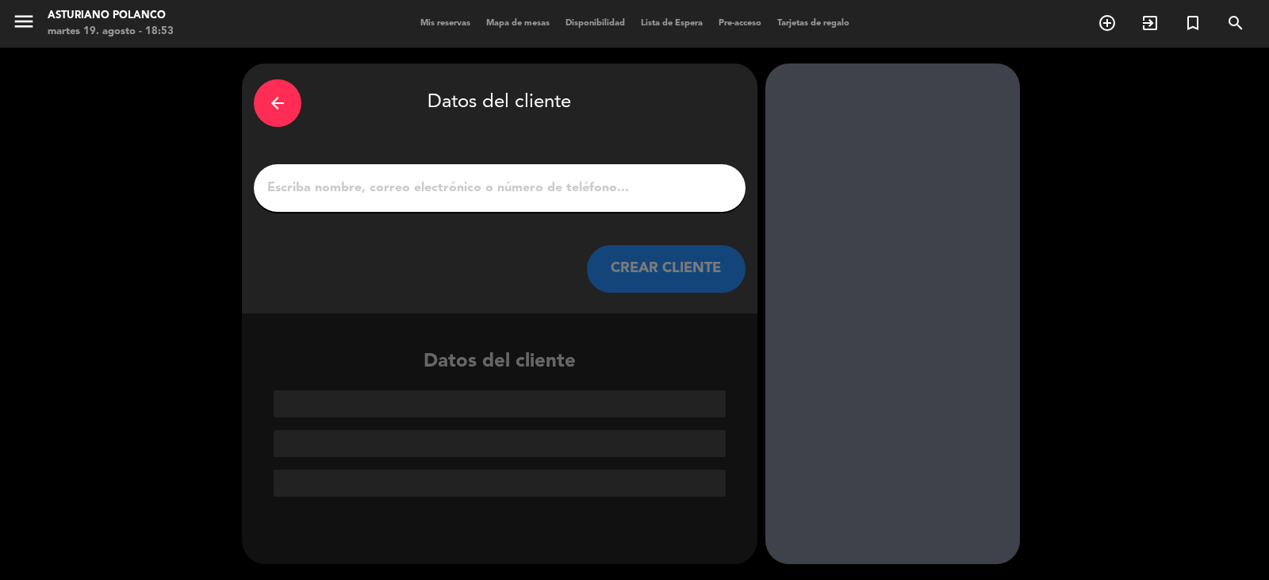
scroll to position [0, 0]
click at [393, 193] on input "1" at bounding box center [500, 188] width 468 height 22
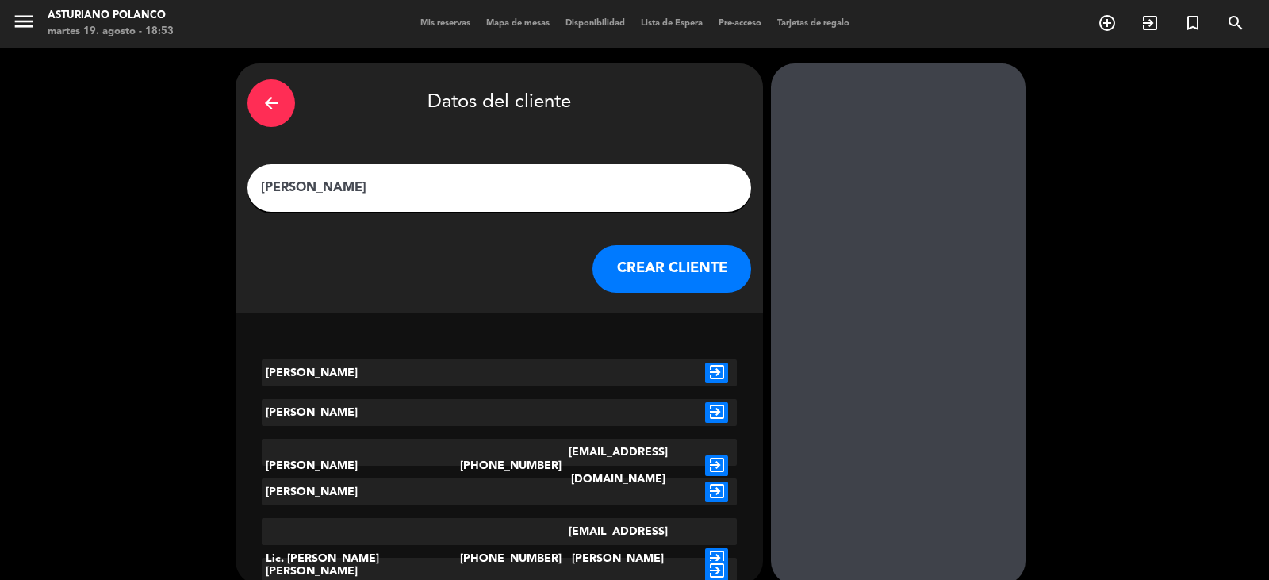
type input "[PERSON_NAME]"
click at [668, 269] on button "CREAR CLIENTE" at bounding box center [672, 269] width 159 height 48
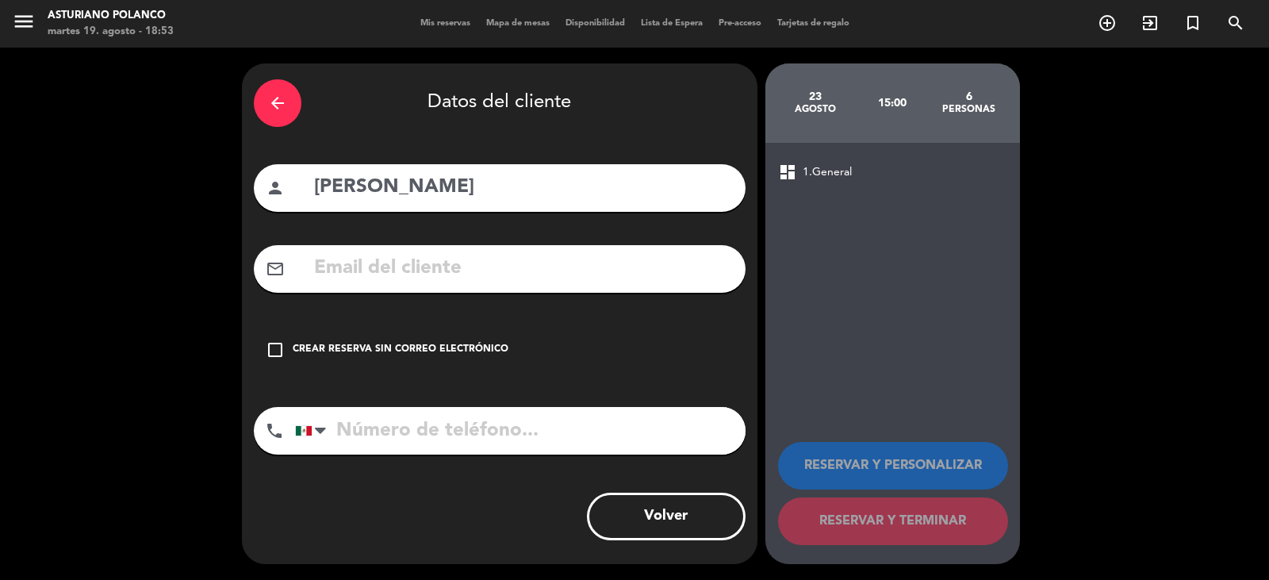
click at [512, 356] on div "check_box_outline_blank Crear reserva sin correo electrónico" at bounding box center [500, 350] width 492 height 48
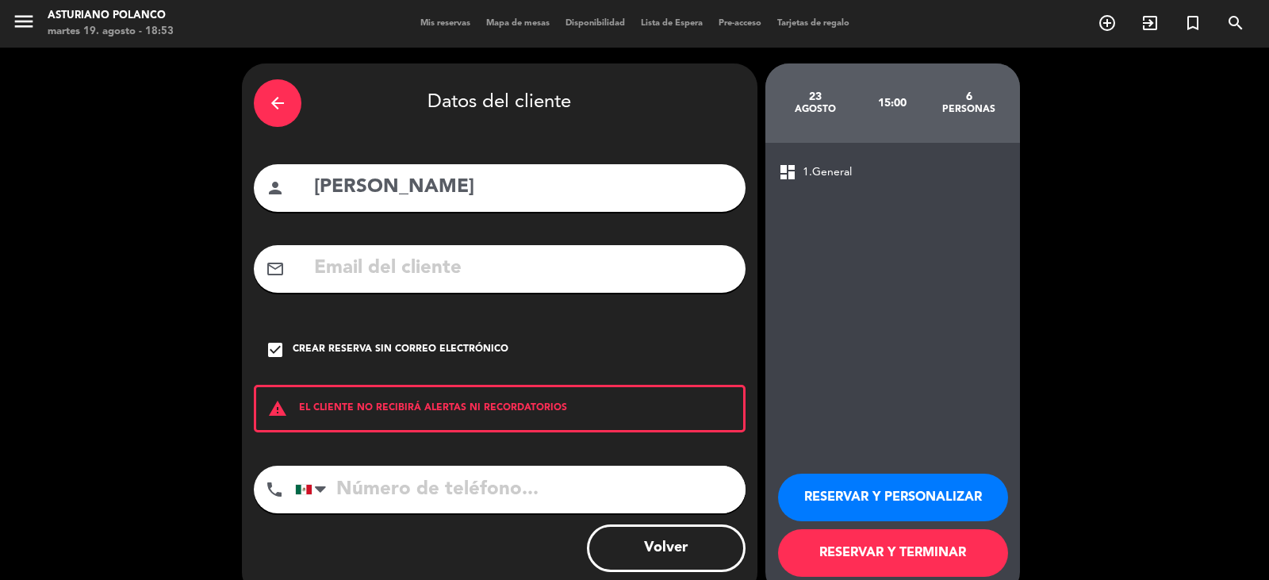
click at [900, 559] on button "RESERVAR Y TERMINAR" at bounding box center [893, 553] width 230 height 48
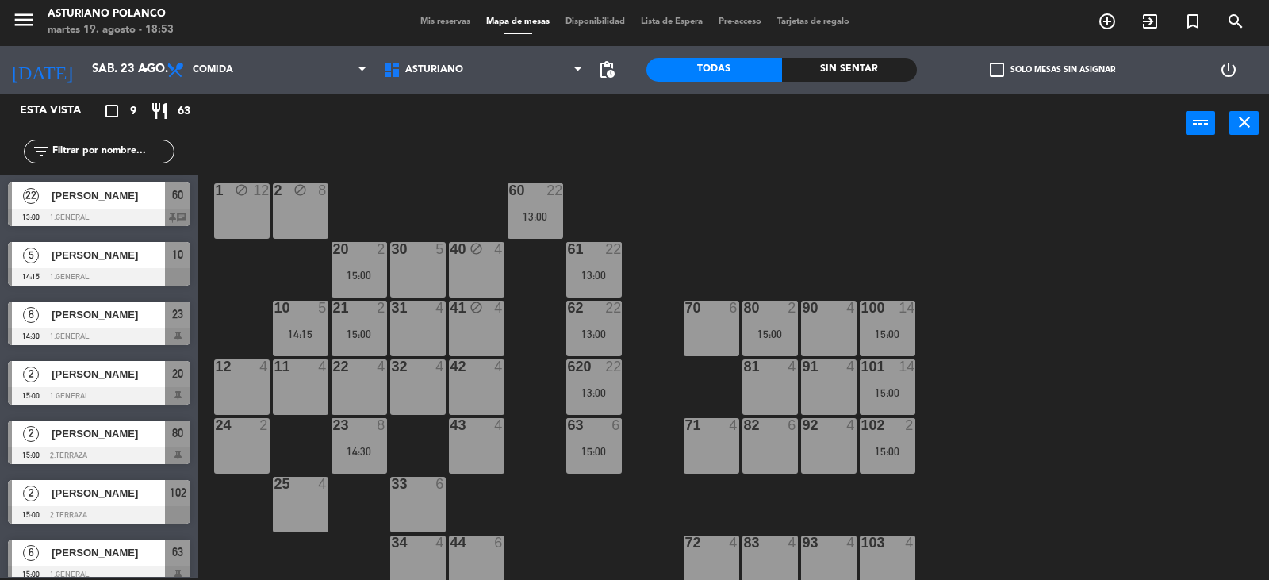
click at [747, 224] on div "1 block 12 2 block 8 60 22 13:00 20 2 15:00 30 5 40 block 4 61 22 13:00 62 22 1…" at bounding box center [740, 367] width 1058 height 425
click at [608, 275] on div "13:00" at bounding box center [594, 275] width 56 height 11
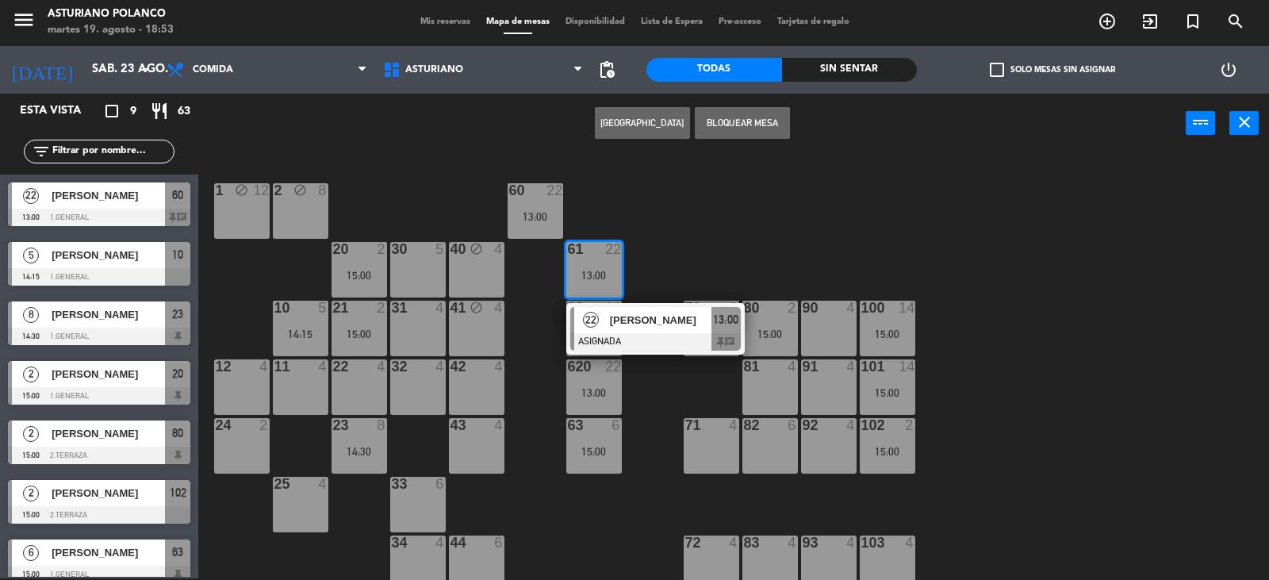
click at [630, 323] on span "[PERSON_NAME]" at bounding box center [661, 320] width 102 height 17
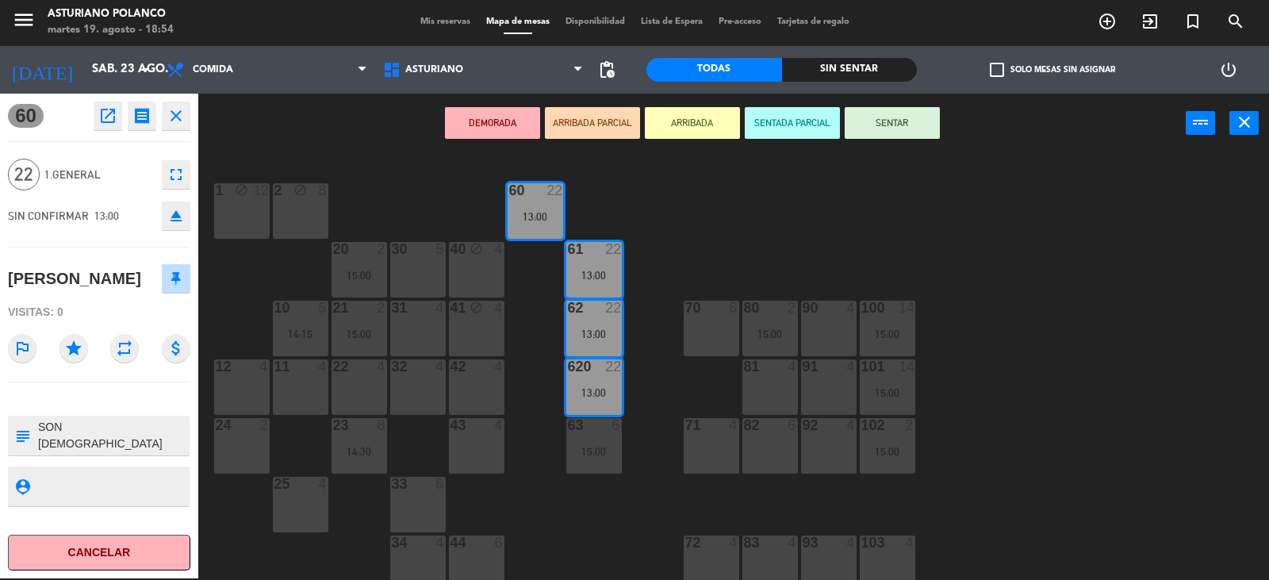
click at [709, 255] on div "1 block 12 2 block 8 60 22 13:00 20 2 15:00 30 5 40 block 4 61 22 13:00 62 22 1…" at bounding box center [740, 367] width 1058 height 425
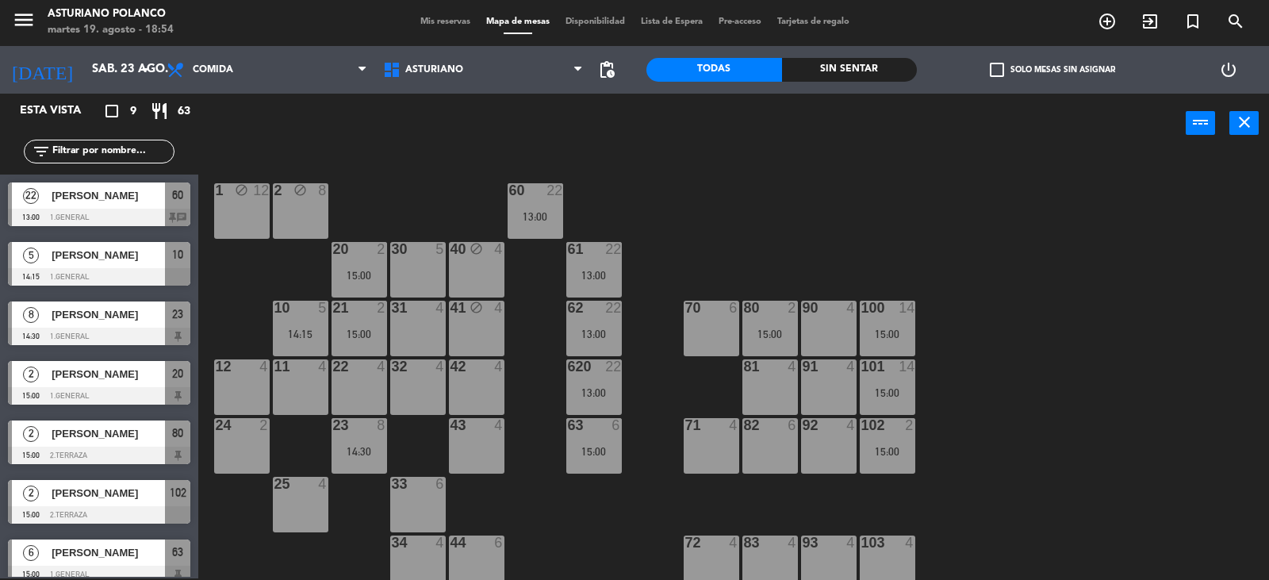
click at [658, 226] on div "1 block 12 2 block 8 60 22 13:00 20 2 15:00 30 5 40 block 4 61 22 13:00 62 22 1…" at bounding box center [740, 367] width 1058 height 425
click at [125, 64] on input "sáb. 23 ago." at bounding box center [160, 70] width 153 height 30
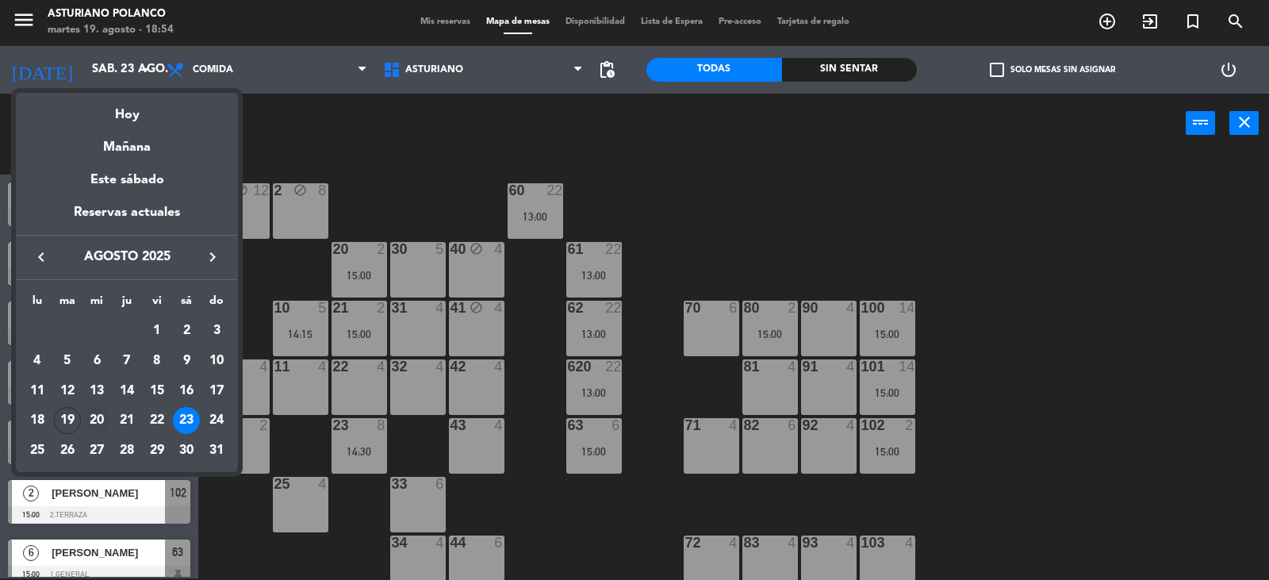
click at [98, 419] on div "20" at bounding box center [96, 420] width 27 height 27
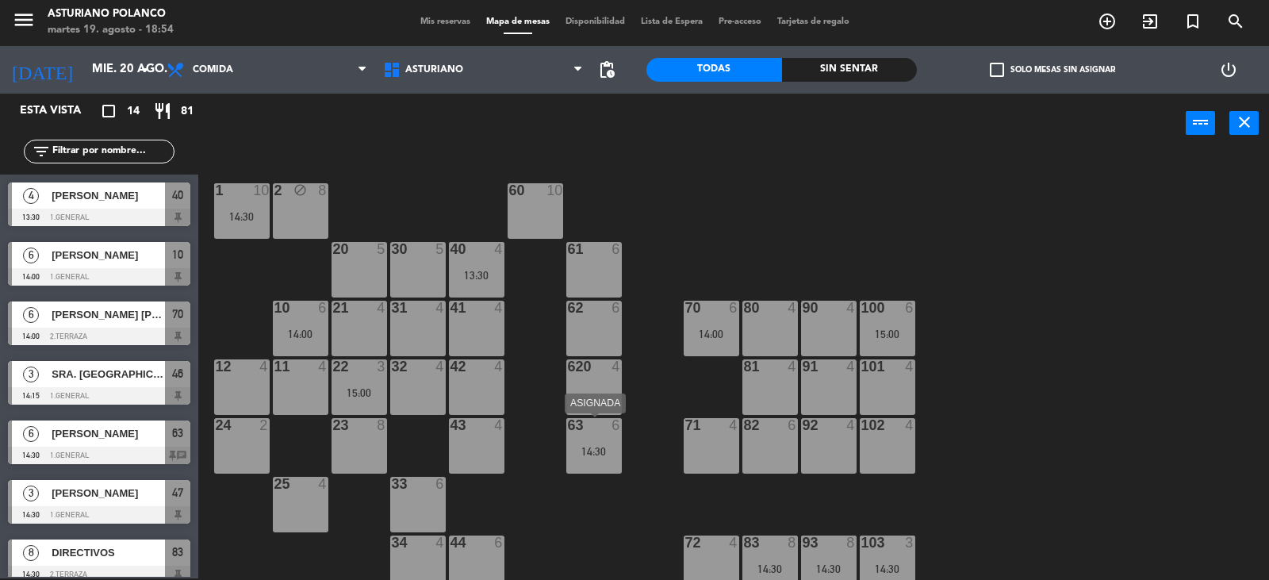
click at [603, 440] on div "63 6 14:30" at bounding box center [594, 446] width 56 height 56
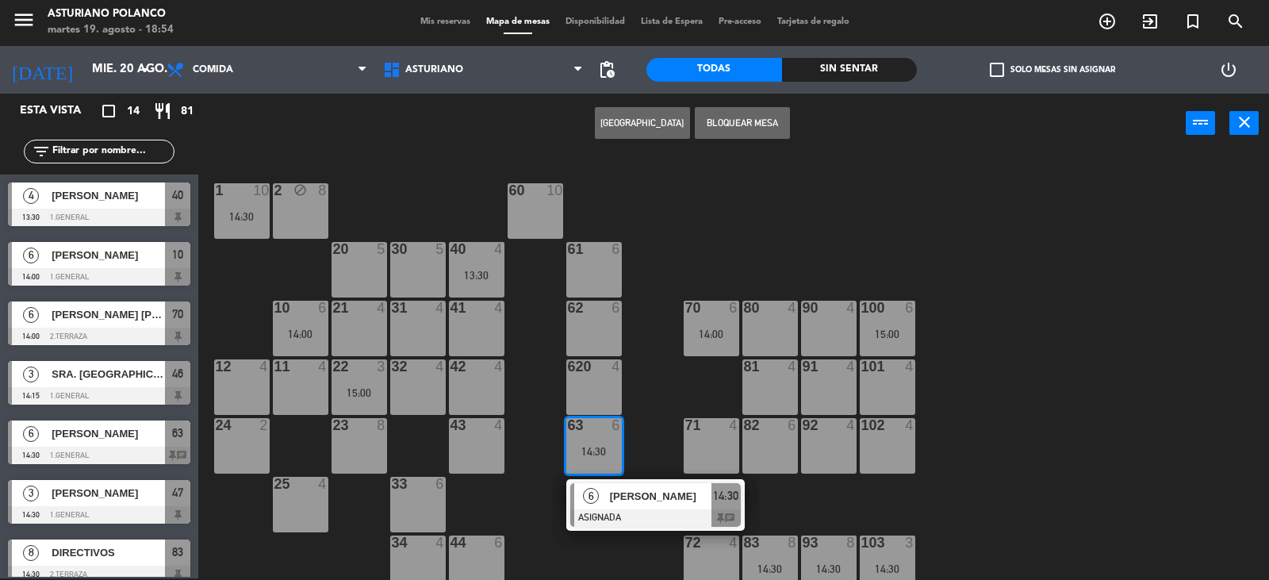
click at [608, 501] on div "[PERSON_NAME]" at bounding box center [659, 496] width 103 height 26
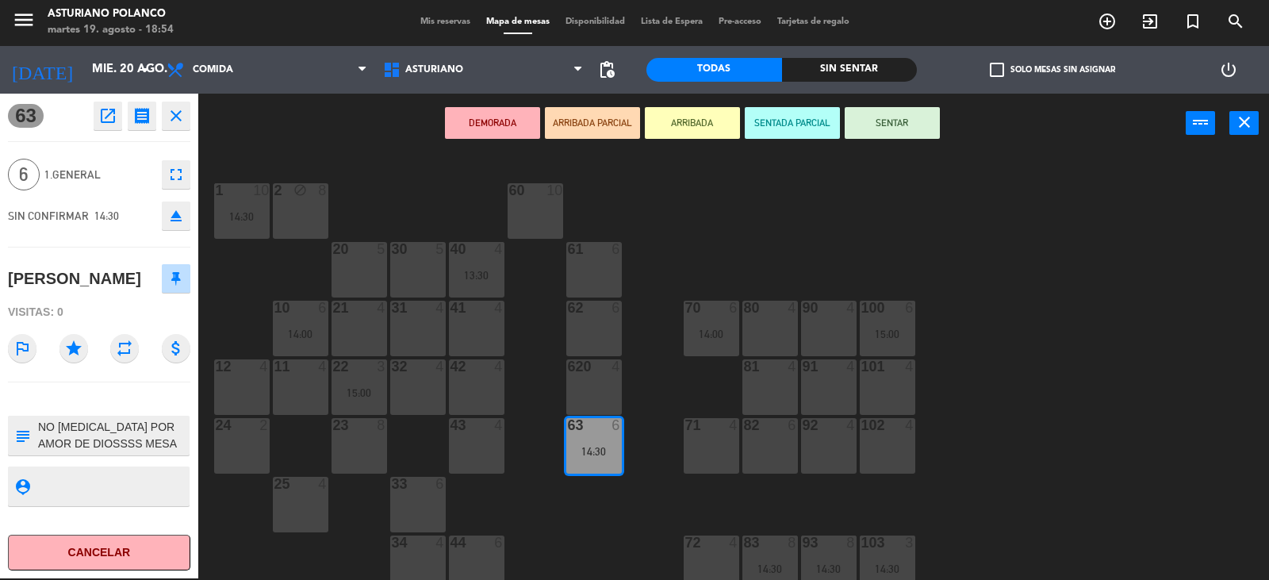
click at [535, 534] on div "1 10 14:30 2 block 8 60 10 20 5 30 5 40 4 13:30 61 6 62 6 41 4 31 4 21 4 10 6 1…" at bounding box center [740, 367] width 1058 height 425
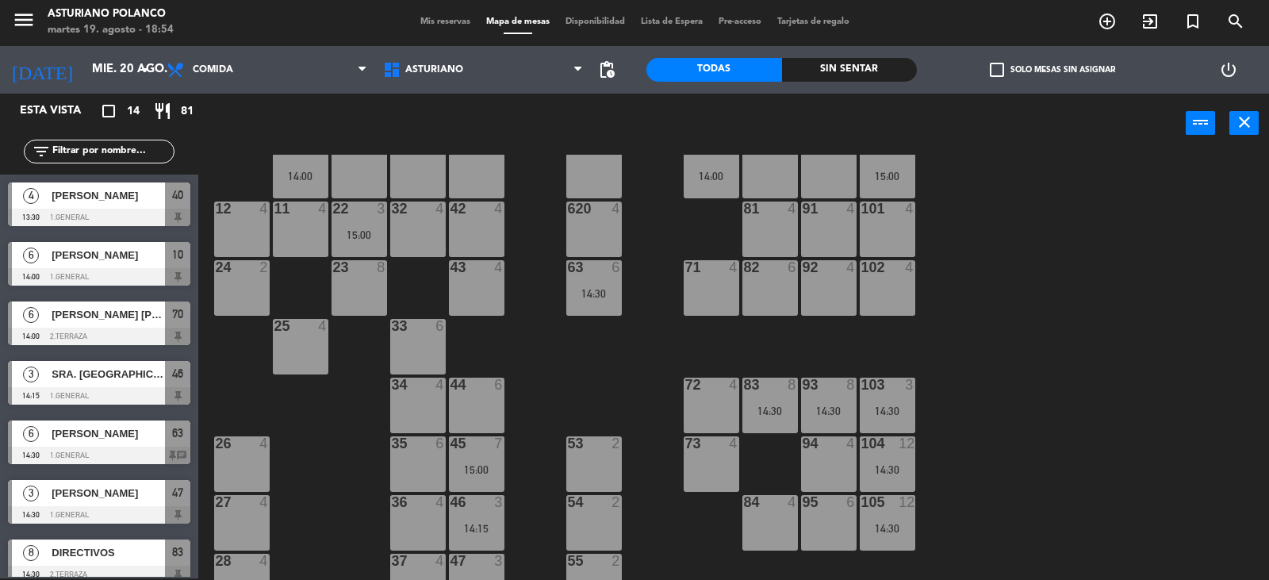
scroll to position [159, 0]
click at [490, 470] on div "15:00" at bounding box center [477, 468] width 56 height 11
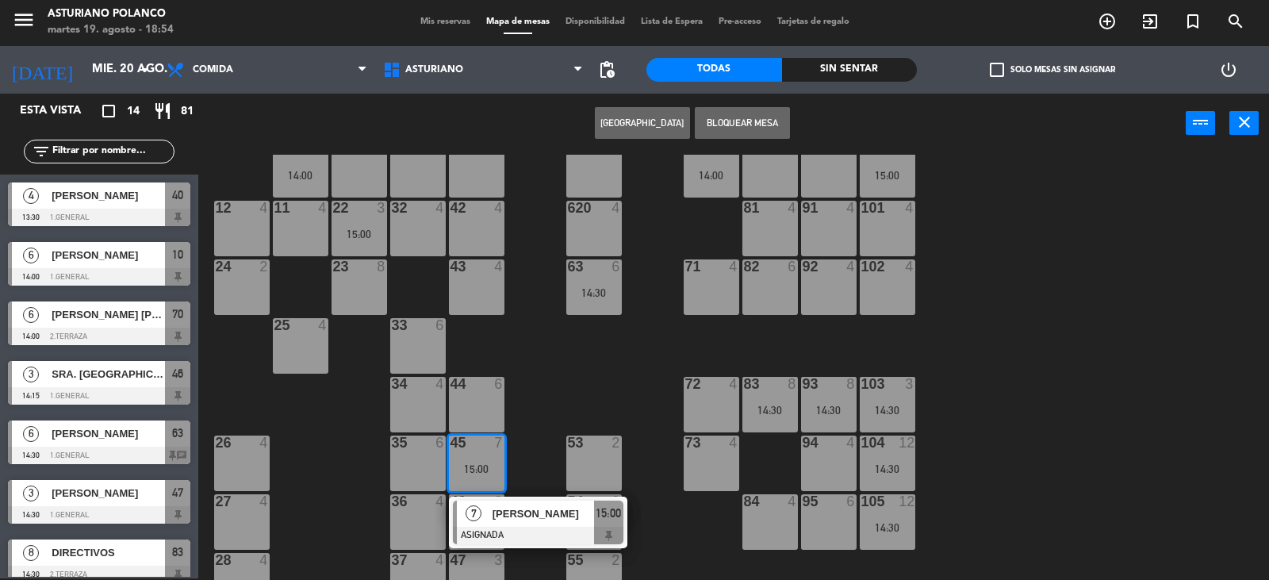
click at [503, 510] on span "[PERSON_NAME]" at bounding box center [544, 513] width 102 height 17
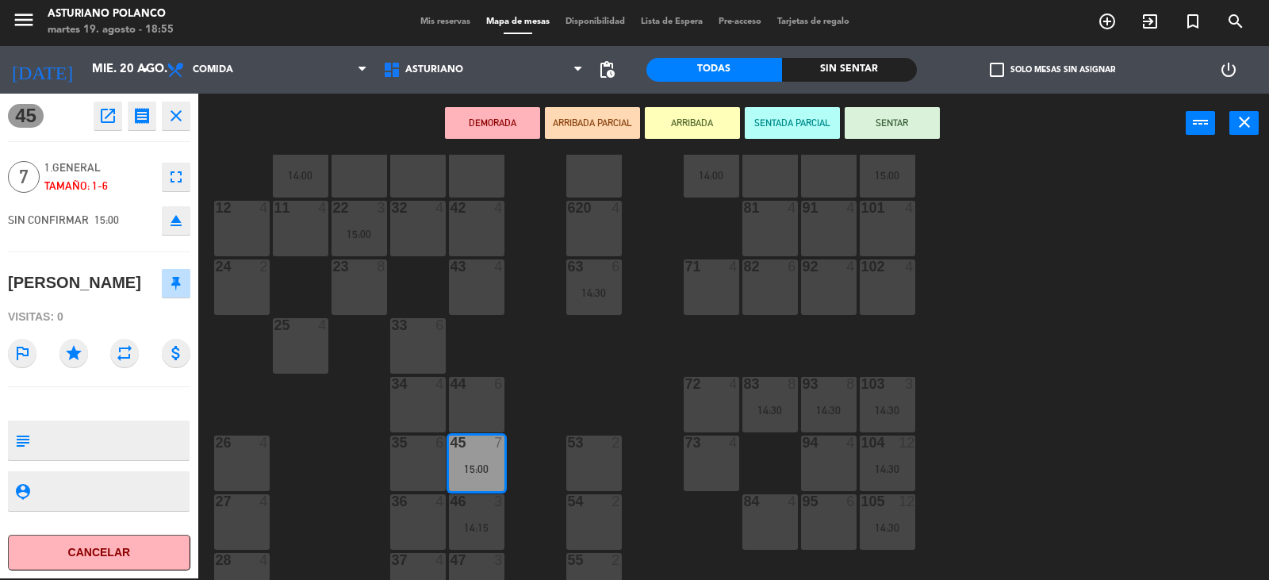
click at [355, 287] on div "23 8" at bounding box center [360, 287] width 56 height 56
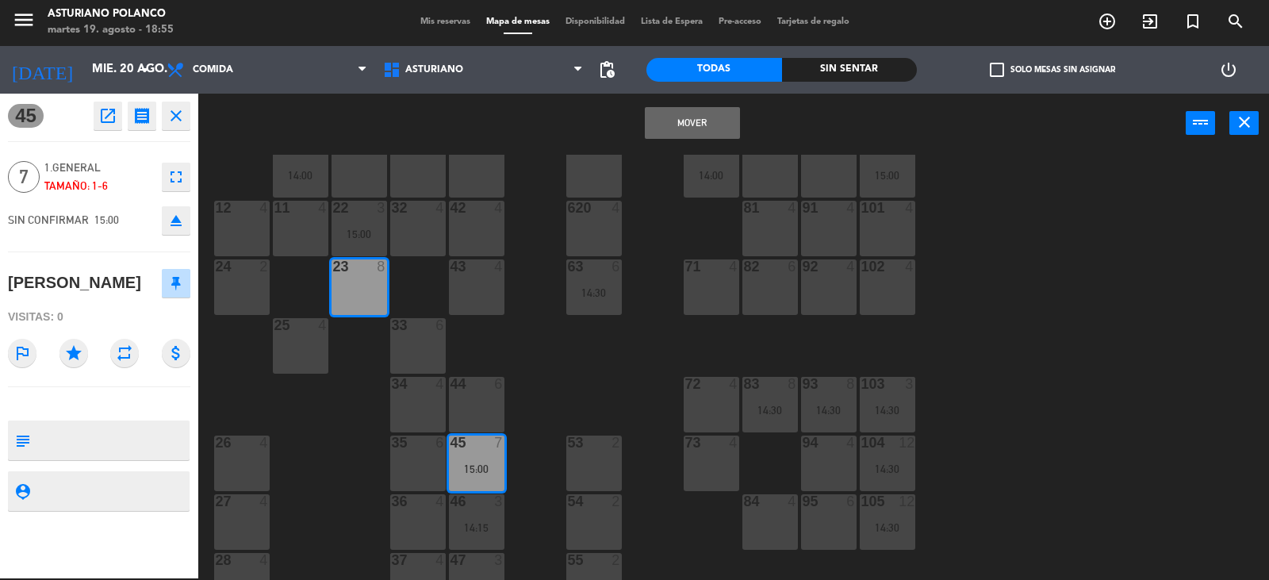
click at [703, 126] on button "Mover" at bounding box center [692, 123] width 95 height 32
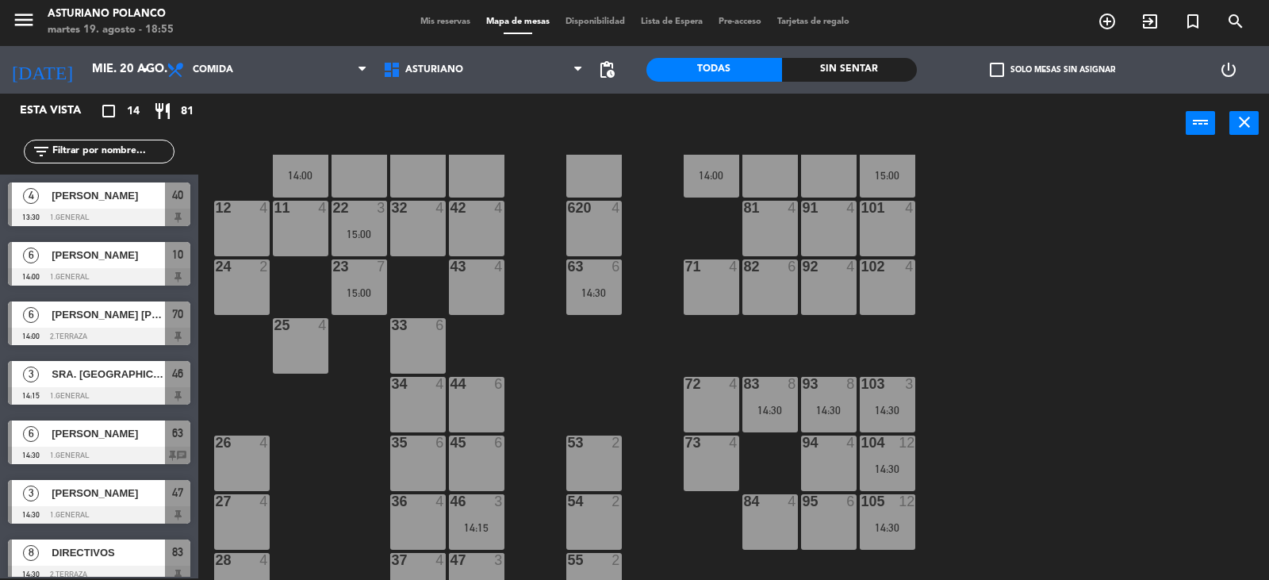
scroll to position [239, 0]
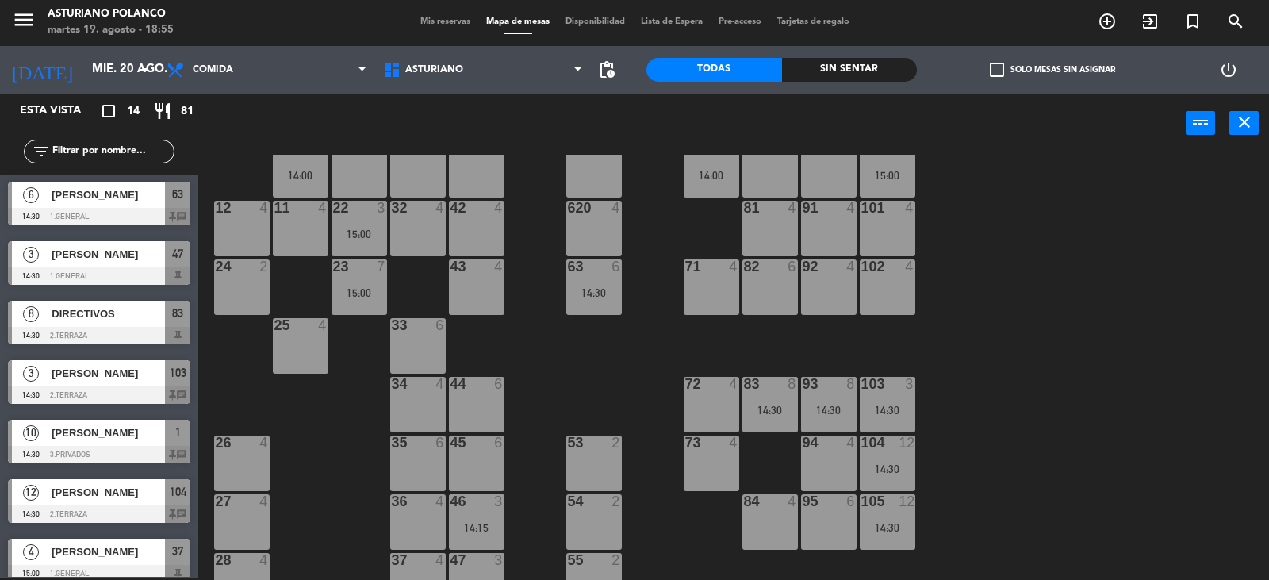
click at [604, 360] on div "1 10 14:30 2 block 8 60 10 20 5 30 5 40 4 13:30 61 6 62 6 41 4 31 4 21 4 10 6 1…" at bounding box center [740, 367] width 1058 height 425
click at [774, 410] on div "14:30" at bounding box center [770, 410] width 56 height 11
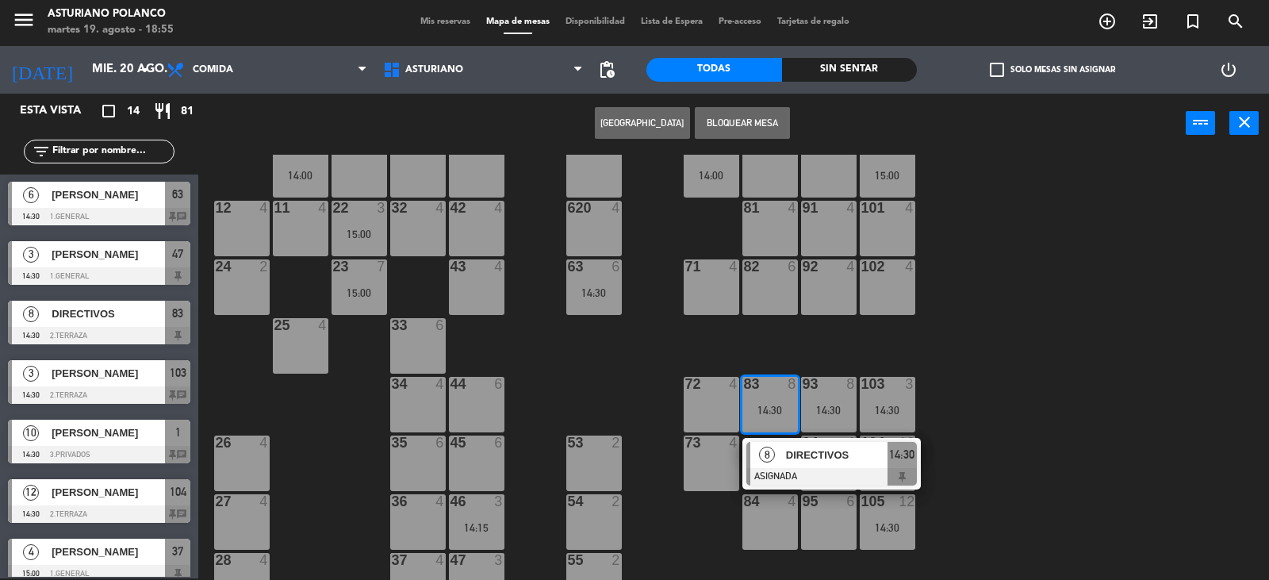
click at [1084, 360] on div "1 10 14:30 2 block 8 60 10 20 5 30 5 40 4 13:30 61 6 62 6 41 4 31 4 21 4 10 6 1…" at bounding box center [740, 367] width 1058 height 425
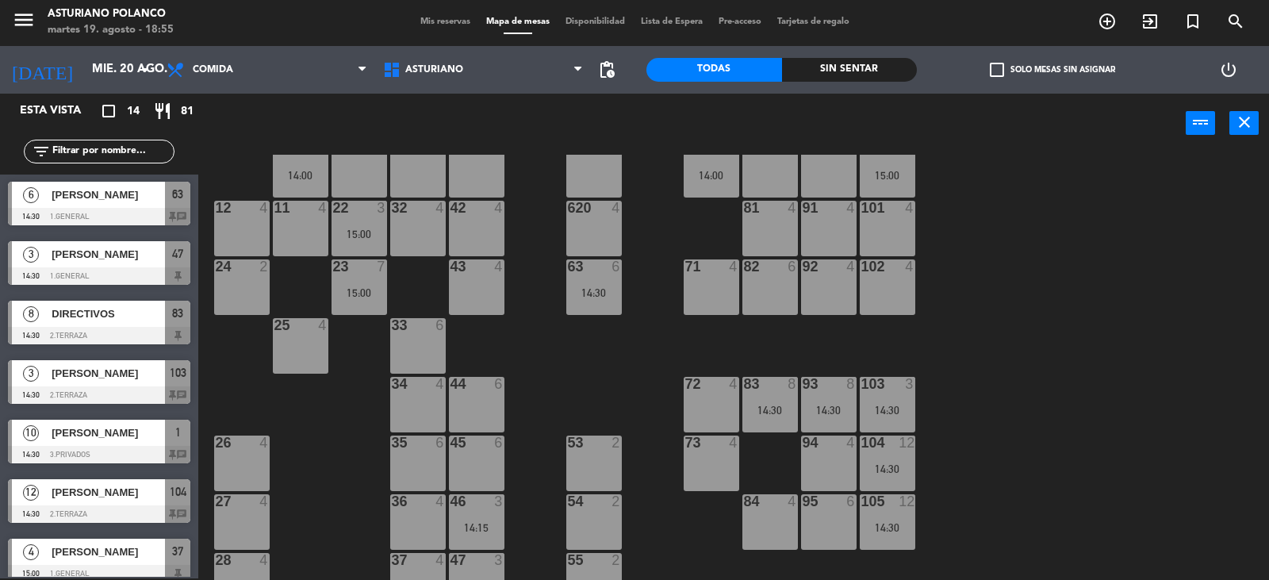
click at [873, 523] on div "14:30" at bounding box center [888, 527] width 56 height 11
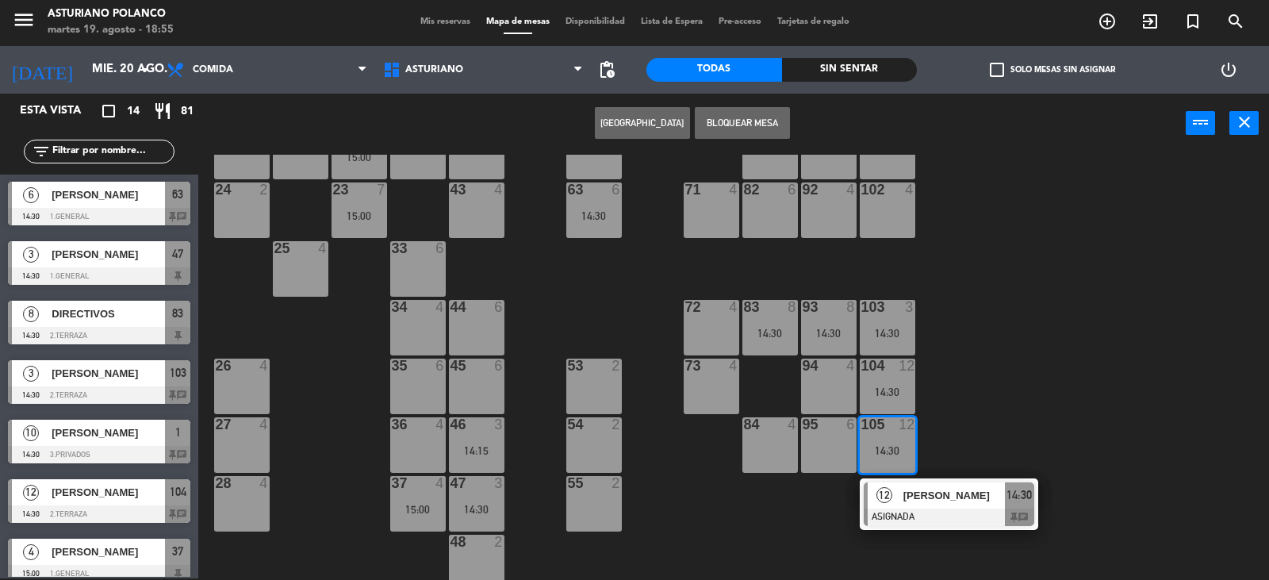
scroll to position [246, 0]
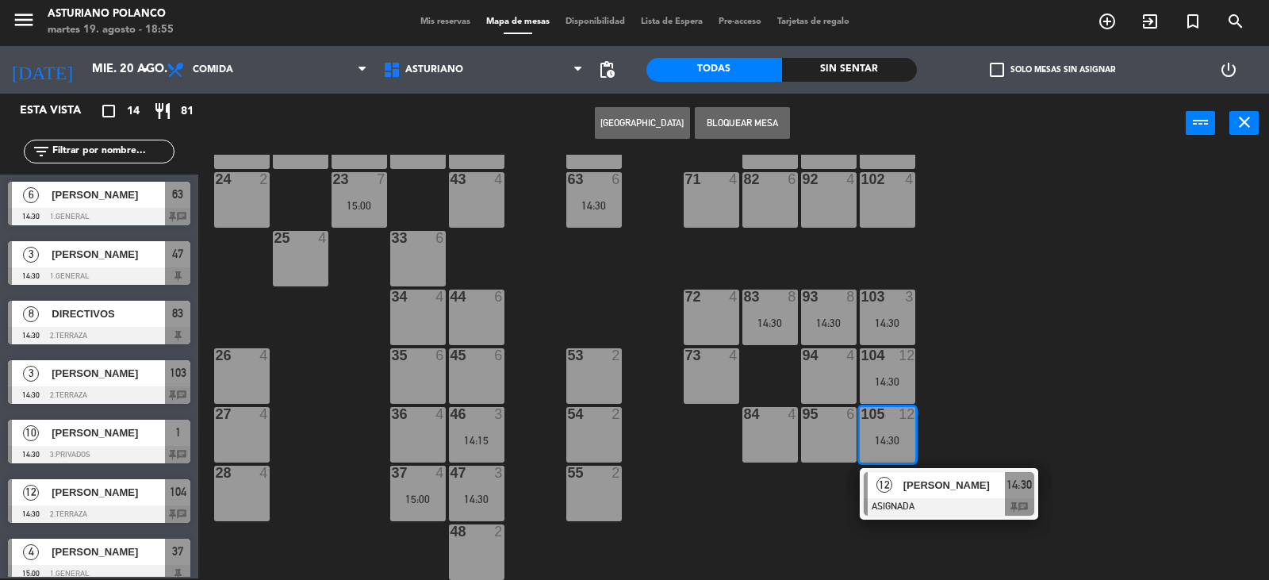
click at [942, 493] on div "12 [PERSON_NAME] ASIGNADA 14:30 chat" at bounding box center [949, 494] width 202 height 52
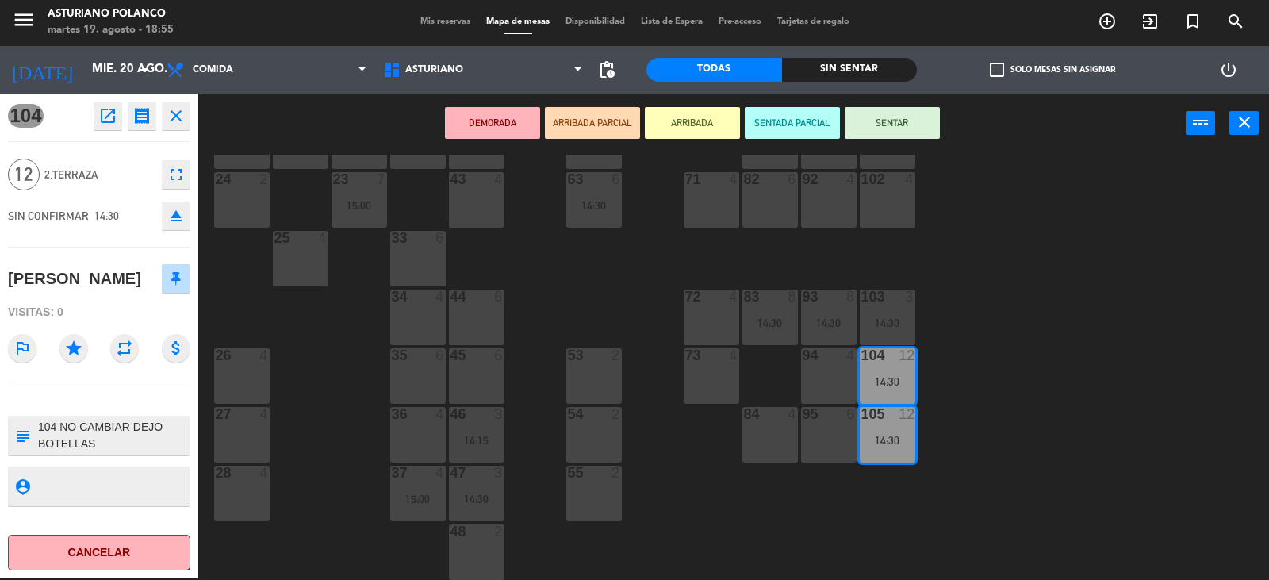
click at [1026, 358] on div "1 10 14:30 2 block 8 60 10 20 5 30 5 40 4 13:30 61 6 62 6 41 4 31 4 21 4 10 6 1…" at bounding box center [740, 367] width 1058 height 425
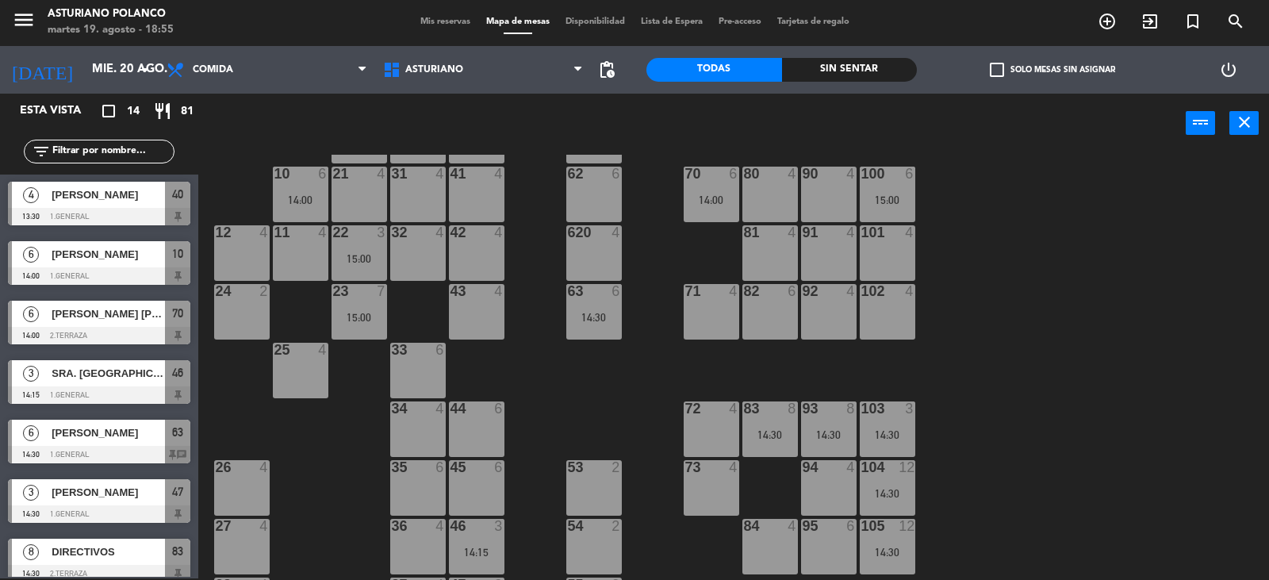
scroll to position [0, 0]
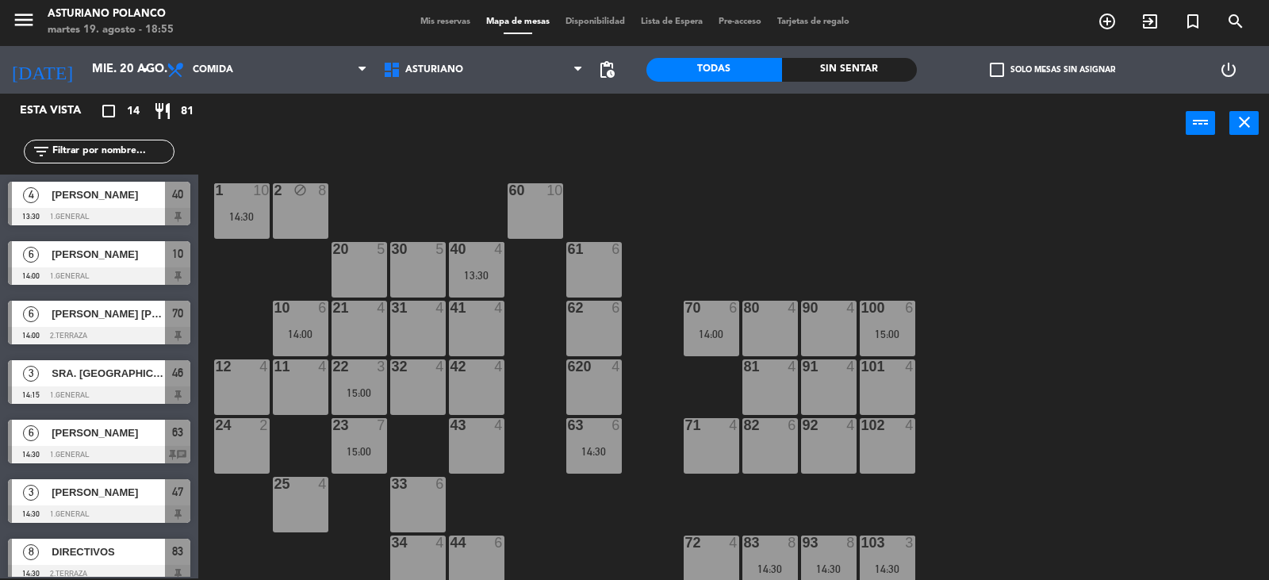
click at [895, 309] on div at bounding box center [887, 308] width 26 height 14
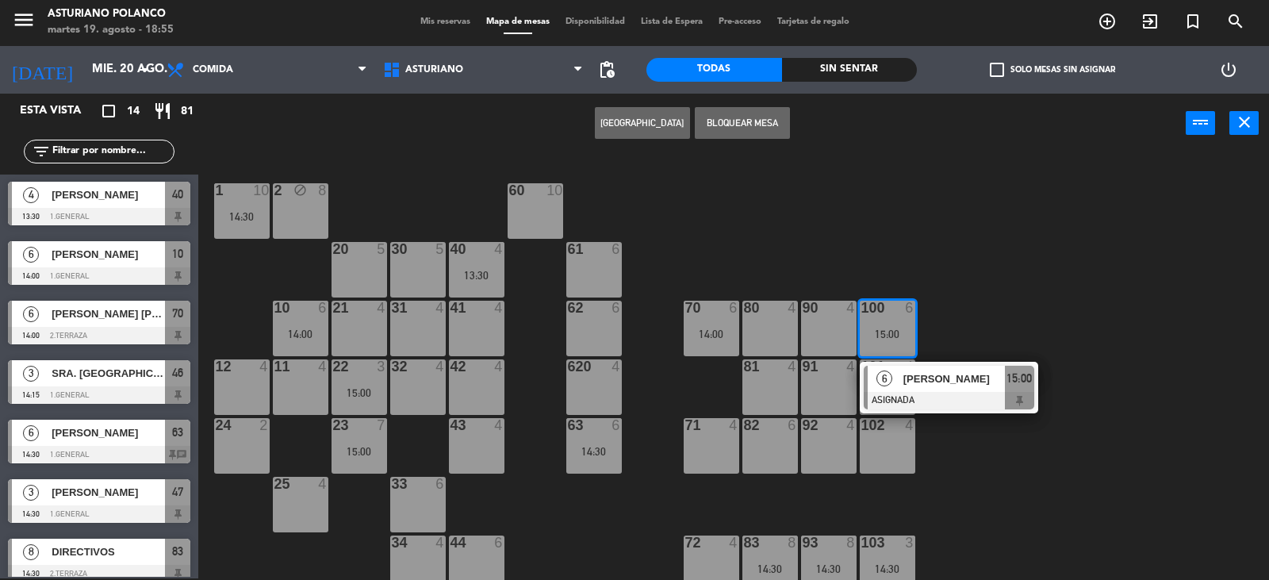
click at [949, 267] on div "1 10 14:30 2 block 8 60 10 20 5 30 5 40 4 13:30 61 6 62 6 41 4 31 4 21 4 10 6 1…" at bounding box center [740, 367] width 1058 height 425
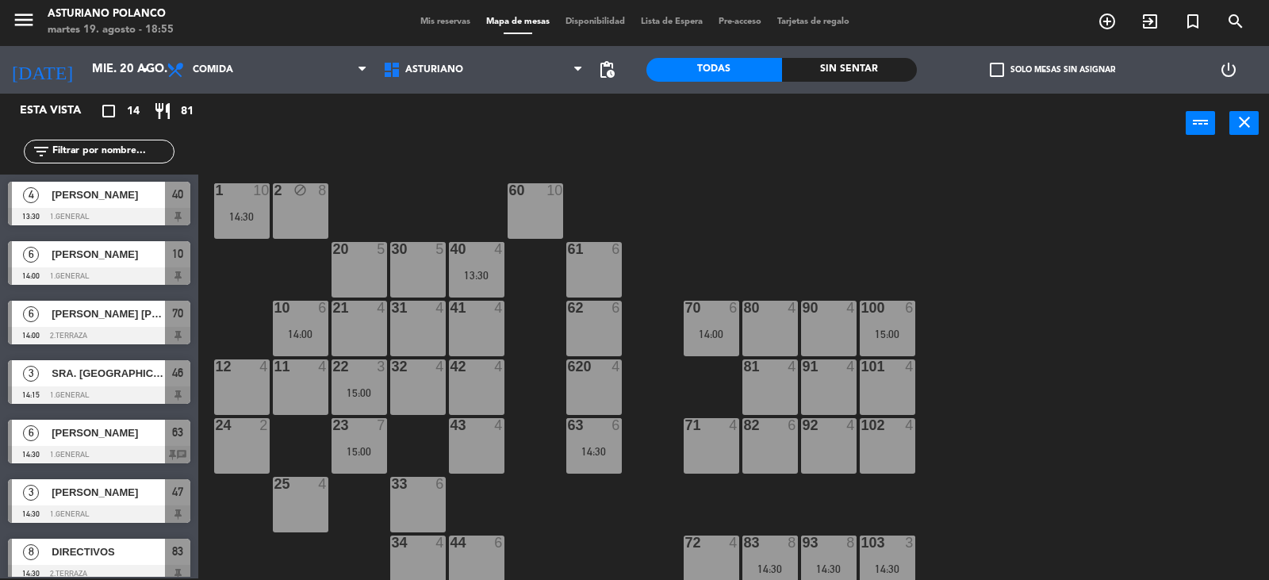
click at [501, 279] on div "13:30" at bounding box center [477, 275] width 56 height 11
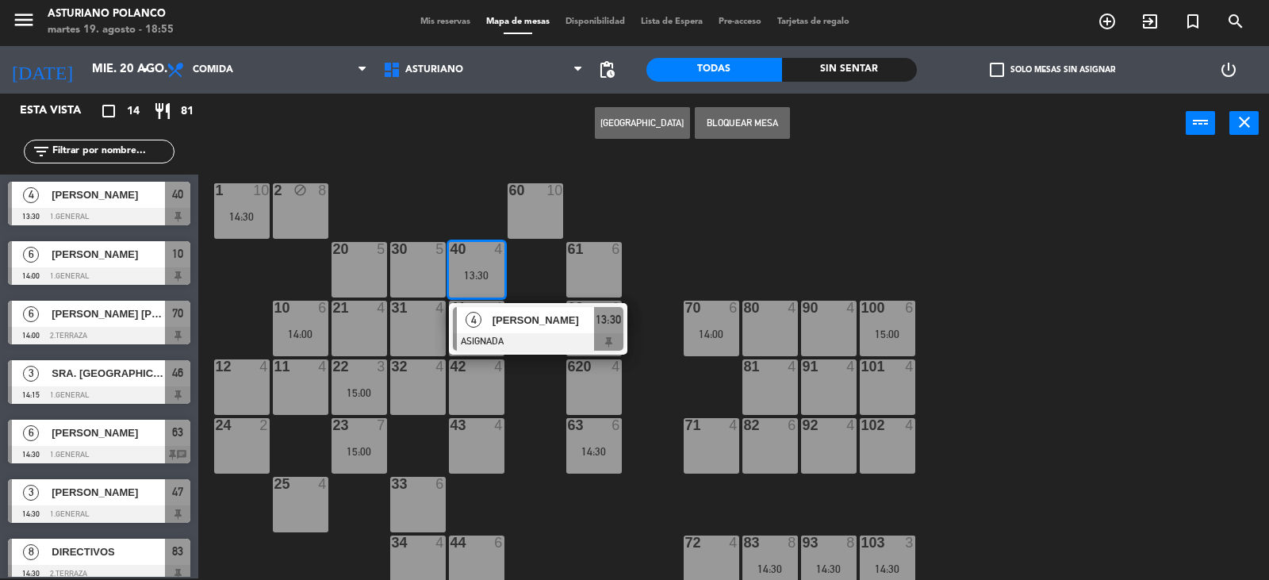
click at [731, 232] on div "1 10 14:30 2 block 8 60 10 20 5 30 5 40 4 13:30 4 [PERSON_NAME] ASIGNADA 13:30 …" at bounding box center [740, 367] width 1058 height 425
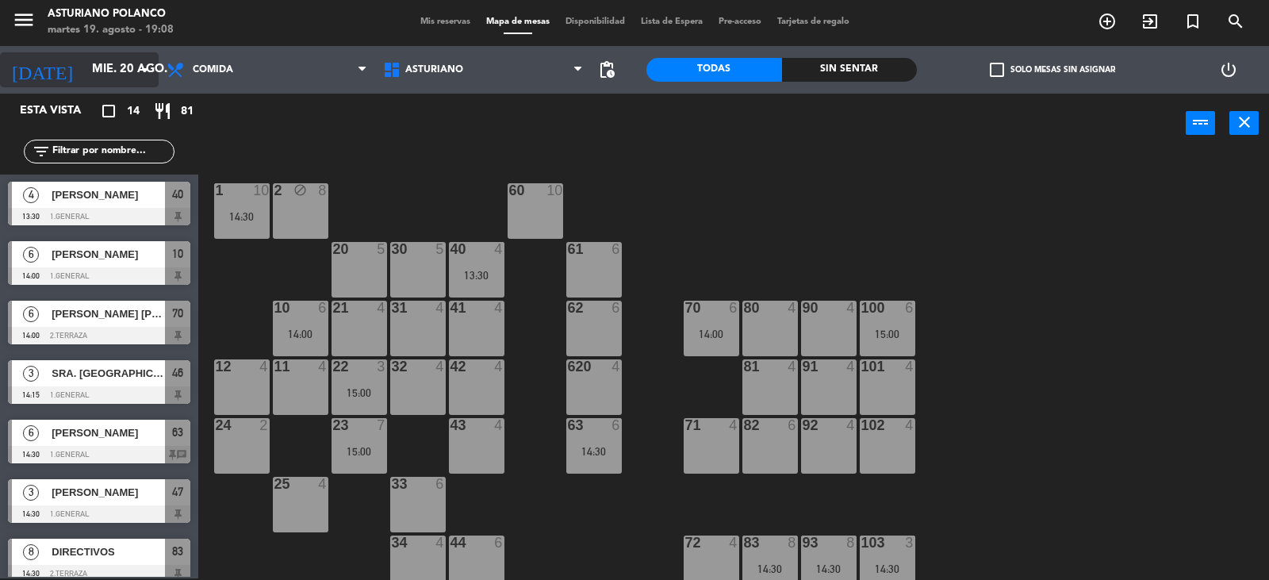
click at [132, 68] on input "mié. 20 ago." at bounding box center [160, 70] width 153 height 30
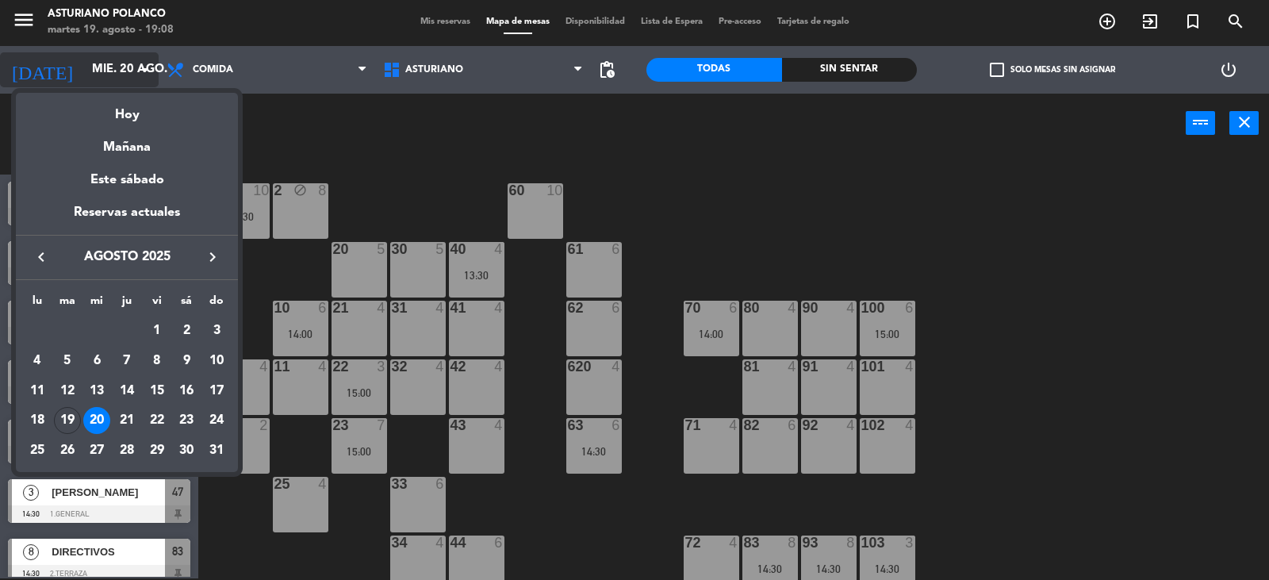
click at [136, 113] on div "Hoy" at bounding box center [127, 109] width 222 height 33
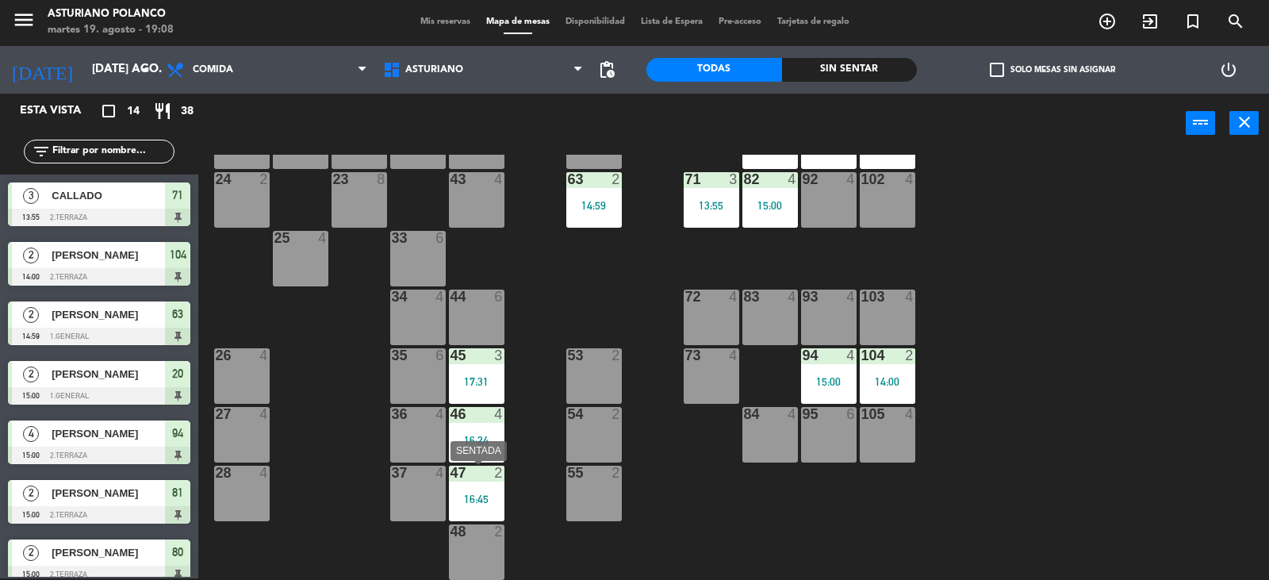
click at [473, 478] on div at bounding box center [476, 473] width 26 height 14
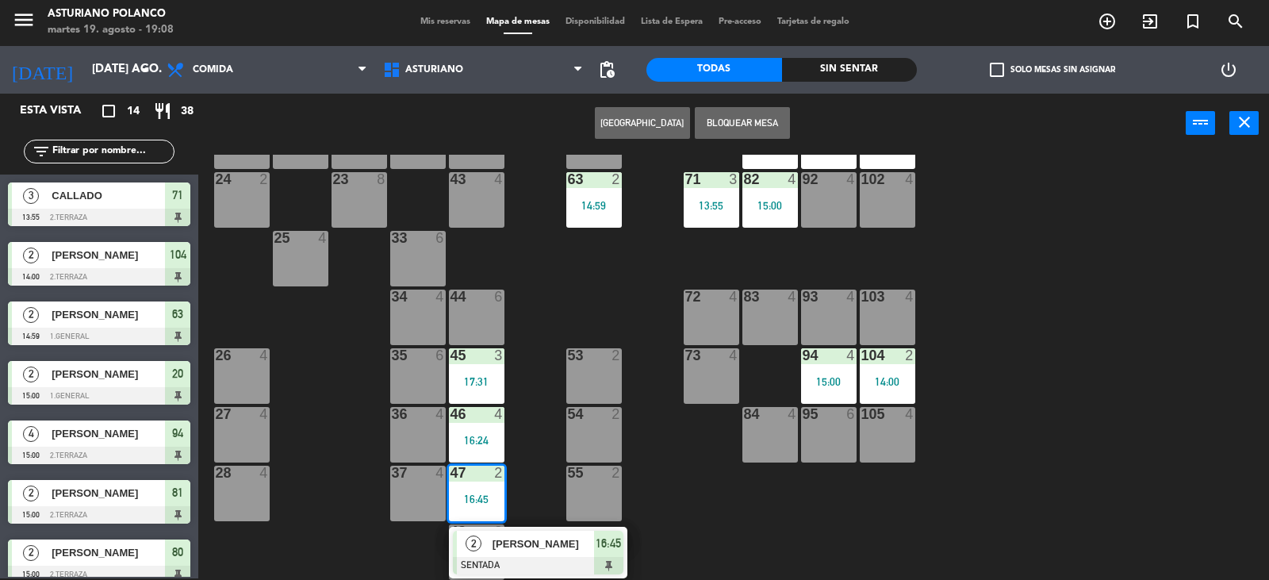
click at [642, 274] on div "1 block 12 2 block 8 60 10 20 2 15:00 30 5 40 4 61 6 62 6 41 4 31 4 21 4 10 6 7…" at bounding box center [740, 367] width 1058 height 425
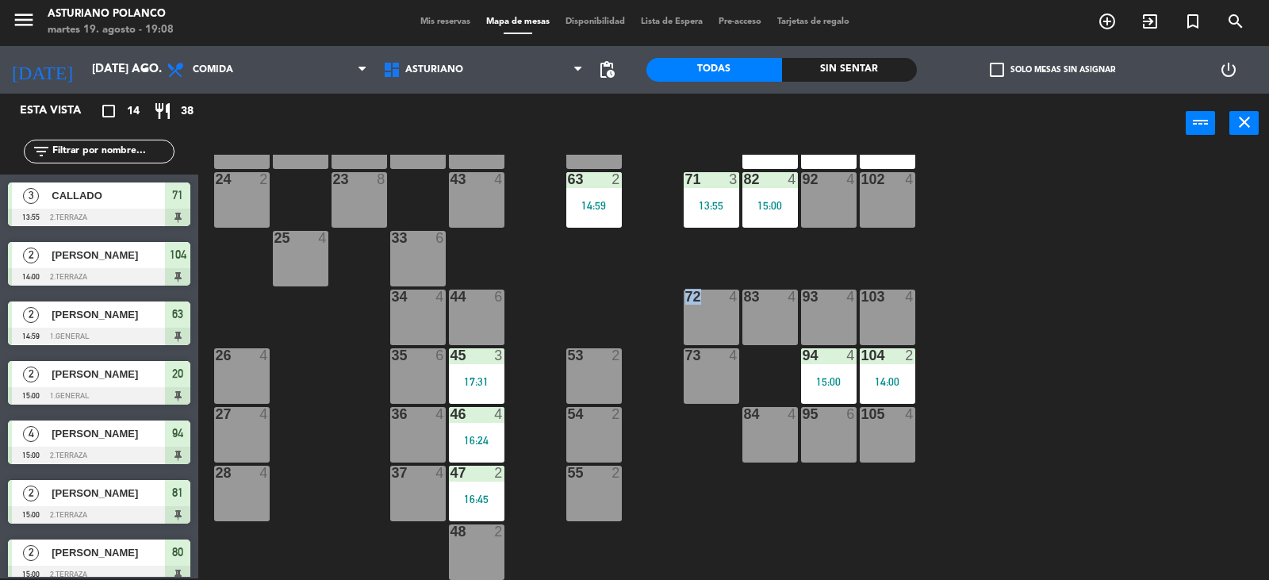
click at [642, 274] on div "1 block 12 2 block 8 60 10 20 2 15:00 30 5 40 4 61 6 62 6 41 4 31 4 21 4 10 6 7…" at bounding box center [740, 367] width 1058 height 425
click at [476, 490] on div "47 2 16:45" at bounding box center [477, 494] width 56 height 56
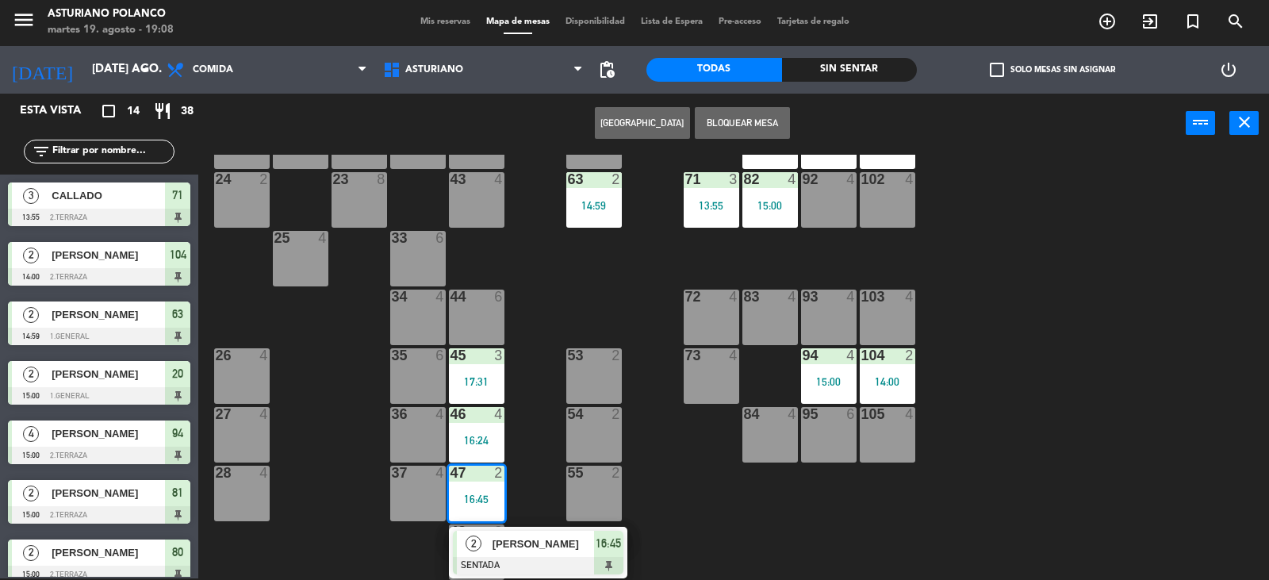
click at [504, 551] on span "[PERSON_NAME]" at bounding box center [544, 543] width 102 height 17
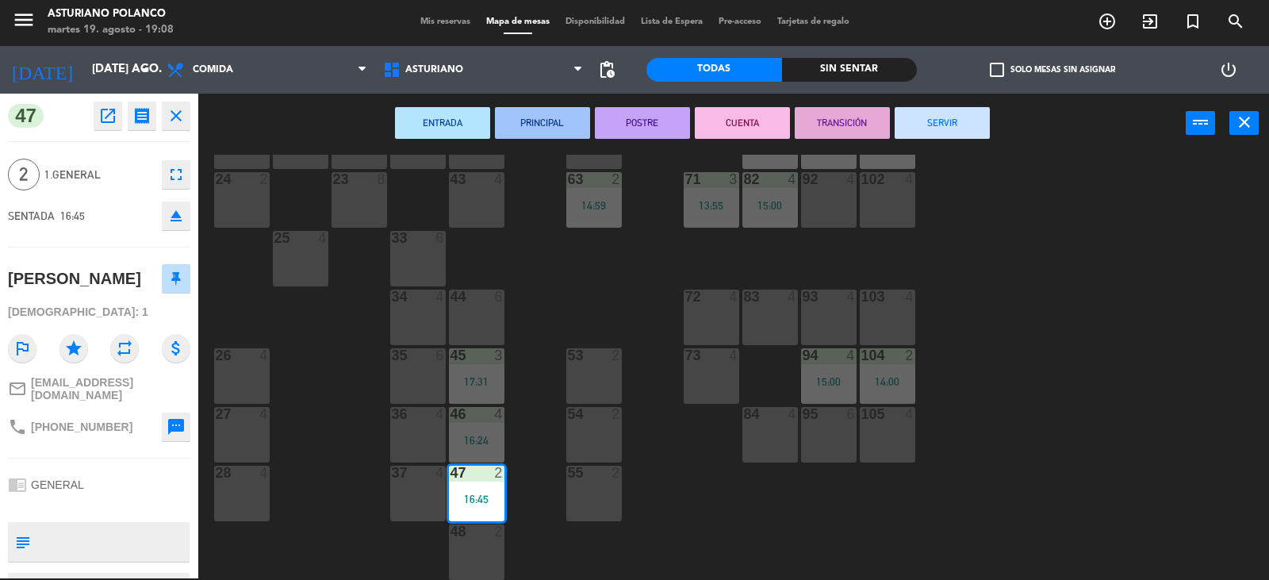
click at [968, 132] on button "SERVIR" at bounding box center [942, 123] width 95 height 32
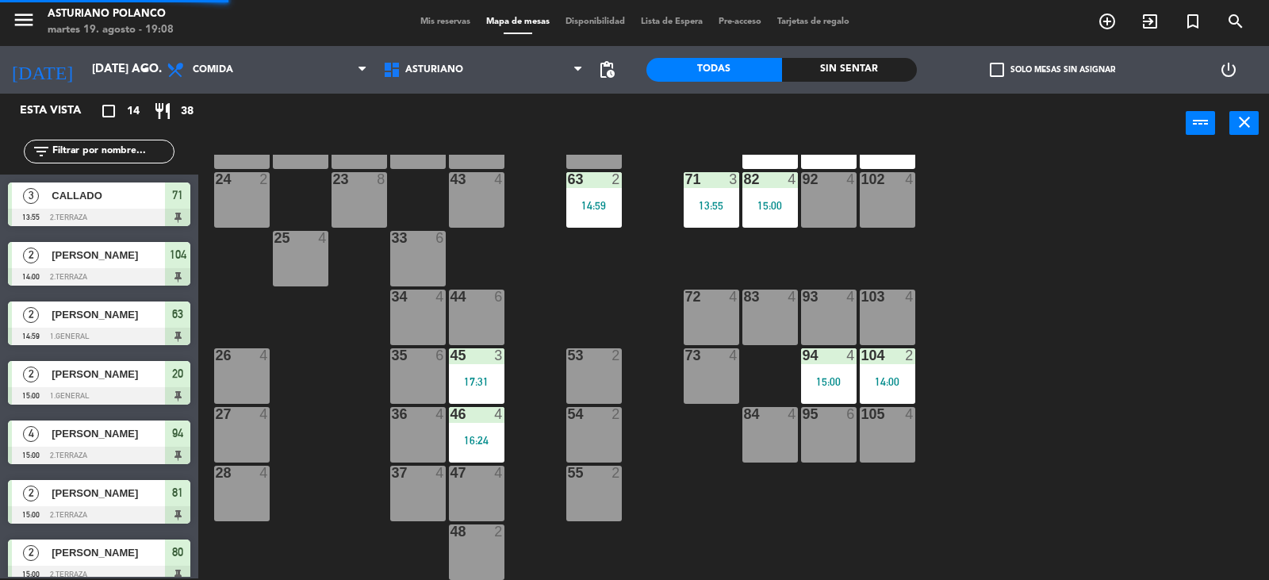
scroll to position [179, 0]
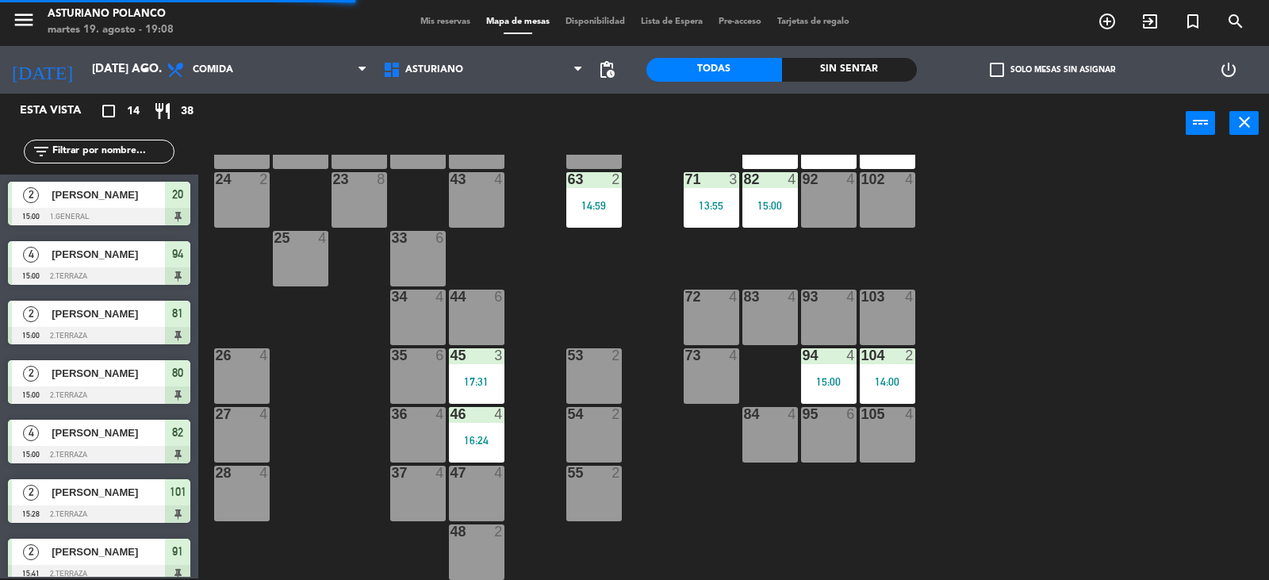
click at [870, 372] on div "104 2 14:00" at bounding box center [888, 376] width 56 height 56
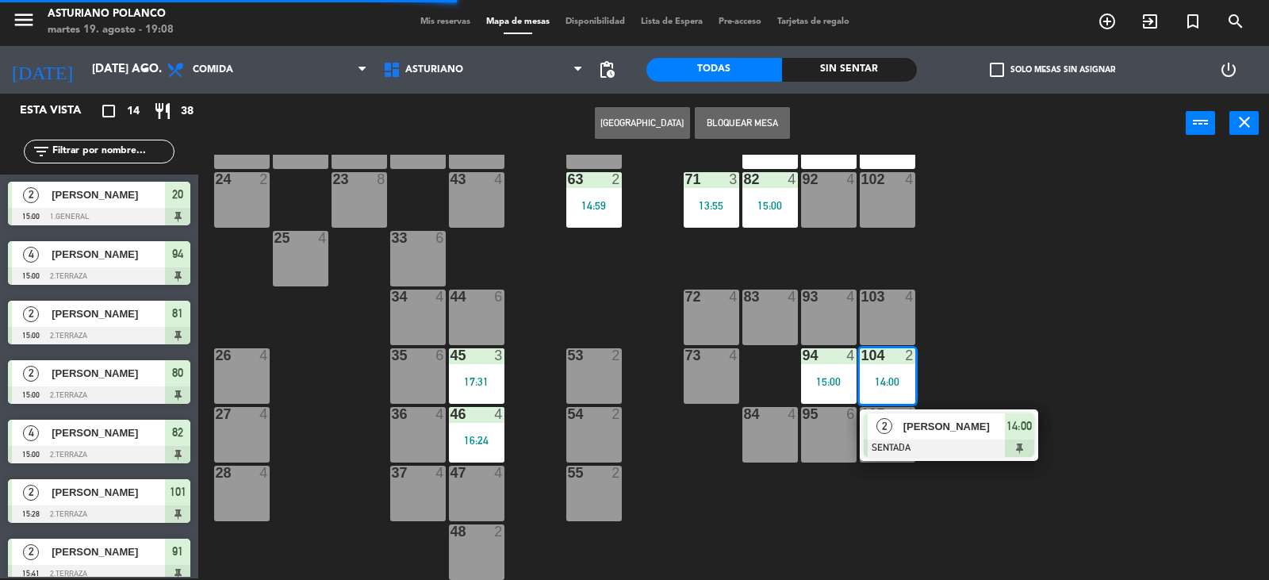
click at [902, 442] on div at bounding box center [949, 447] width 171 height 17
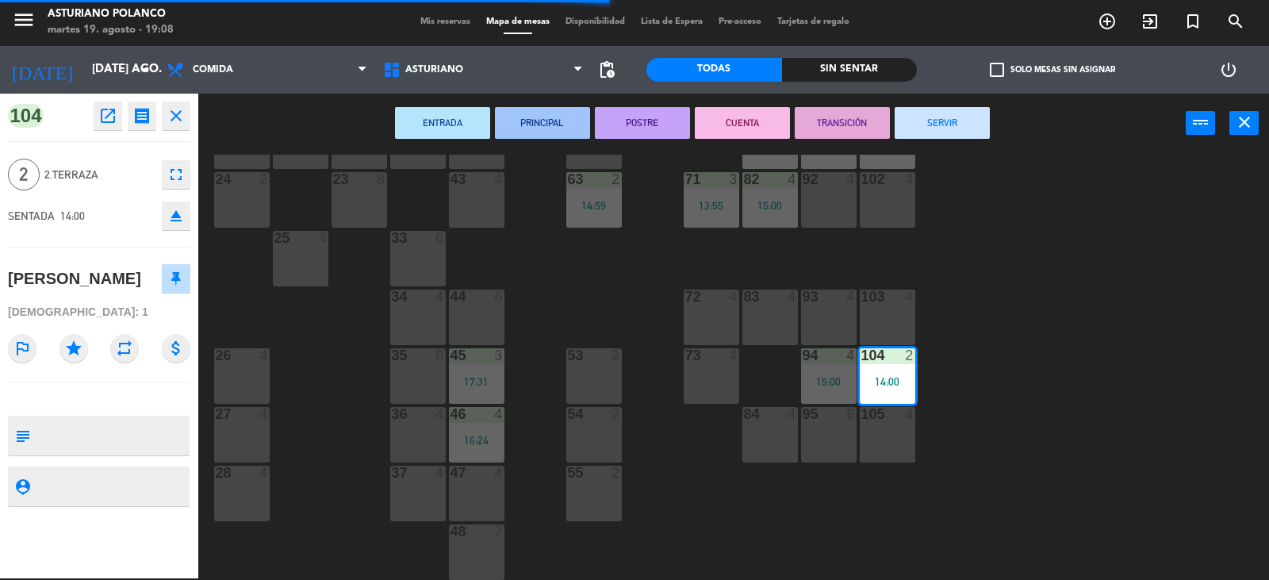
click at [957, 115] on button "SERVIR" at bounding box center [942, 123] width 95 height 32
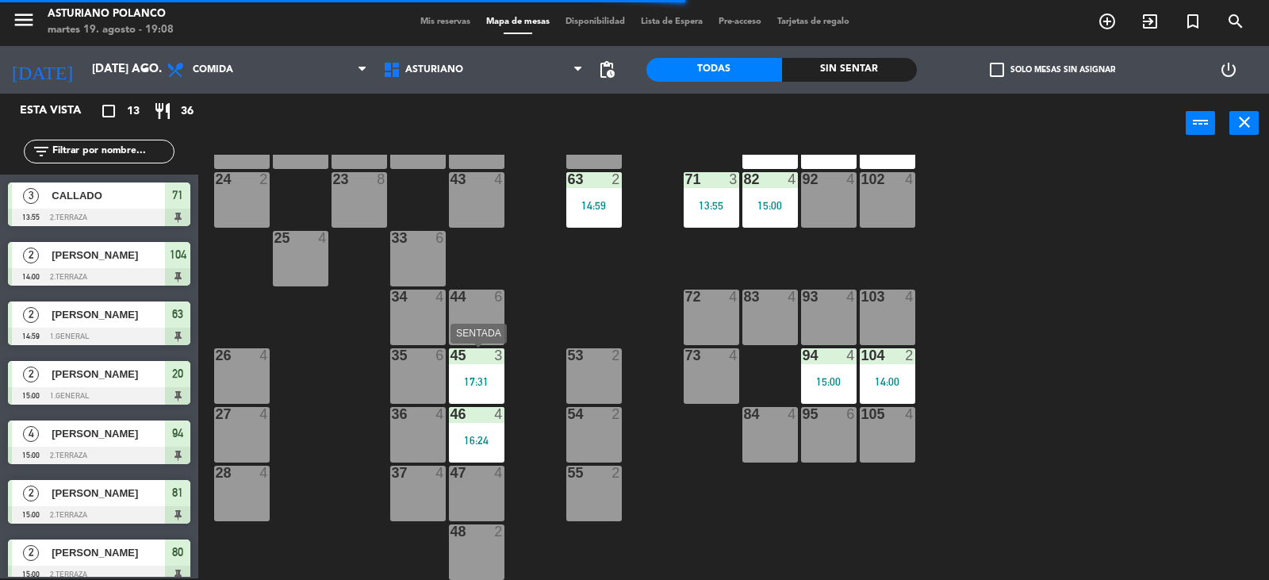
click at [470, 368] on div "45 3 17:31" at bounding box center [477, 376] width 56 height 56
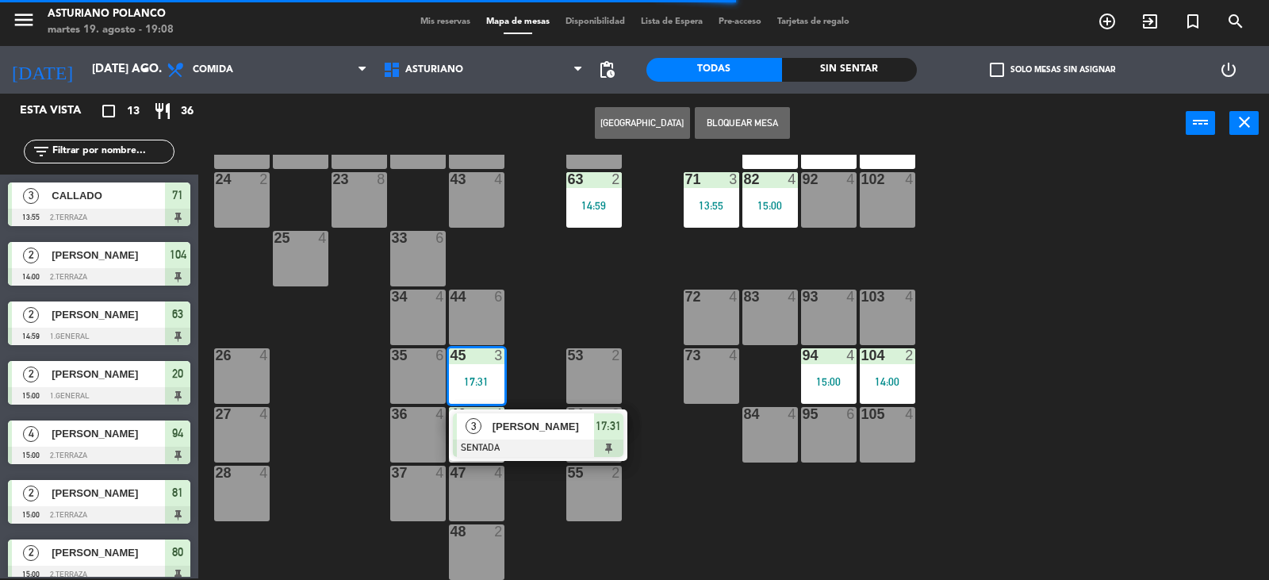
click at [510, 443] on div at bounding box center [538, 447] width 171 height 17
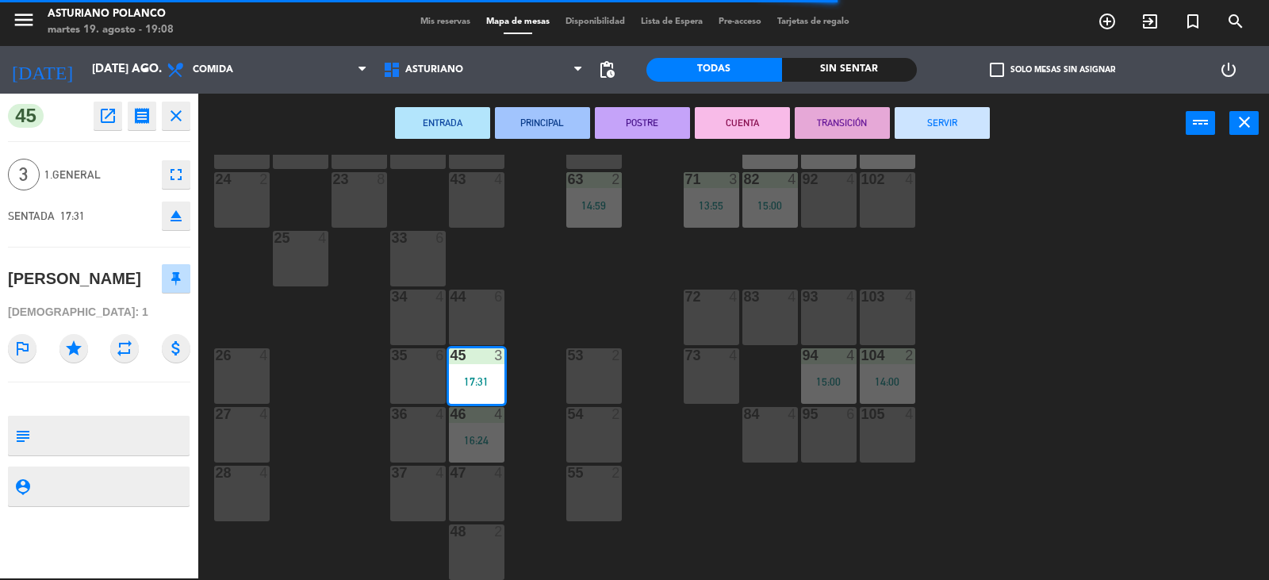
click at [937, 121] on button "SERVIR" at bounding box center [942, 123] width 95 height 32
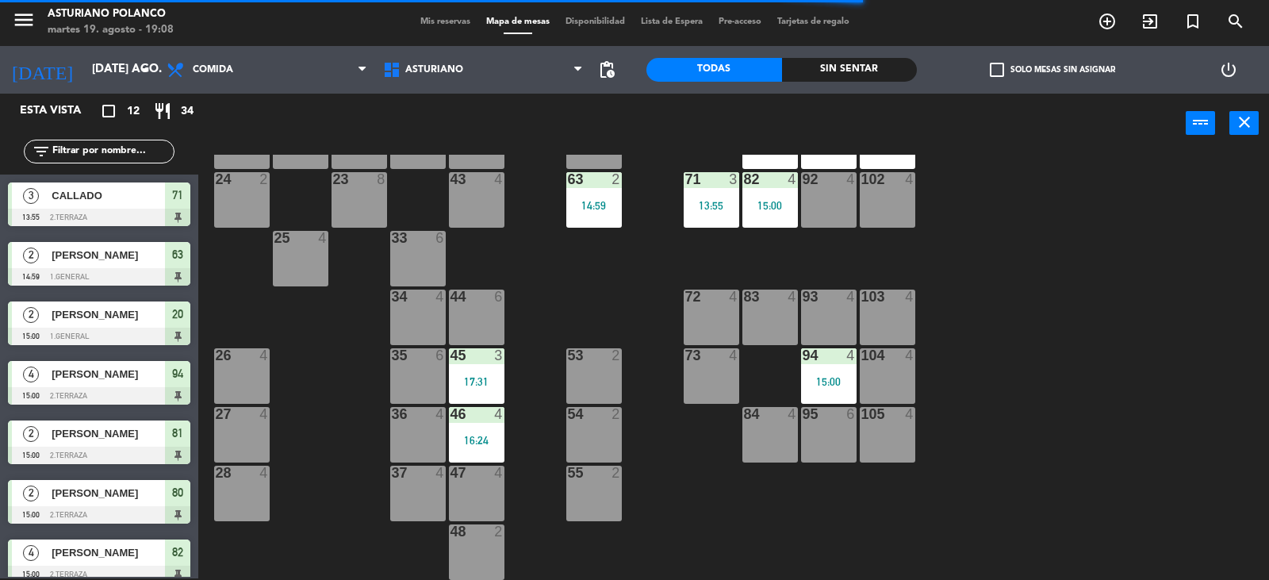
scroll to position [2, 0]
click at [892, 367] on div "104 4" at bounding box center [888, 376] width 56 height 56
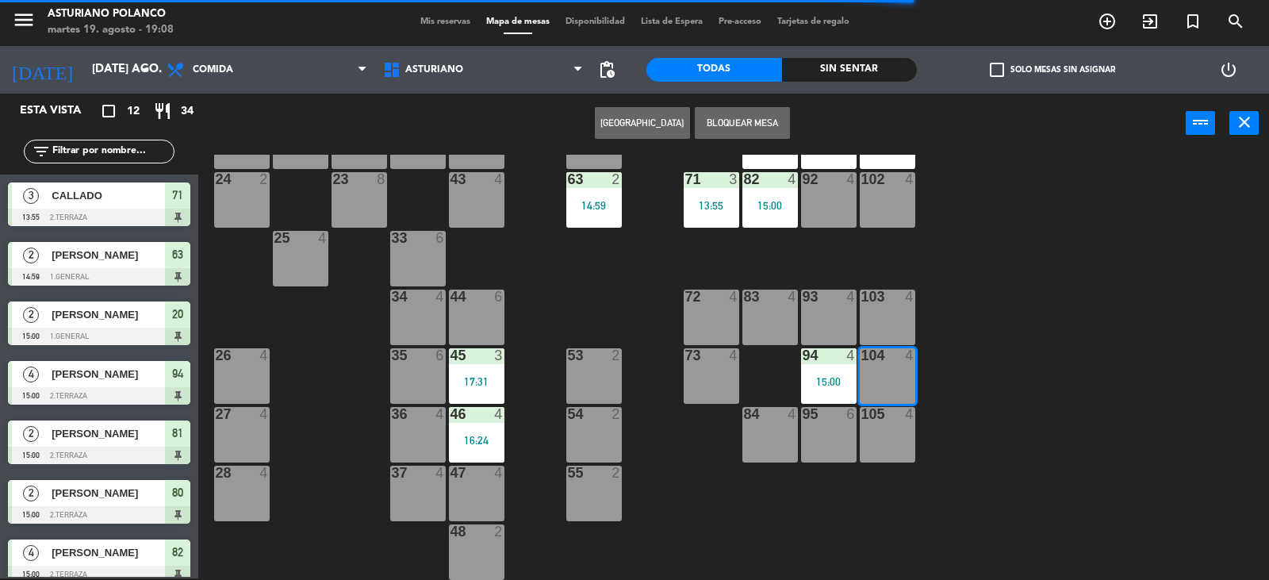
scroll to position [232, 0]
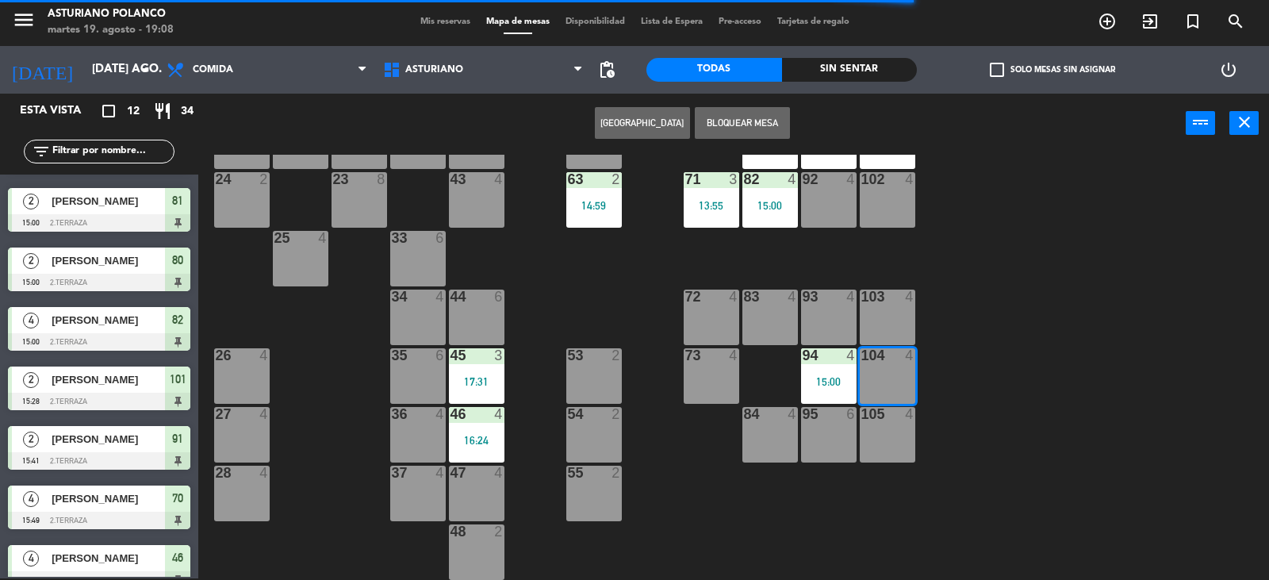
click at [996, 401] on div "1 block 12 2 block 8 60 10 20 2 15:00 30 5 40 4 61 6 62 6 41 4 31 4 21 4 10 6 7…" at bounding box center [740, 367] width 1058 height 425
click at [999, 397] on div "1 block 12 2 block 8 60 10 20 2 15:00 30 5 40 4 61 6 62 6 41 4 31 4 21 4 10 6 7…" at bounding box center [740, 367] width 1058 height 425
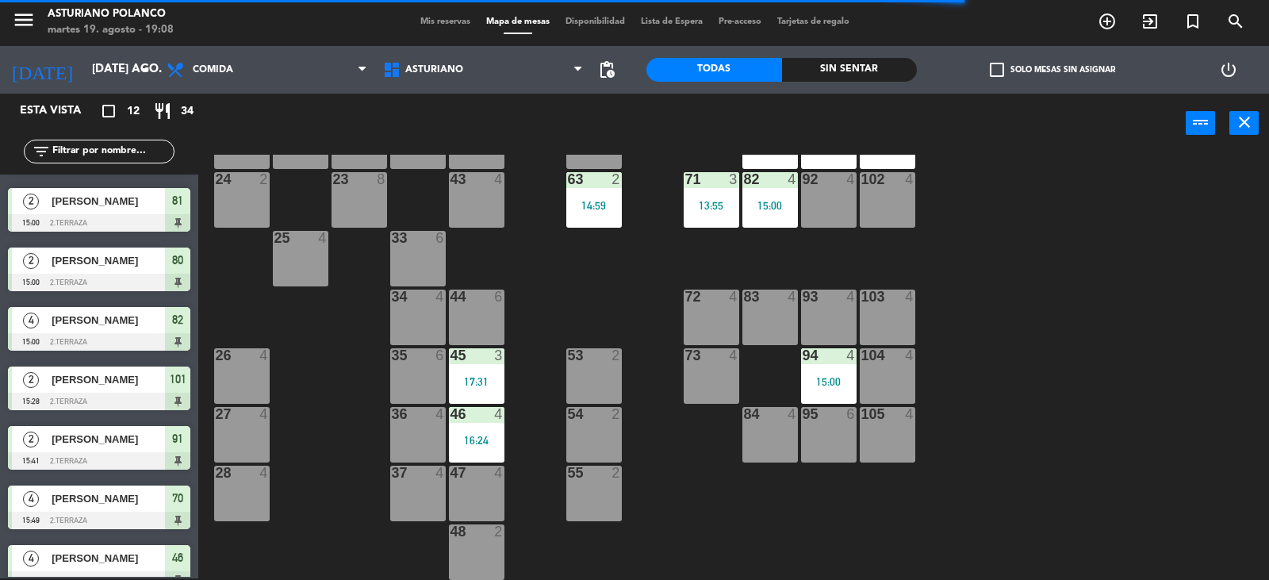
click at [715, 203] on div "13:55" at bounding box center [712, 205] width 56 height 11
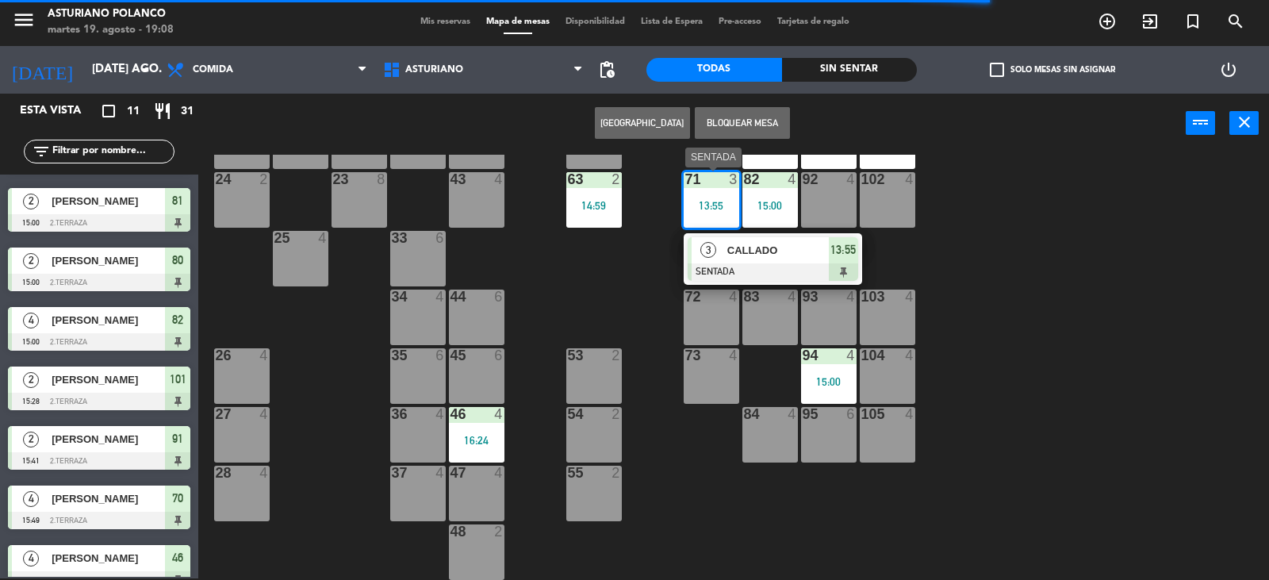
click at [733, 259] on div "CALLADO" at bounding box center [777, 250] width 103 height 26
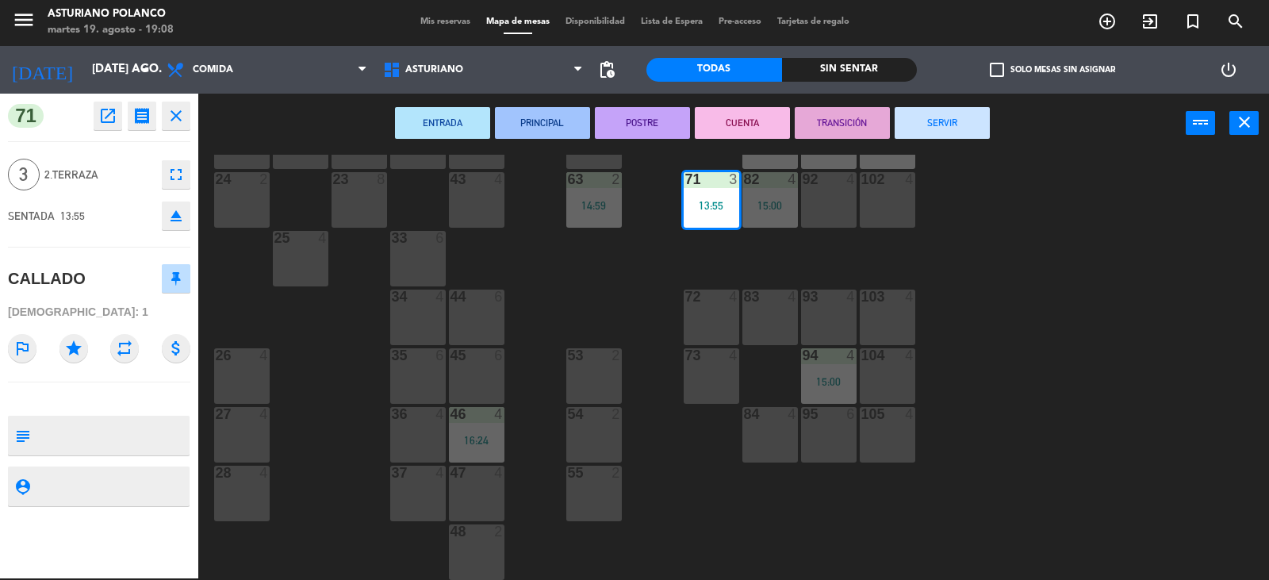
click at [938, 131] on button "SERVIR" at bounding box center [942, 123] width 95 height 32
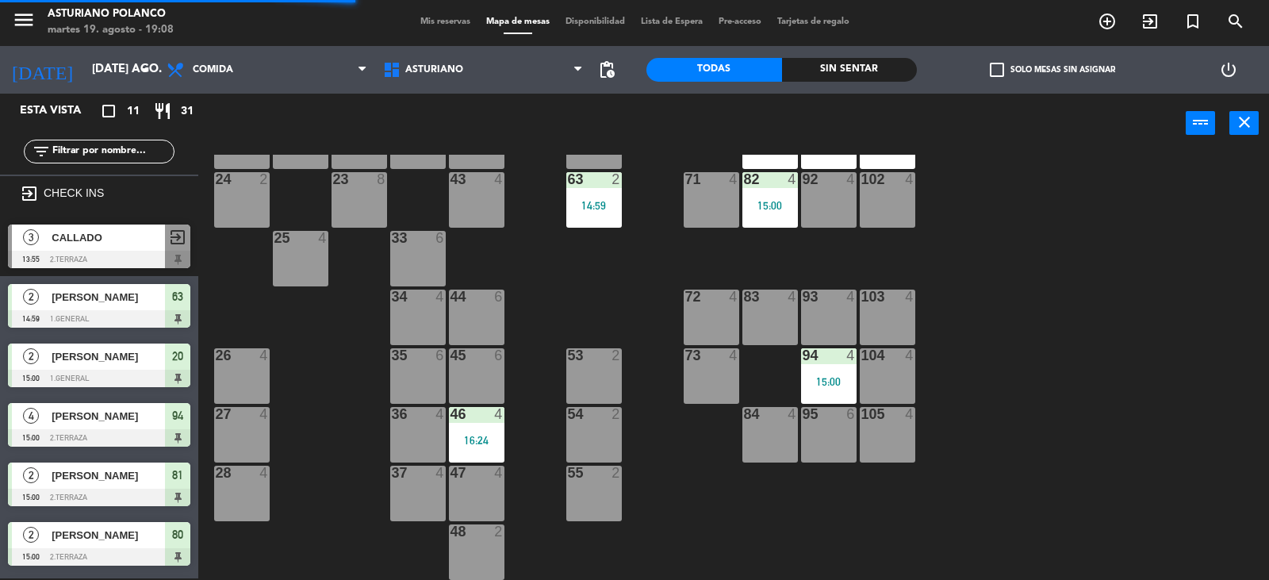
click at [578, 240] on div "1 block 12 2 block 8 60 10 20 2 15:00 30 5 40 4 61 6 62 6 41 4 31 4 21 4 10 6 7…" at bounding box center [740, 367] width 1058 height 425
click at [464, 428] on div "46 4 16:24" at bounding box center [477, 435] width 56 height 56
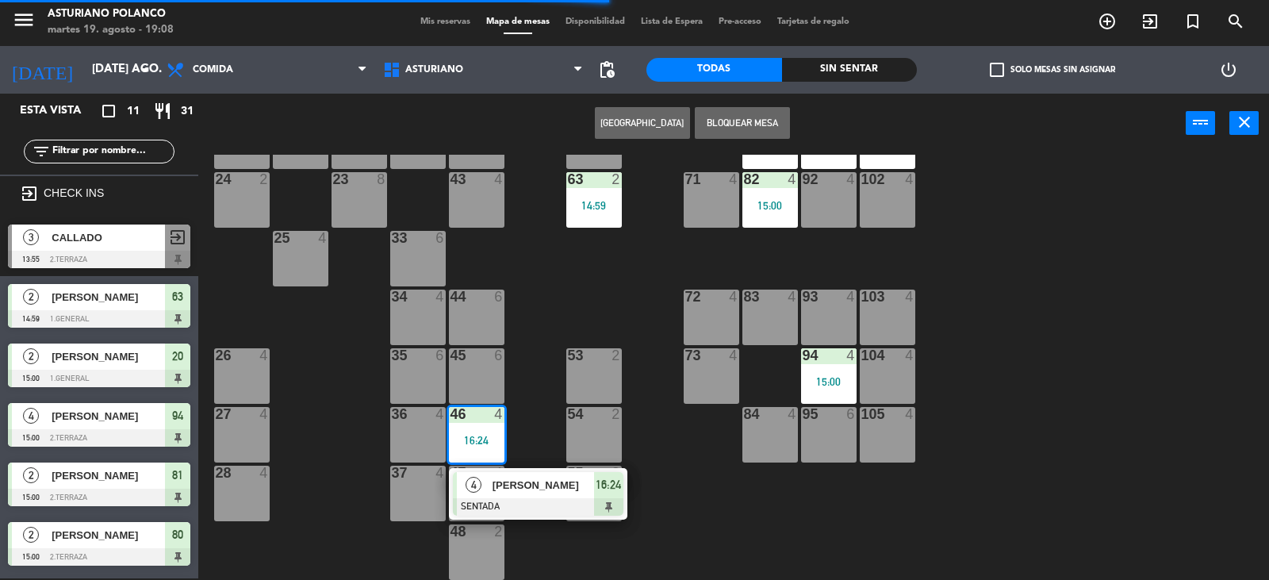
click at [508, 494] on div "[PERSON_NAME]" at bounding box center [542, 485] width 103 height 26
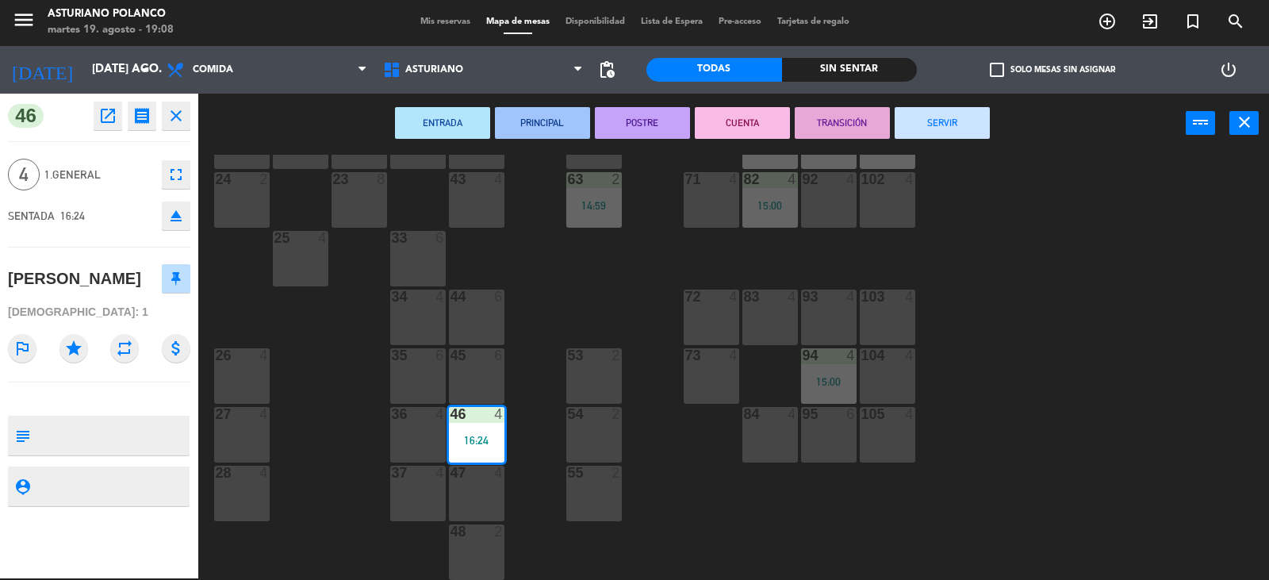
click at [942, 123] on button "SERVIR" at bounding box center [942, 123] width 95 height 32
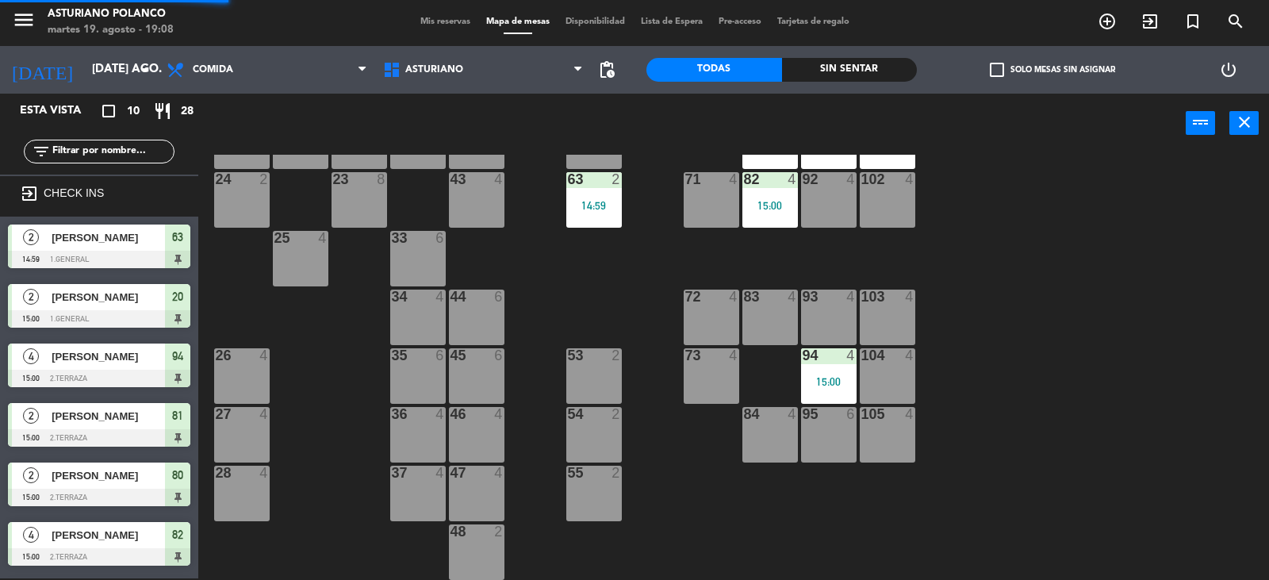
scroll to position [171, 0]
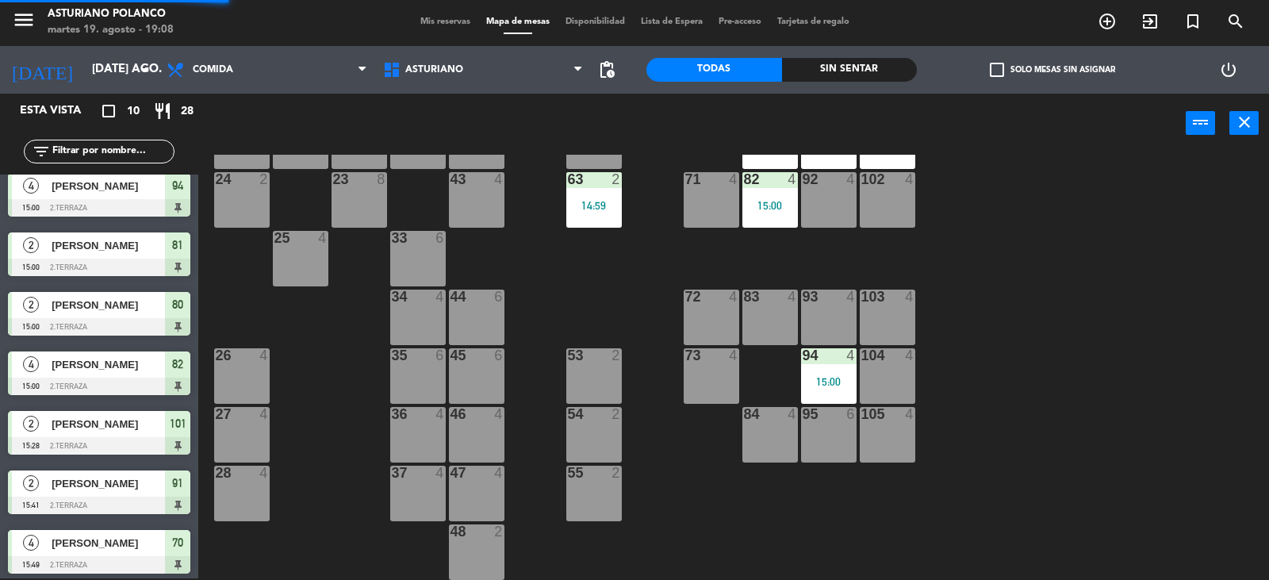
click at [938, 226] on div "1 block 12 2 block 8 60 10 20 2 15:00 30 5 40 4 61 6 62 6 41 4 31 4 21 4 10 6 7…" at bounding box center [740, 367] width 1058 height 425
click at [837, 380] on div "15:00" at bounding box center [829, 381] width 56 height 11
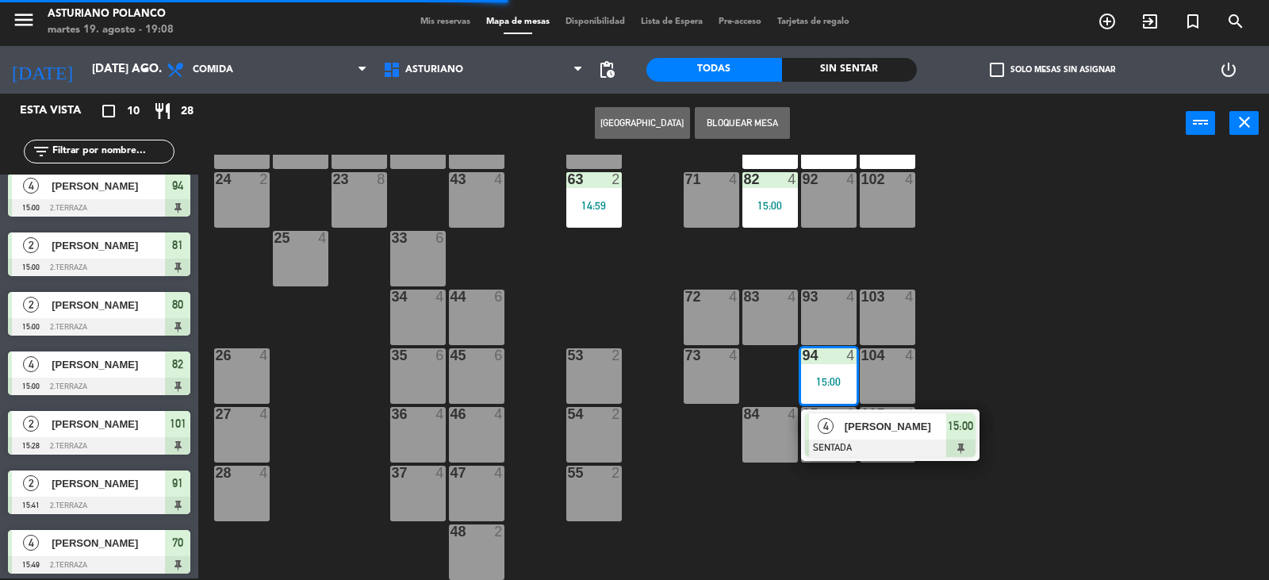
click at [872, 418] on span "[PERSON_NAME]" at bounding box center [896, 426] width 102 height 17
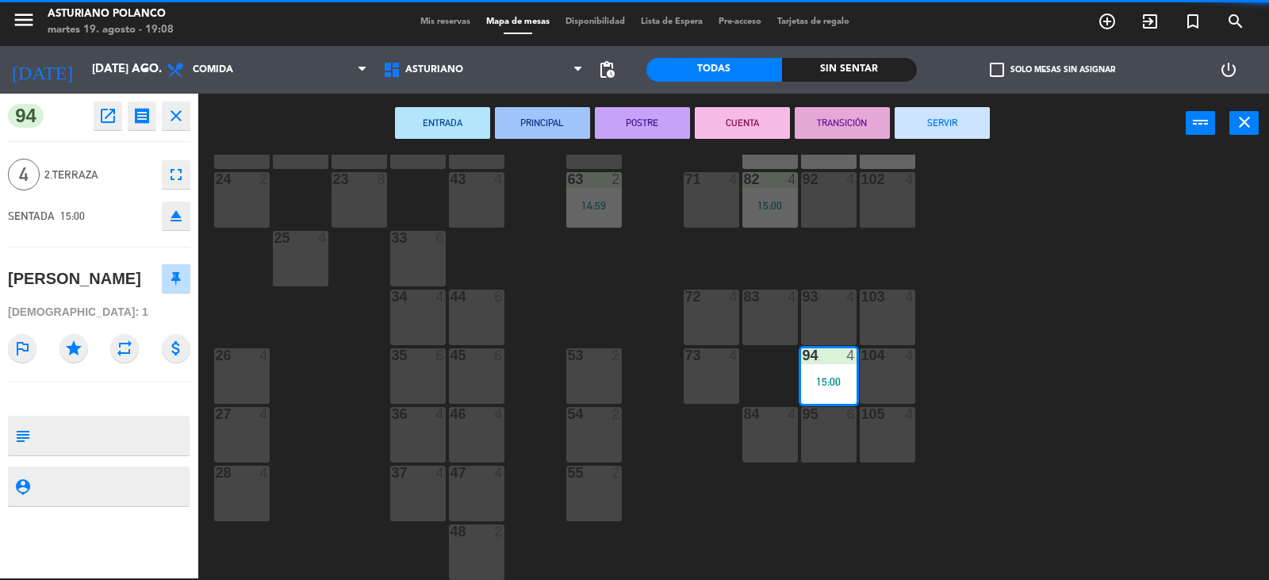
click at [931, 125] on button "SERVIR" at bounding box center [942, 123] width 95 height 32
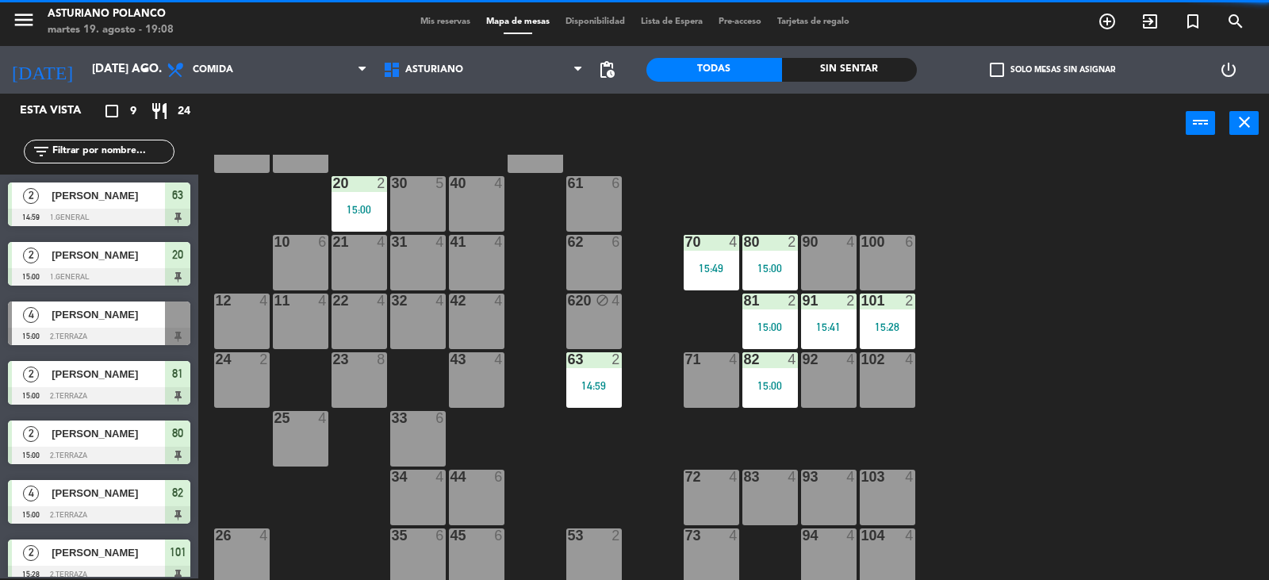
scroll to position [8, 0]
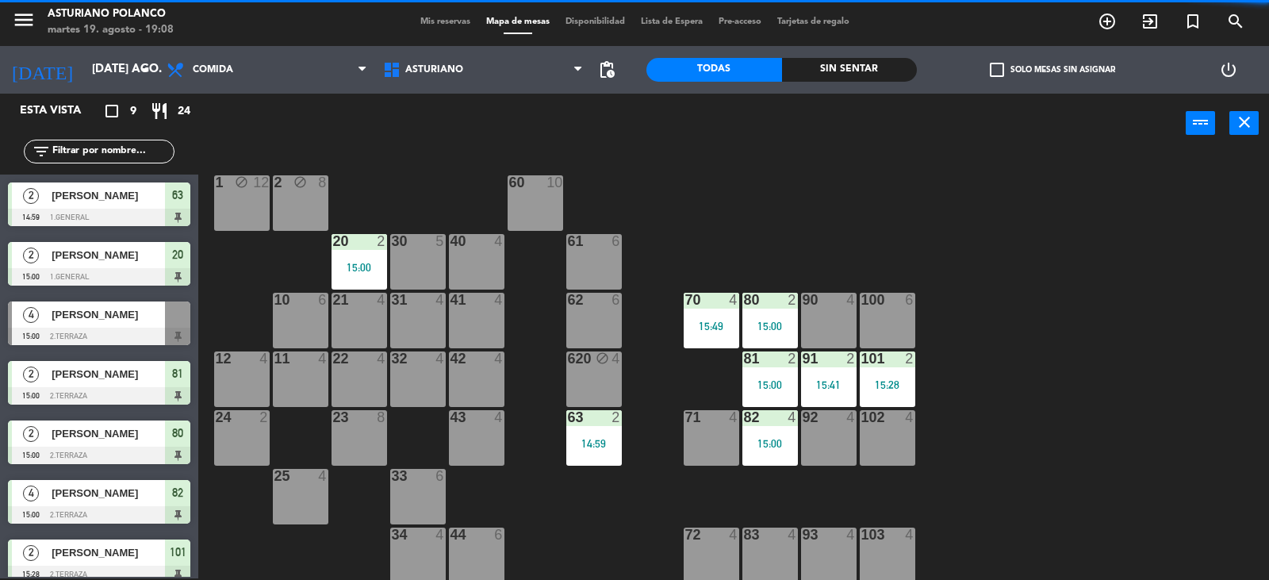
click at [543, 316] on div "1 block 12 2 block 8 60 10 20 2 15:00 30 5 40 4 61 6 62 6 41 4 31 4 21 4 10 6 7…" at bounding box center [740, 367] width 1058 height 425
click at [707, 315] on div "70 4 15:49" at bounding box center [712, 321] width 56 height 56
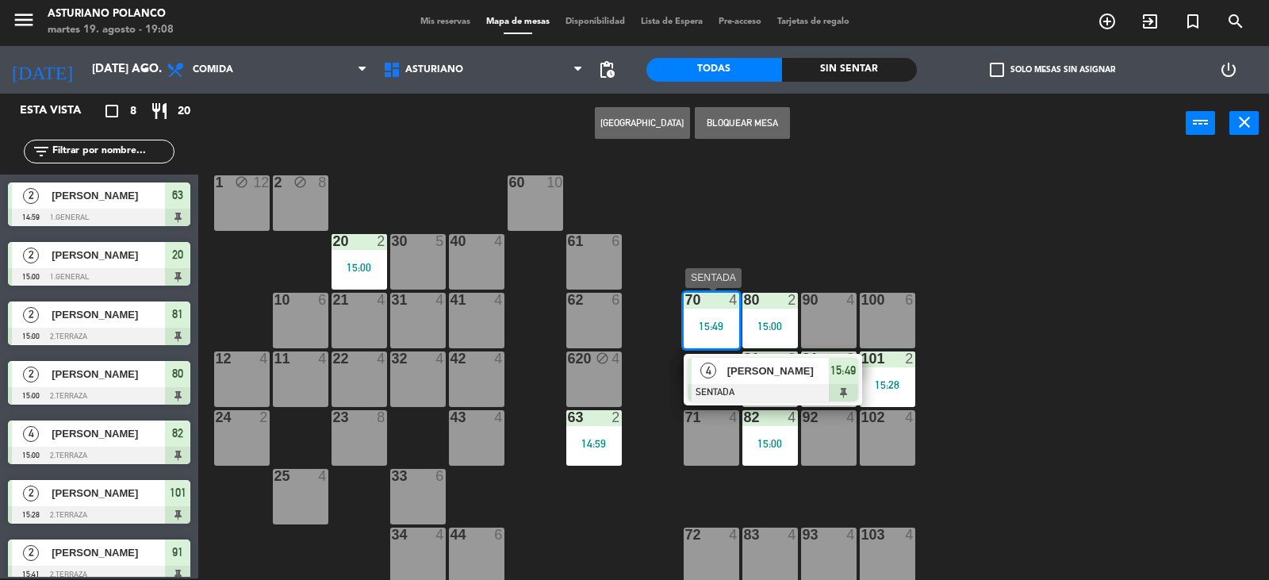
click at [774, 382] on div "[PERSON_NAME]" at bounding box center [777, 371] width 103 height 26
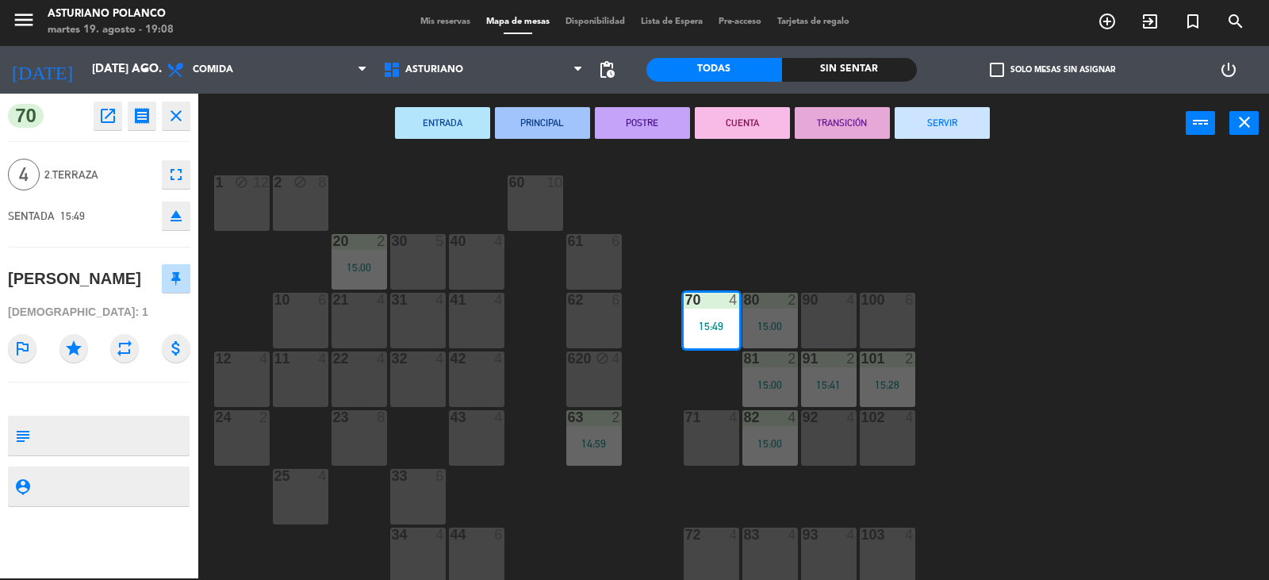
click at [957, 113] on button "SERVIR" at bounding box center [942, 123] width 95 height 32
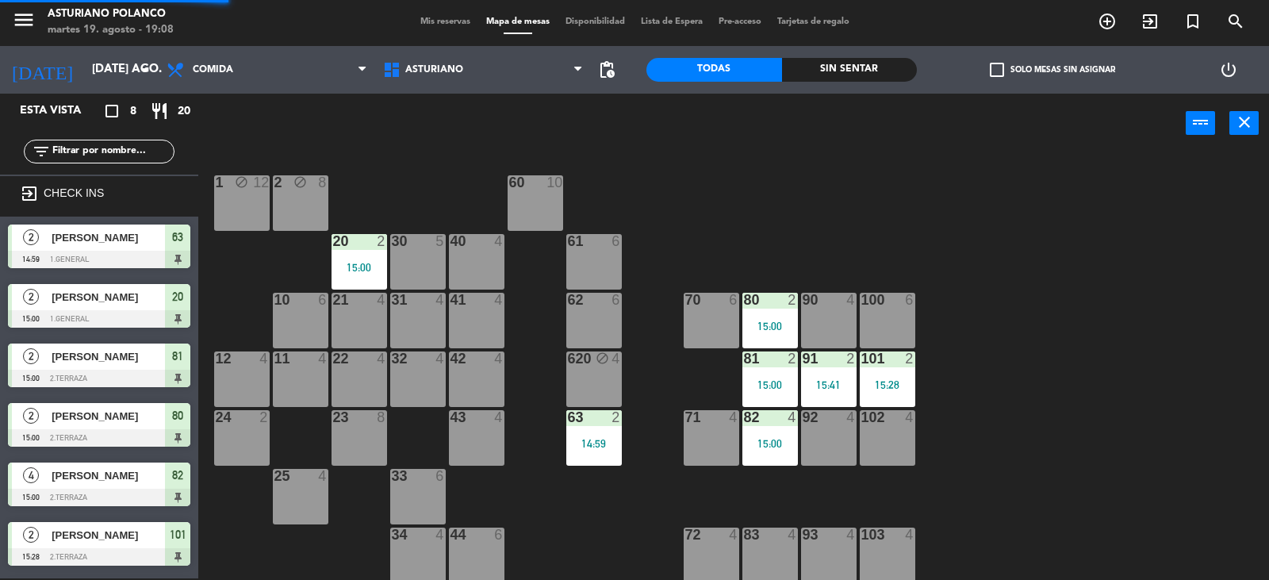
scroll to position [116, 0]
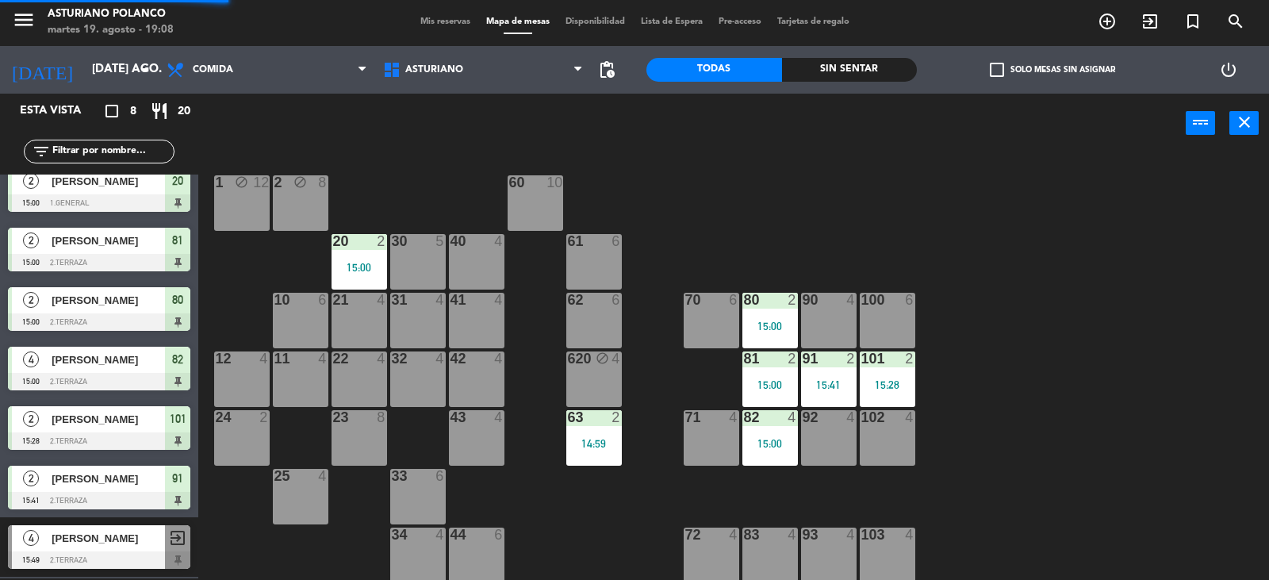
click at [894, 395] on div "101 2 15:28" at bounding box center [888, 379] width 56 height 56
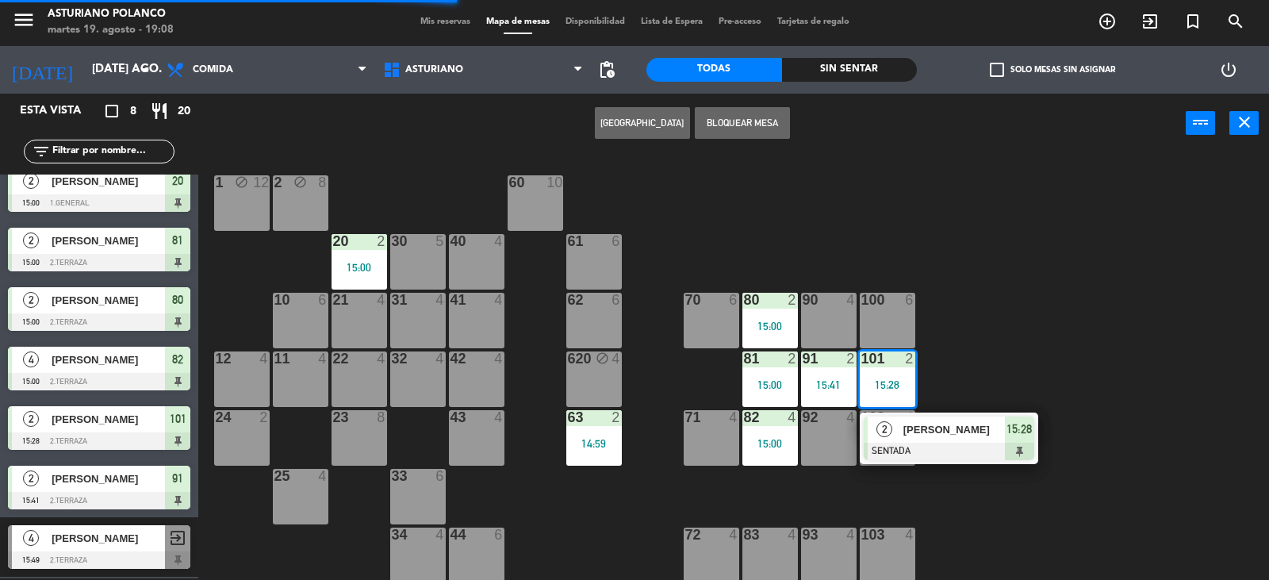
click at [920, 431] on span "[PERSON_NAME]" at bounding box center [954, 429] width 102 height 17
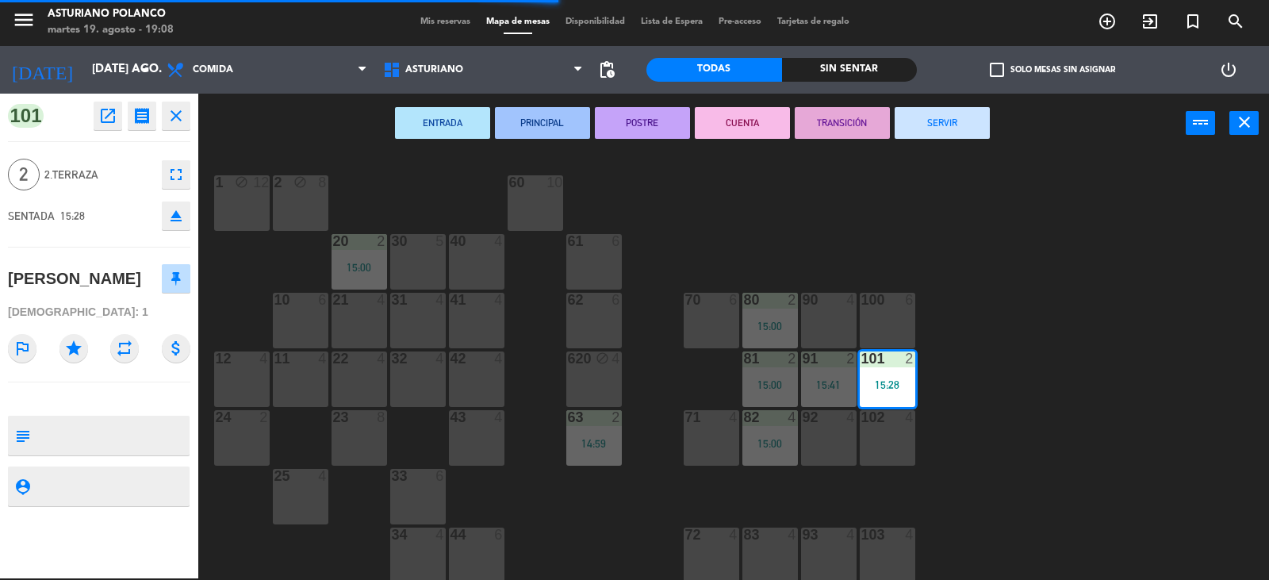
click at [942, 123] on button "SERVIR" at bounding box center [942, 123] width 95 height 32
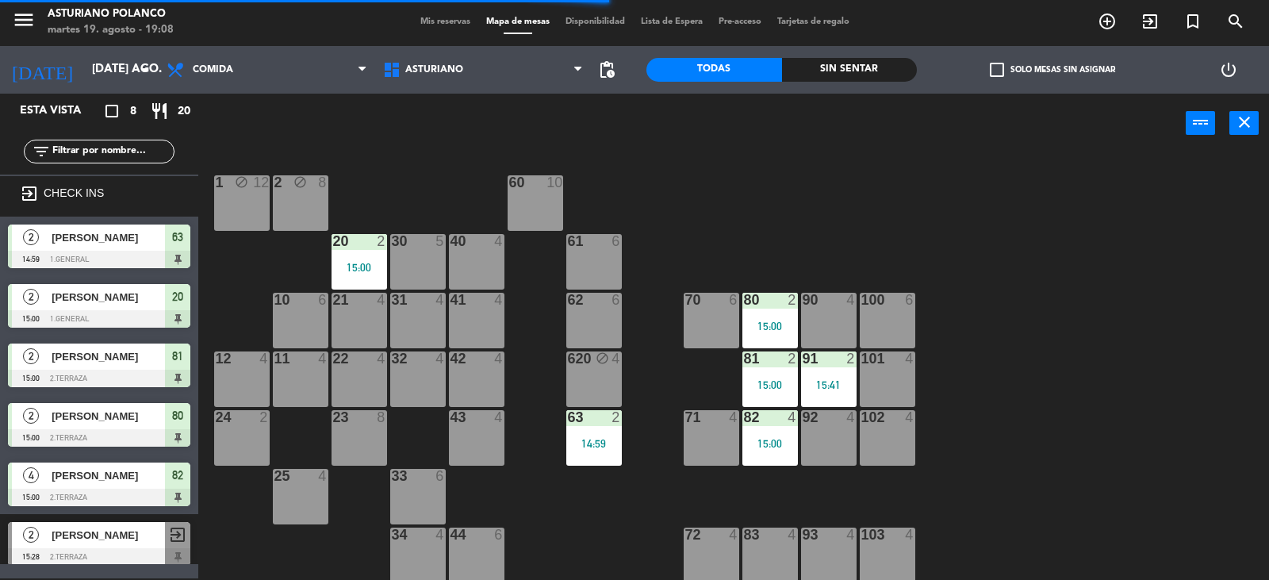
scroll to position [10, 0]
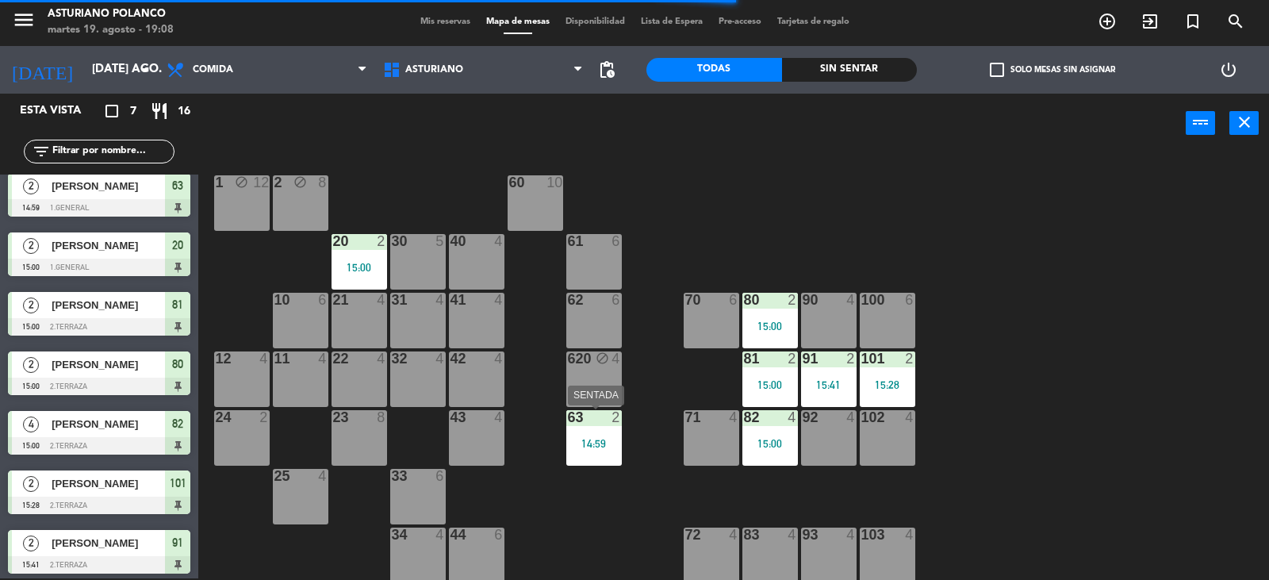
click at [573, 440] on div "14:59" at bounding box center [594, 443] width 56 height 11
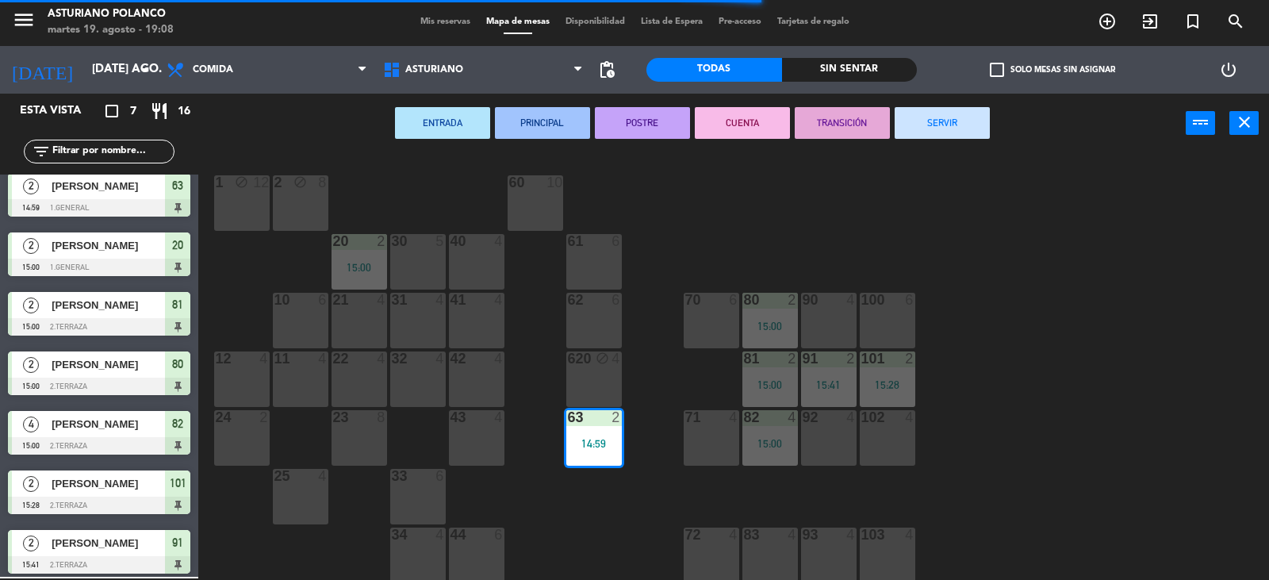
click at [942, 123] on button "SERVIR" at bounding box center [942, 123] width 95 height 32
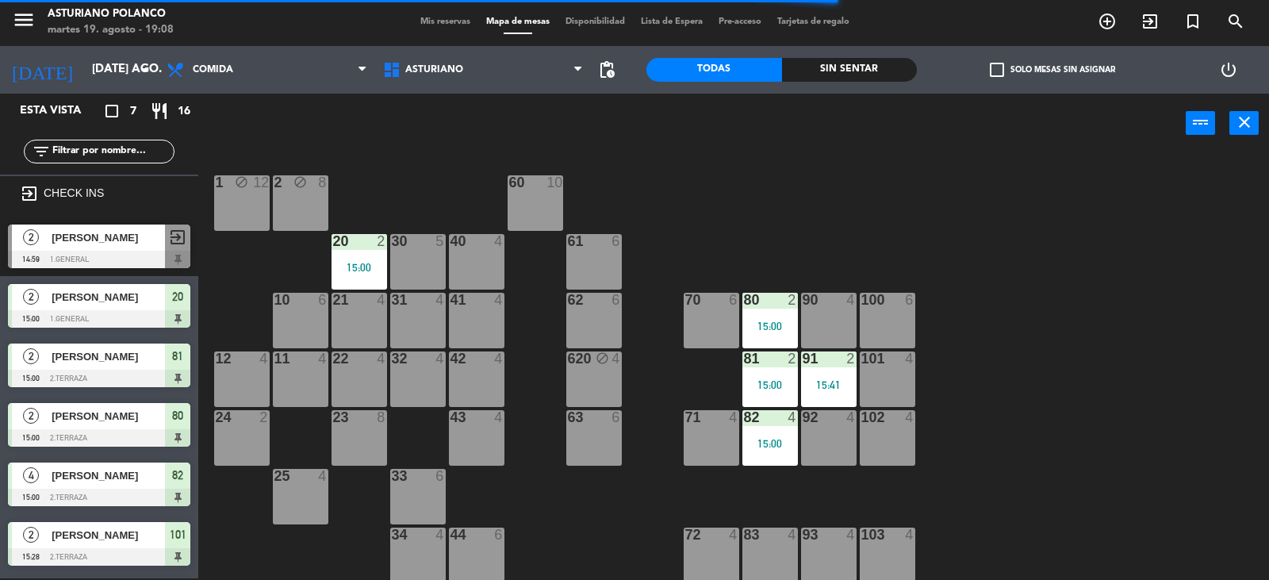
click at [823, 392] on div "91 2 15:41" at bounding box center [829, 379] width 56 height 56
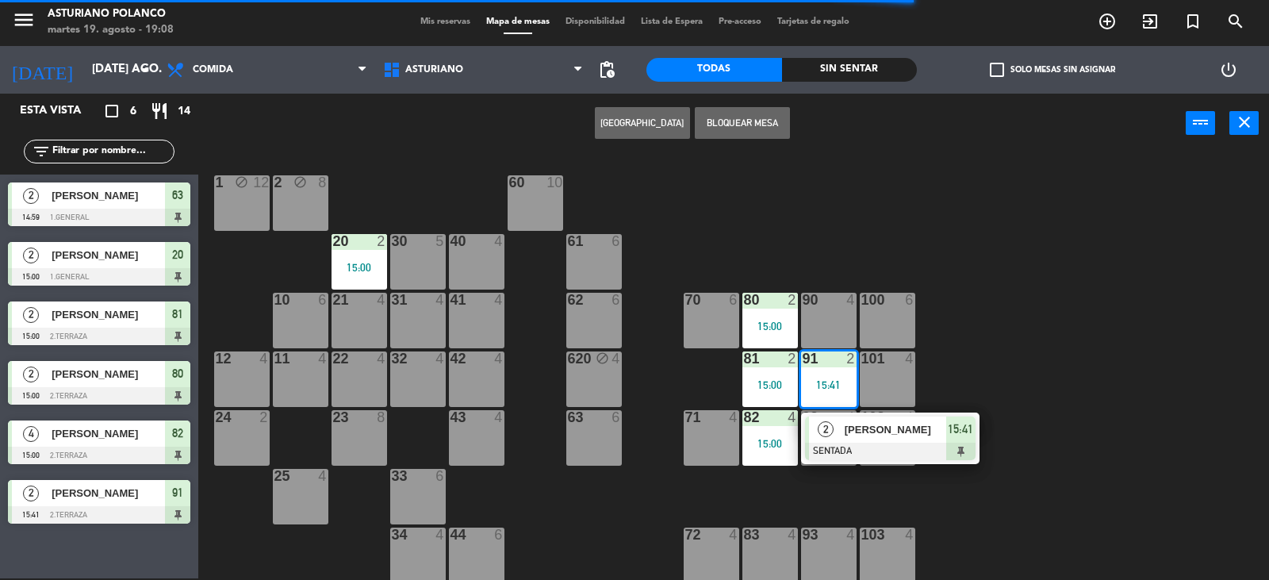
click at [846, 439] on div "[PERSON_NAME]" at bounding box center [894, 429] width 103 height 26
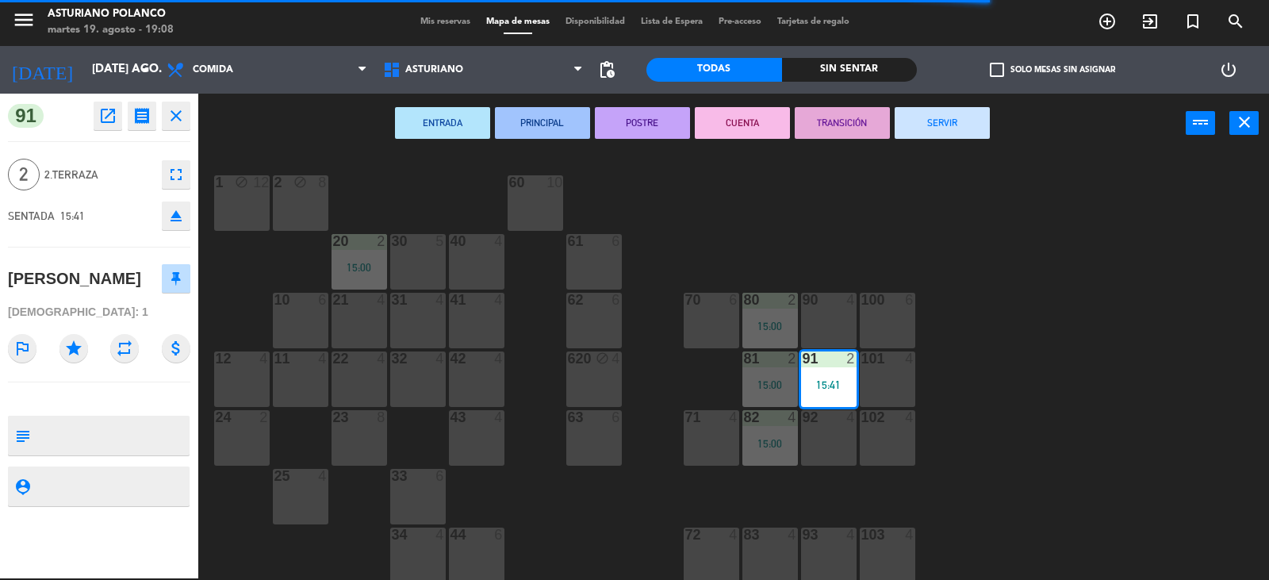
click at [945, 132] on button "SERVIR" at bounding box center [942, 123] width 95 height 32
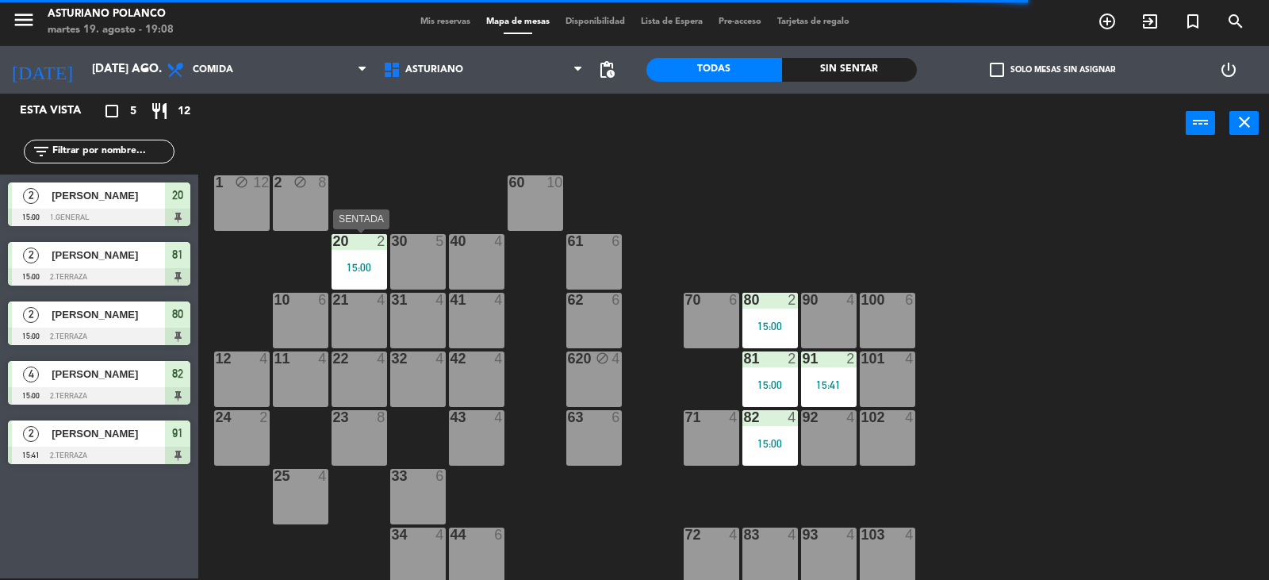
click at [372, 258] on div "20 2 15:00" at bounding box center [360, 262] width 56 height 56
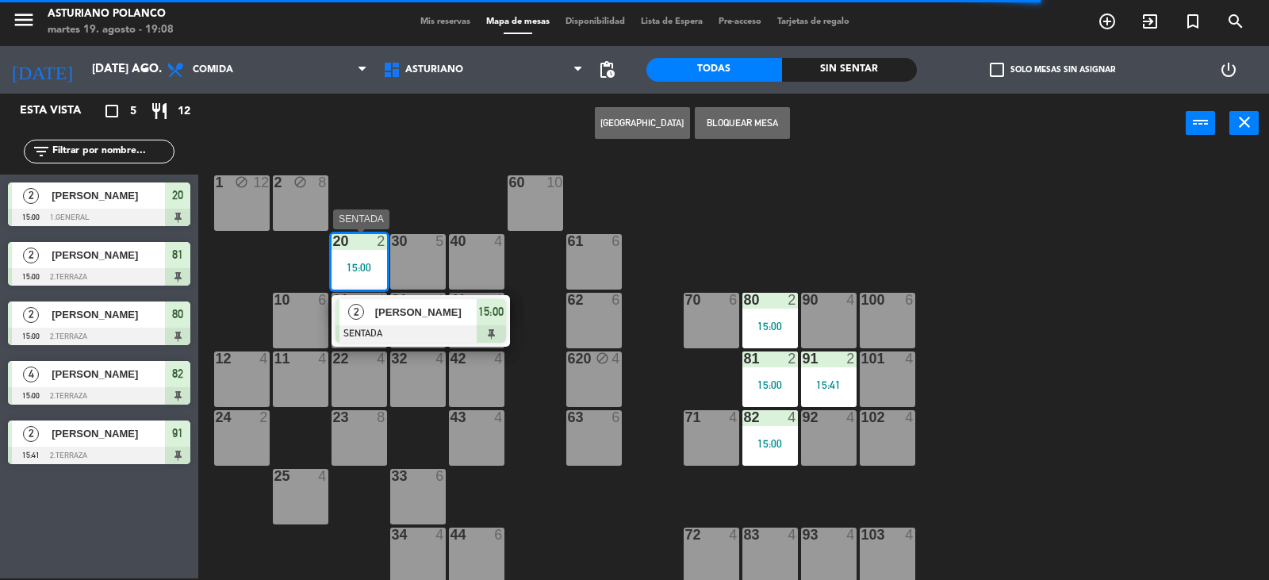
click at [432, 325] on div at bounding box center [421, 333] width 171 height 17
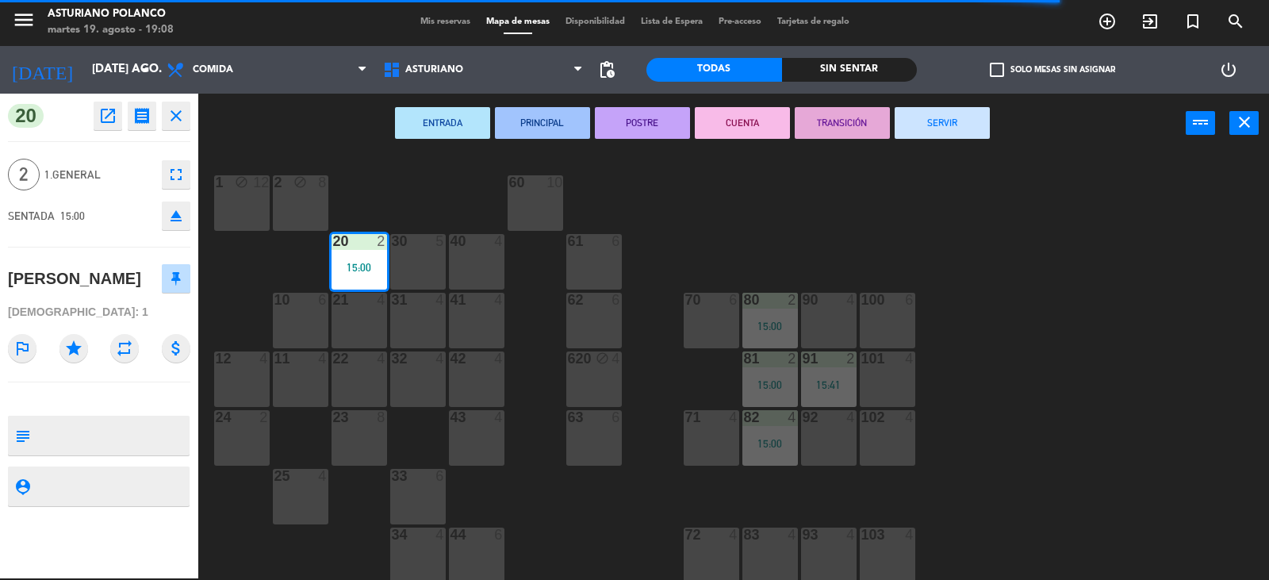
click at [973, 128] on button "SERVIR" at bounding box center [942, 123] width 95 height 32
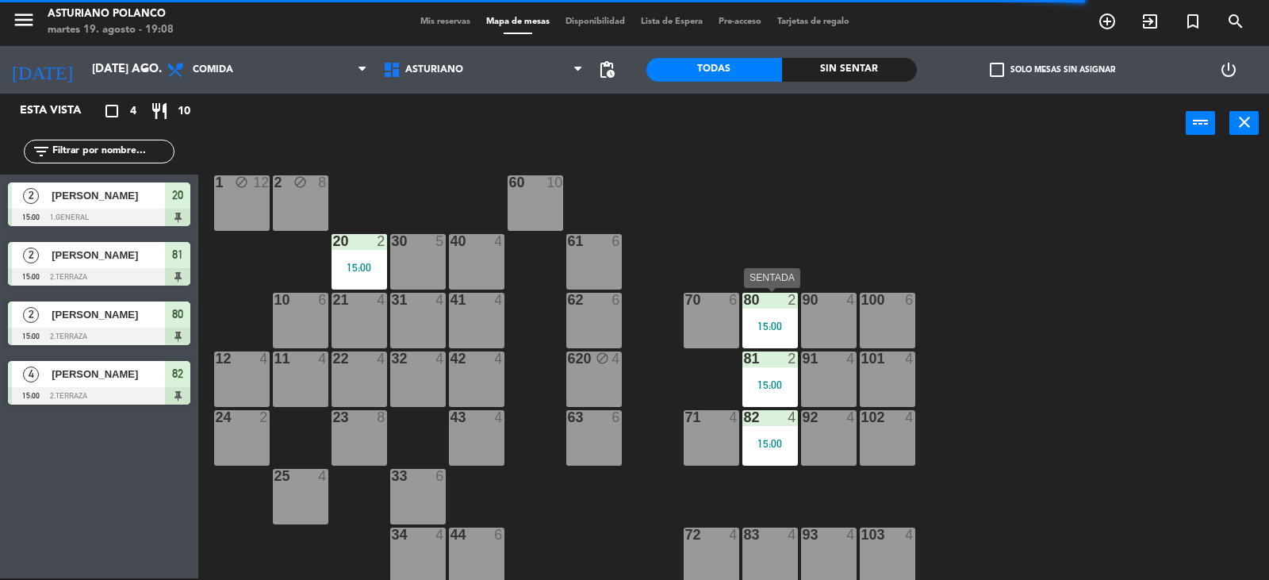
click at [777, 326] on div "15:00" at bounding box center [770, 325] width 56 height 11
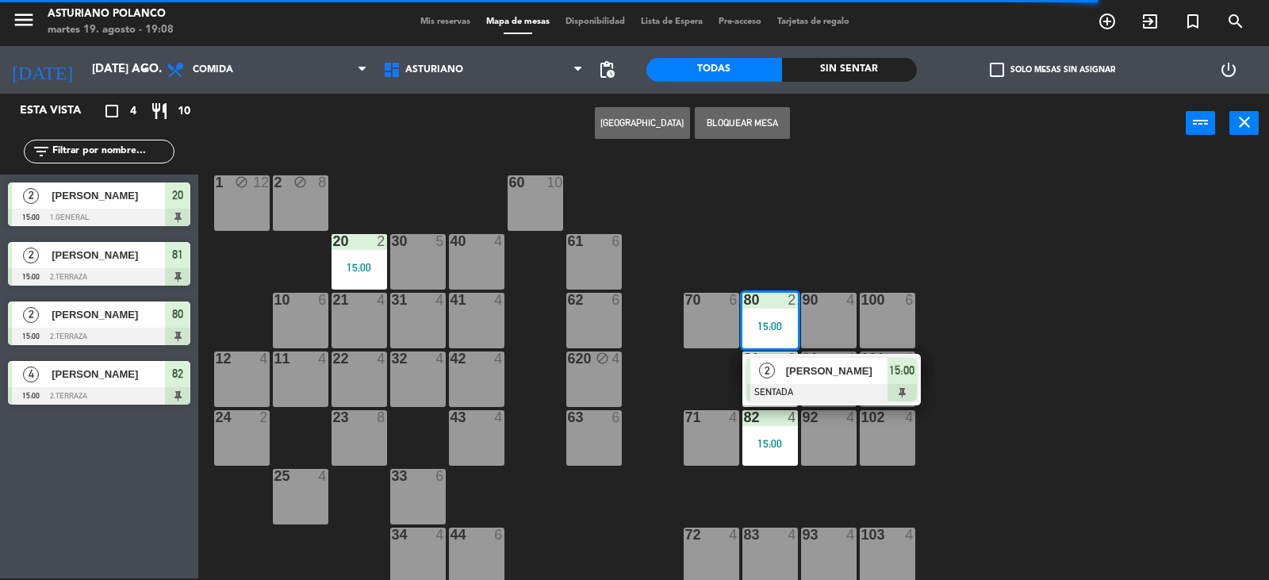
click at [800, 385] on div at bounding box center [831, 392] width 171 height 17
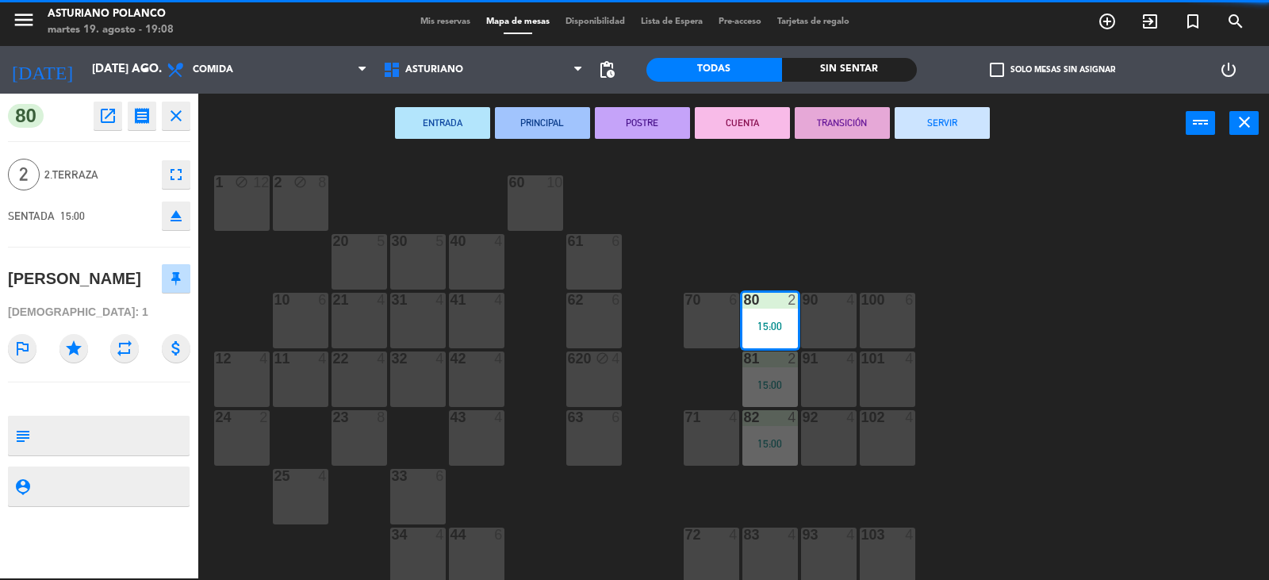
click at [961, 127] on button "SERVIR" at bounding box center [942, 123] width 95 height 32
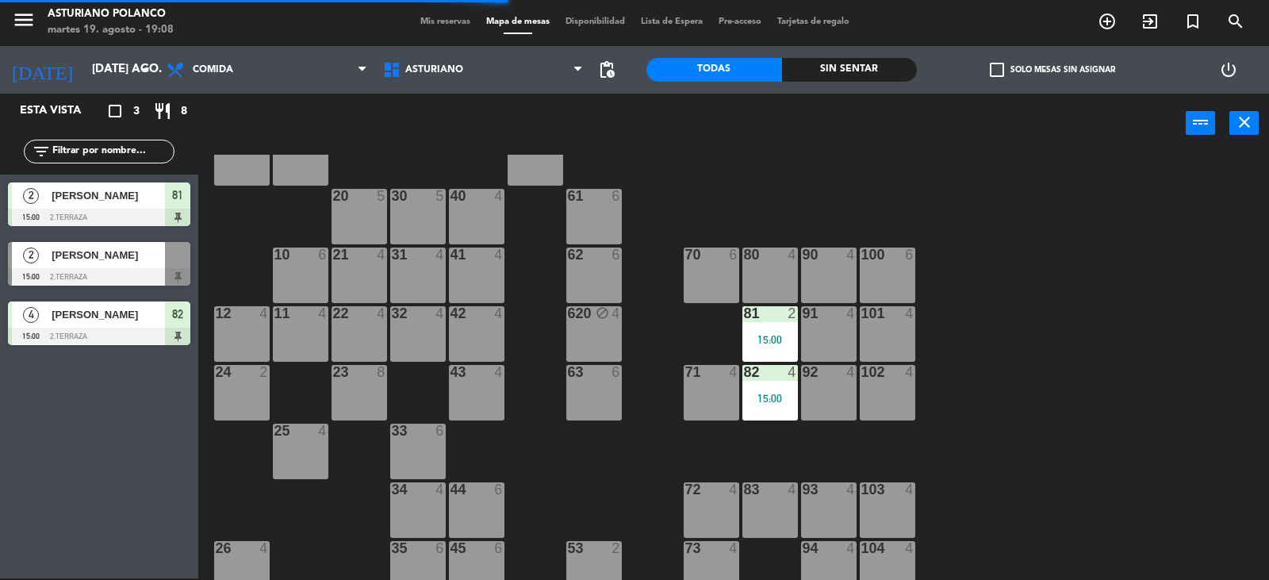
scroll to position [0, 0]
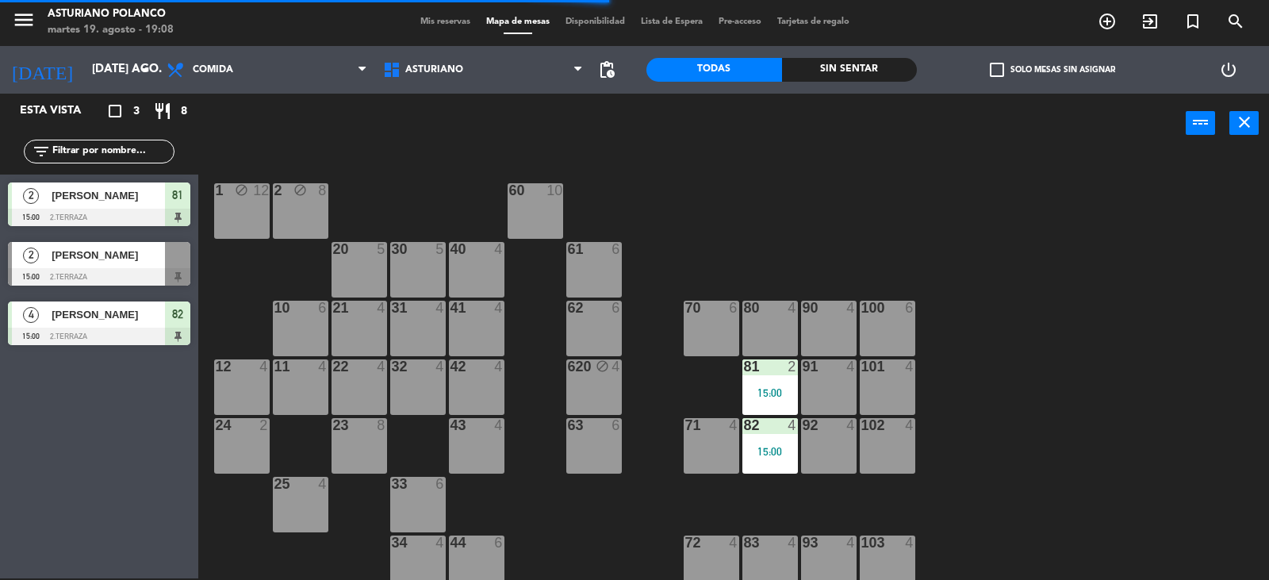
click at [773, 438] on div "82 4 15:00" at bounding box center [770, 446] width 56 height 56
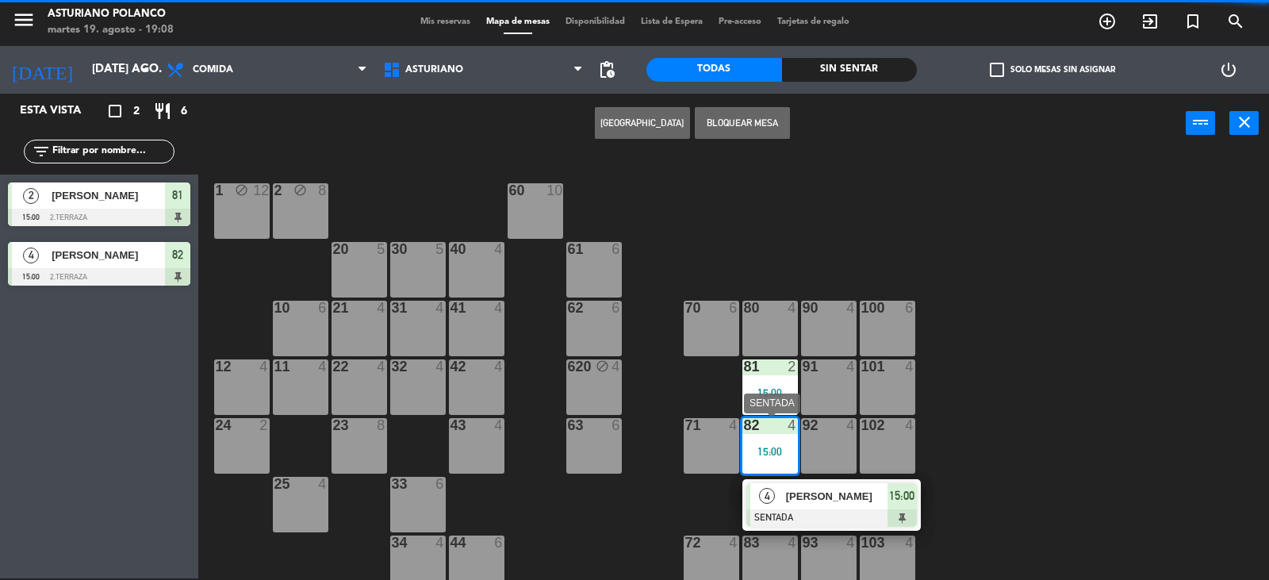
click at [834, 504] on span "[PERSON_NAME]" at bounding box center [837, 496] width 102 height 17
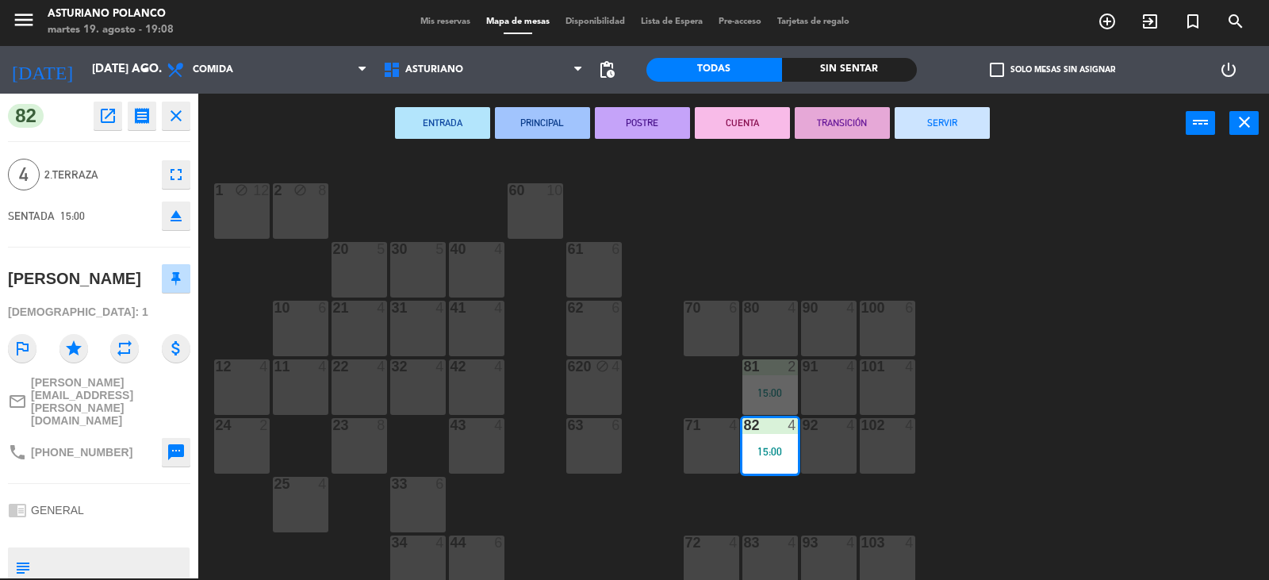
click at [954, 137] on button "SERVIR" at bounding box center [942, 123] width 95 height 32
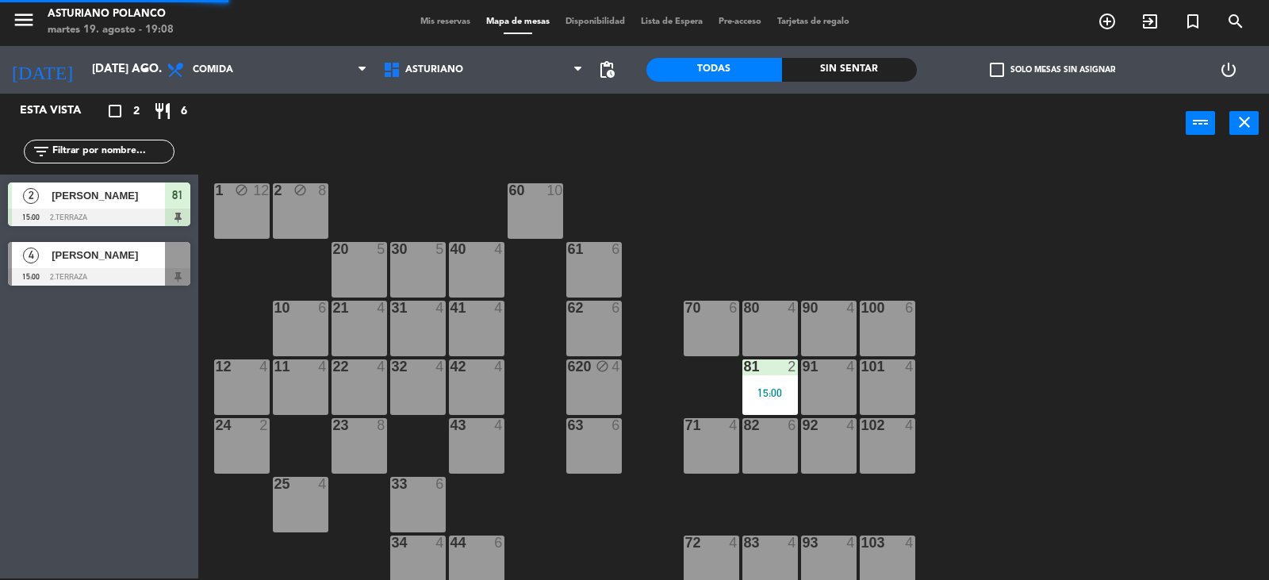
click at [1028, 213] on div "1 block 12 2 block 8 60 10 20 5 30 5 40 4 61 6 62 6 41 4 31 4 21 4 10 6 70 6 80…" at bounding box center [740, 367] width 1058 height 425
click at [777, 382] on div "81 2 15:00" at bounding box center [770, 387] width 56 height 56
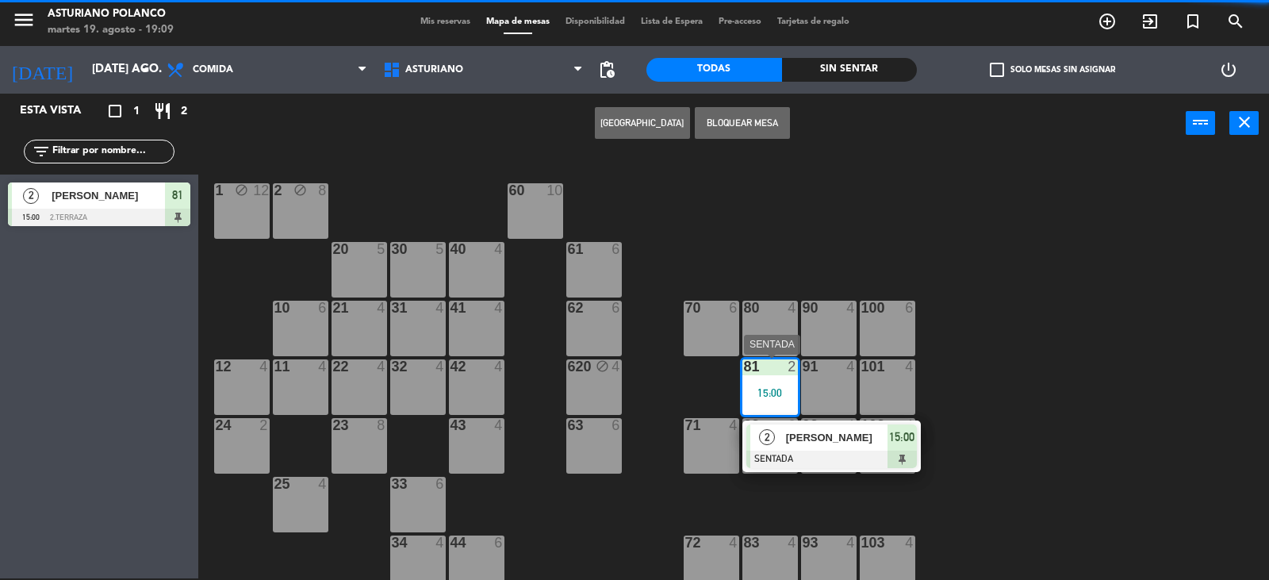
click at [794, 440] on span "[PERSON_NAME]" at bounding box center [837, 437] width 102 height 17
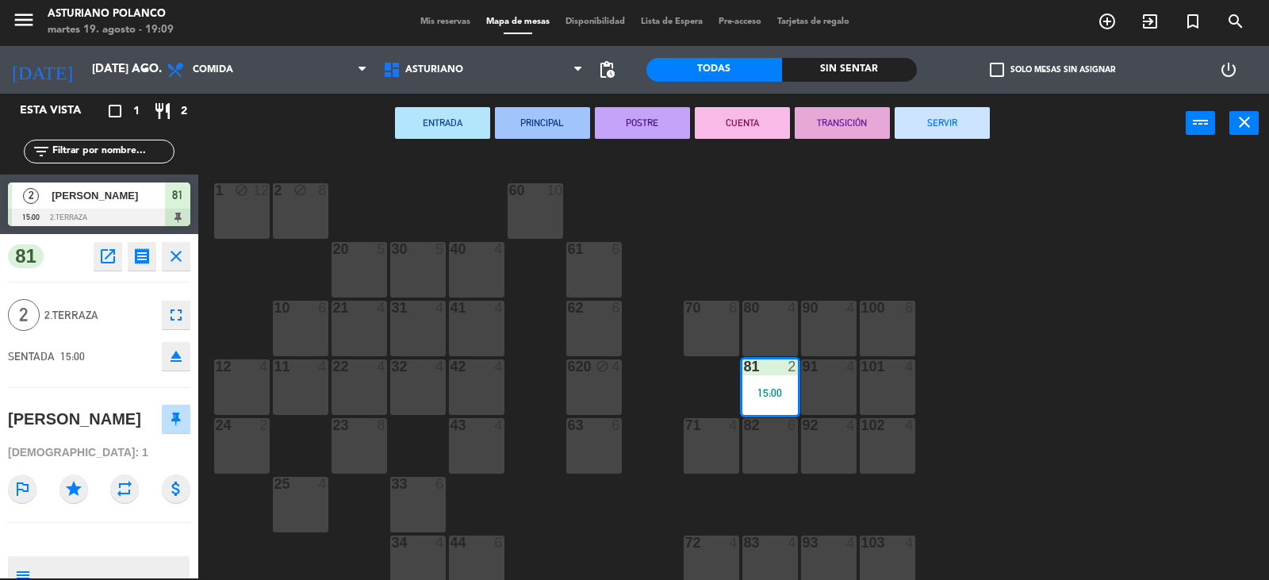
drag, startPoint x: 926, startPoint y: 120, endPoint x: 749, endPoint y: 197, distance: 193.6
click at [926, 121] on button "SERVIR" at bounding box center [942, 123] width 95 height 32
click at [749, 197] on div "1 block 12 2 block 8 60 10 20 5 30 5 40 4 61 6 62 6 41 4 31 4 21 4 10 6 70 6 80…" at bounding box center [740, 367] width 1058 height 425
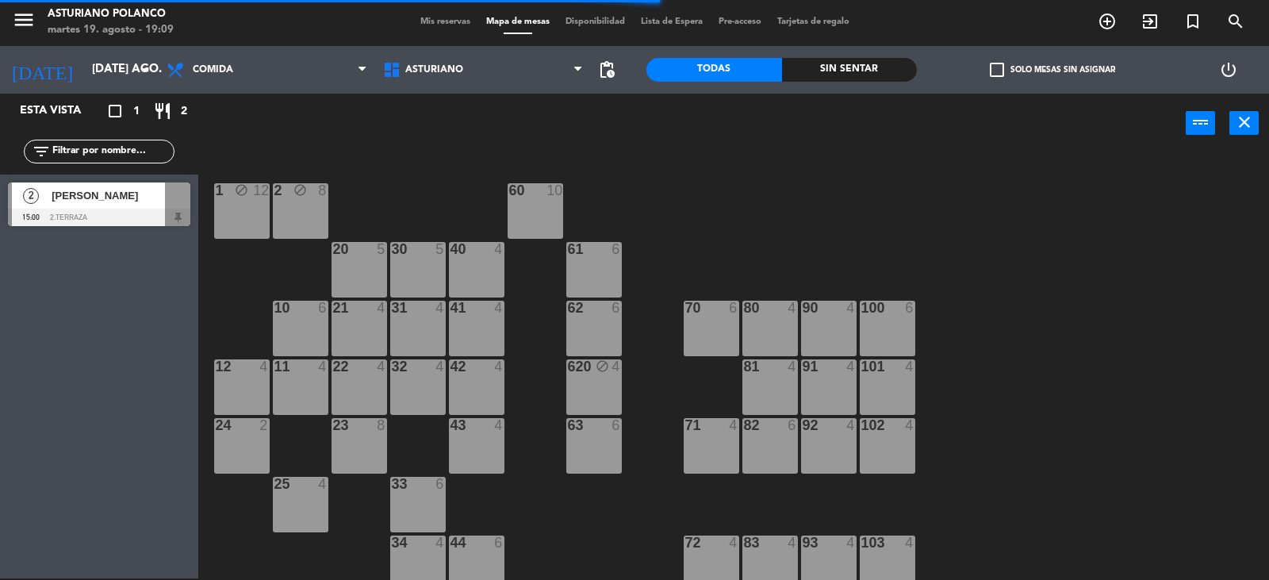
click at [429, 174] on div "1 block 12 2 block 8 60 10 20 5 30 5 40 4 61 6 62 6 41 4 31 4 21 4 10 6 70 6 80…" at bounding box center [740, 367] width 1058 height 425
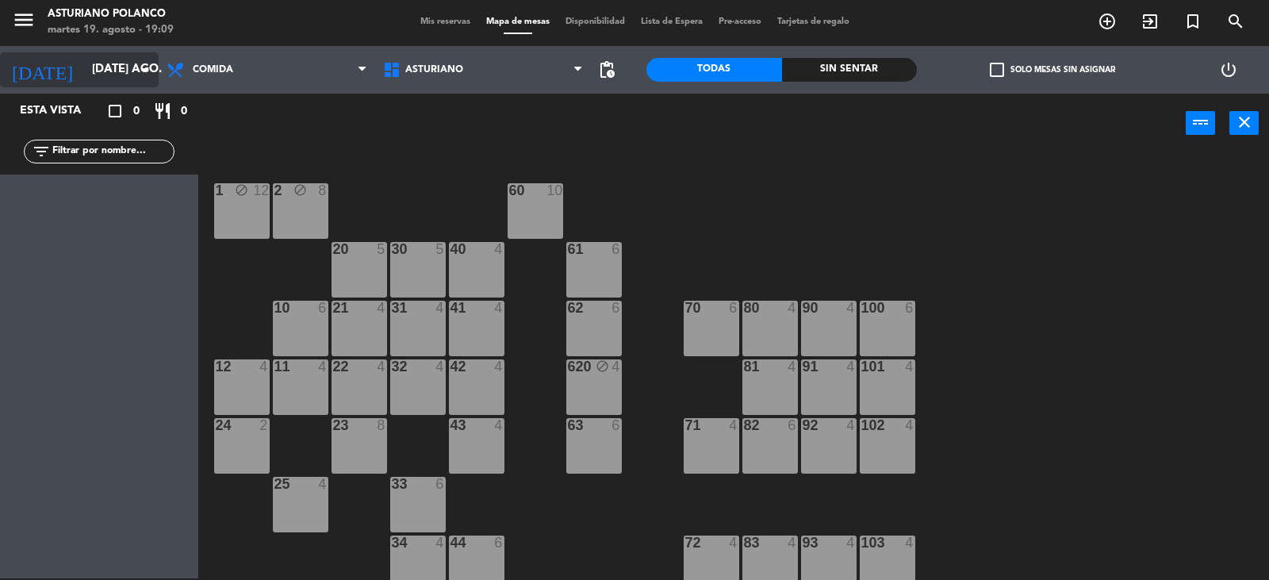
click at [137, 75] on icon "arrow_drop_down" at bounding box center [145, 69] width 19 height 19
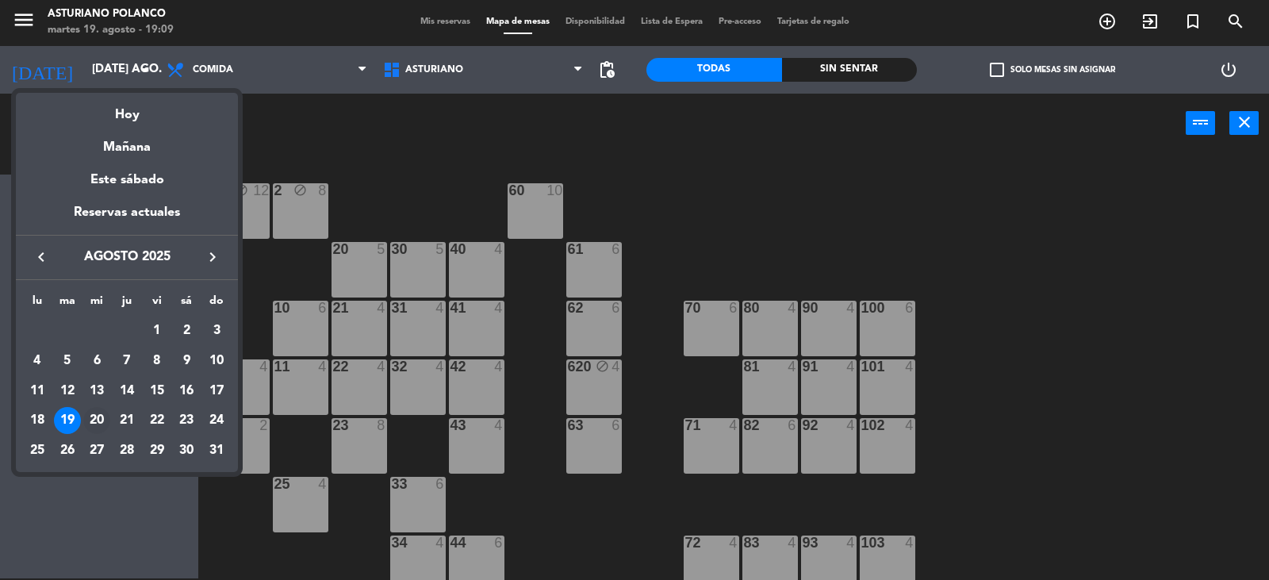
click at [98, 422] on div "20" at bounding box center [96, 420] width 27 height 27
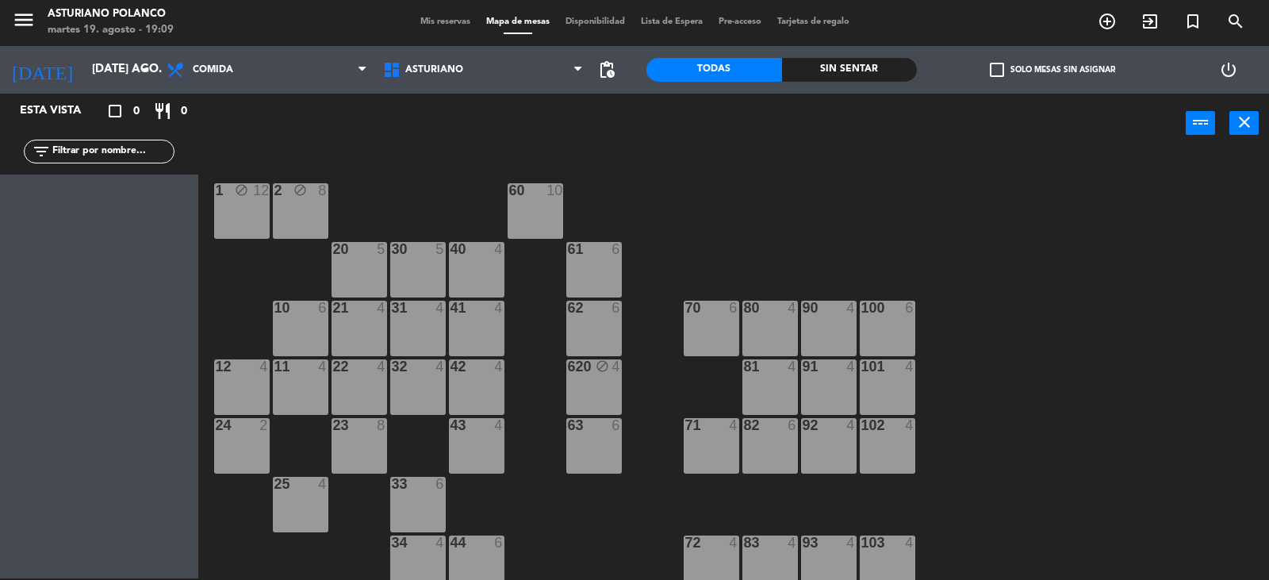
type input "mié. 20 ago."
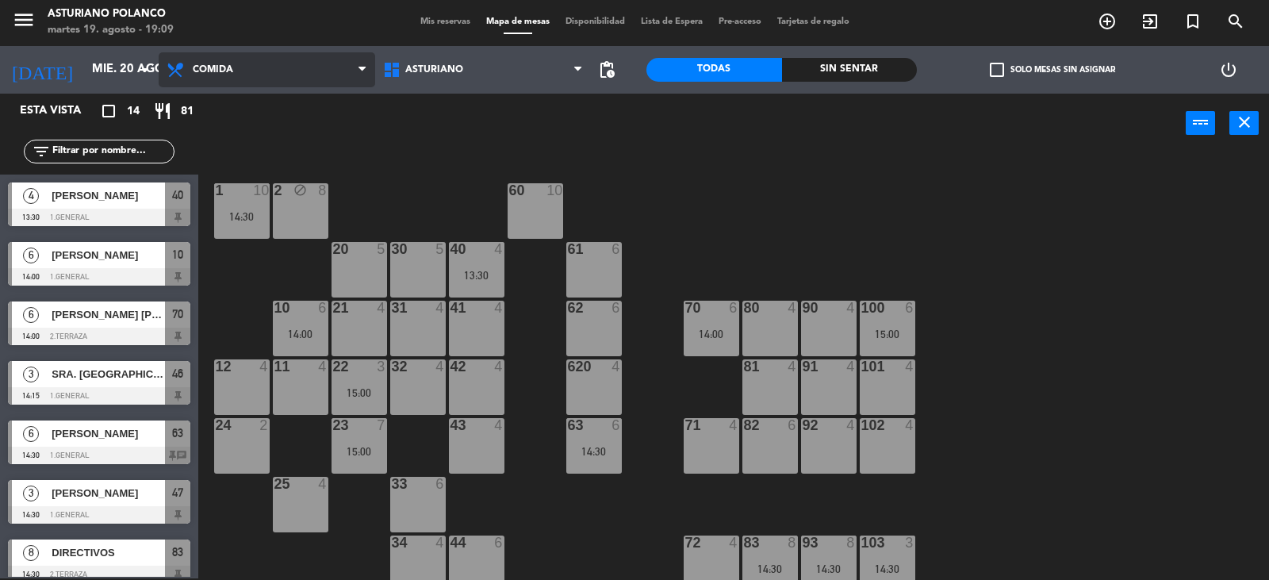
click at [252, 75] on span "Comida" at bounding box center [267, 69] width 217 height 35
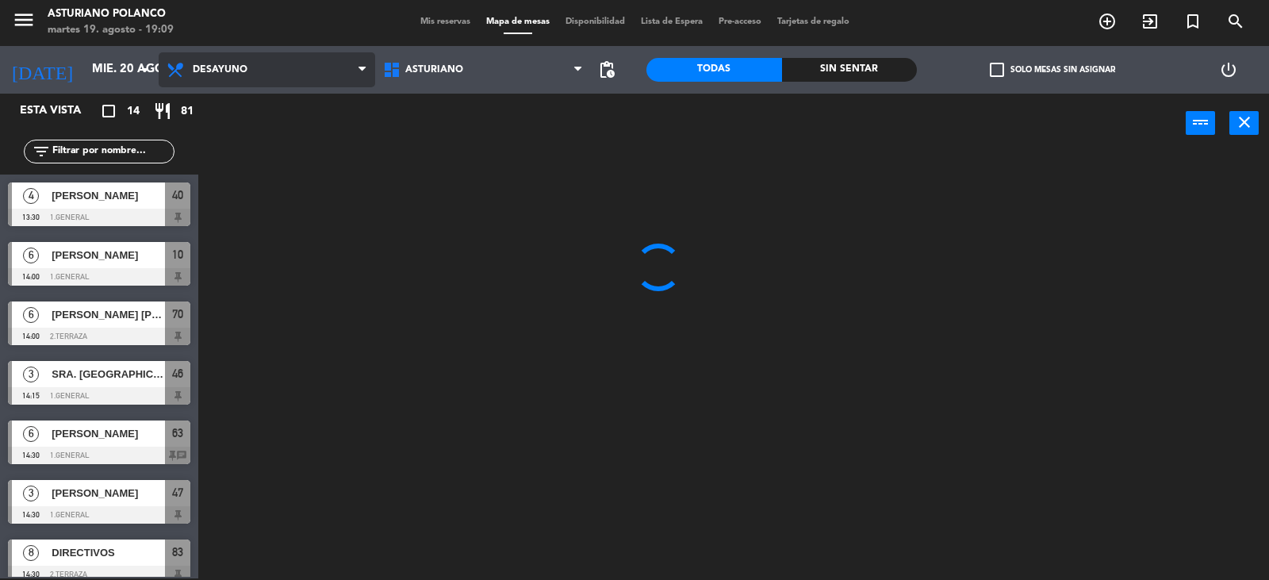
click at [240, 100] on ng-component "menu [PERSON_NAME] martes 19. agosto - 19:09 Mis reservas Mapa de mesas Disponi…" at bounding box center [634, 288] width 1269 height 581
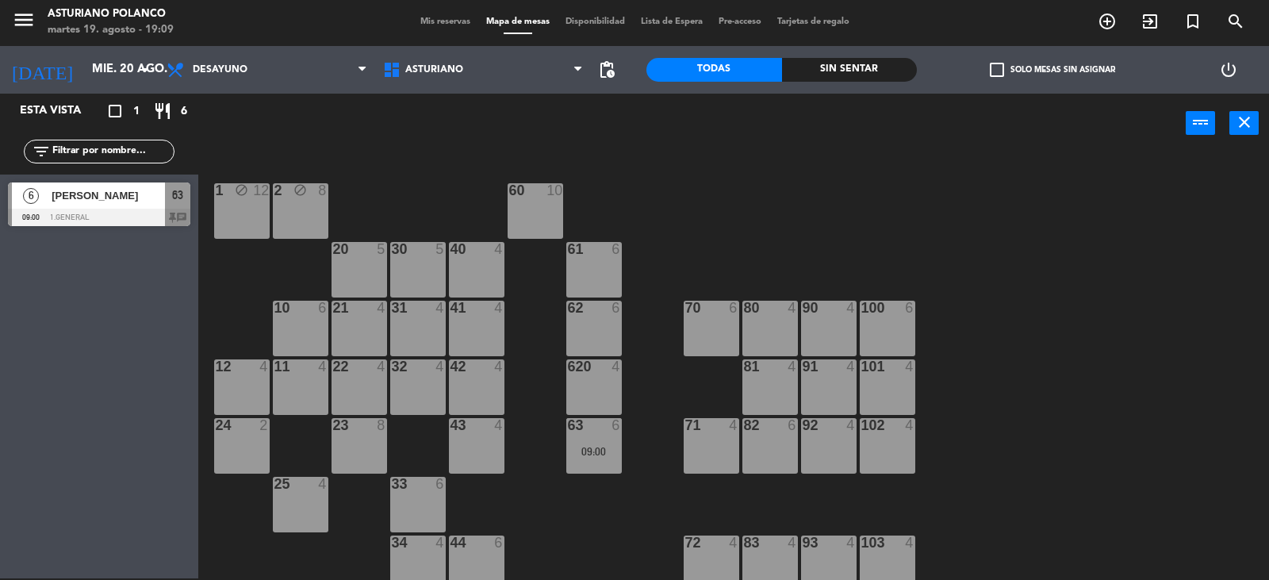
click at [788, 216] on div "1 block 12 2 block 8 60 10 20 5 30 5 40 4 61 6 62 6 41 4 31 4 21 4 10 6 70 6 80…" at bounding box center [740, 367] width 1058 height 425
